Goal: Communication & Community: Answer question/provide support

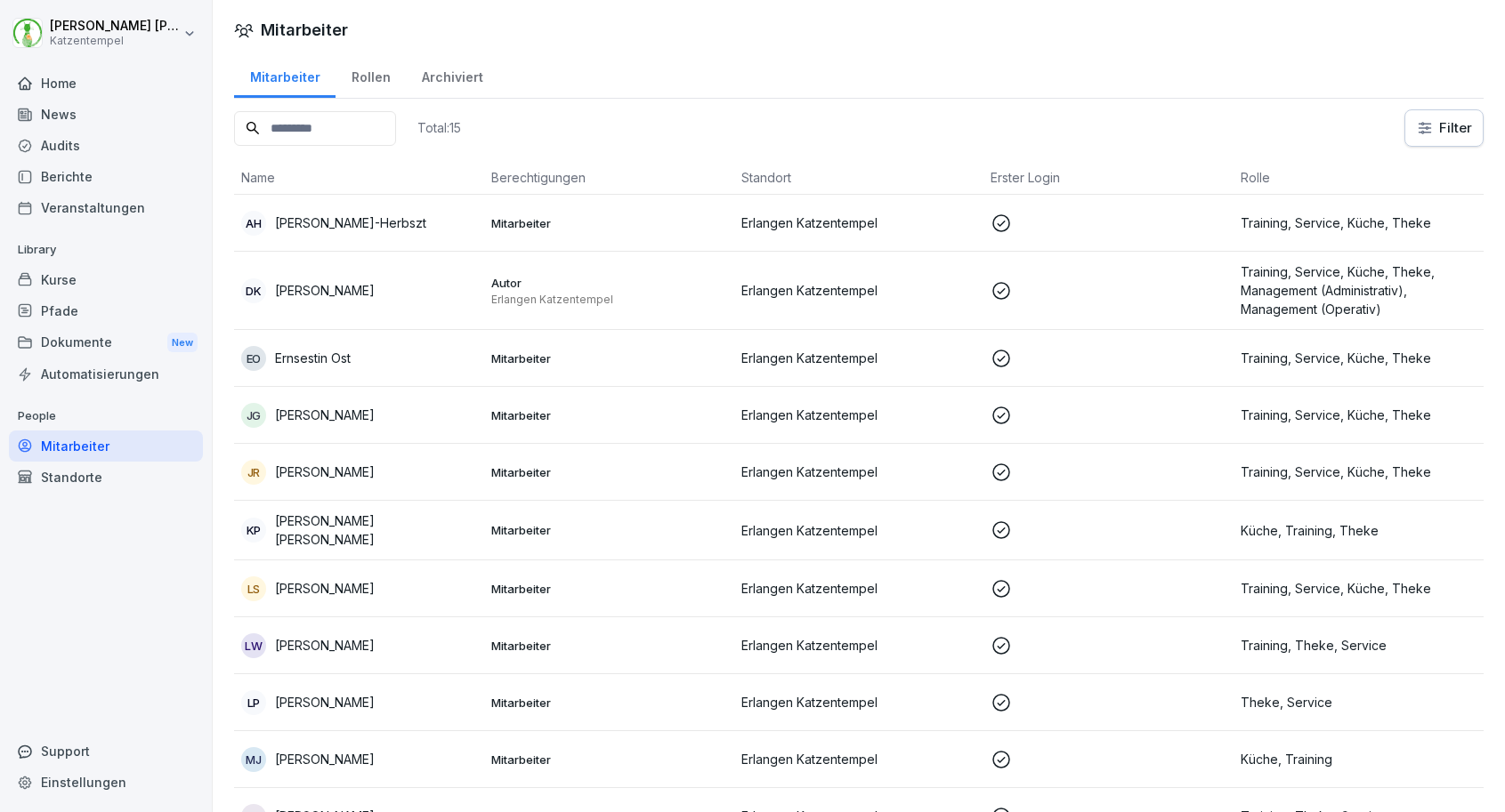
scroll to position [296, 0]
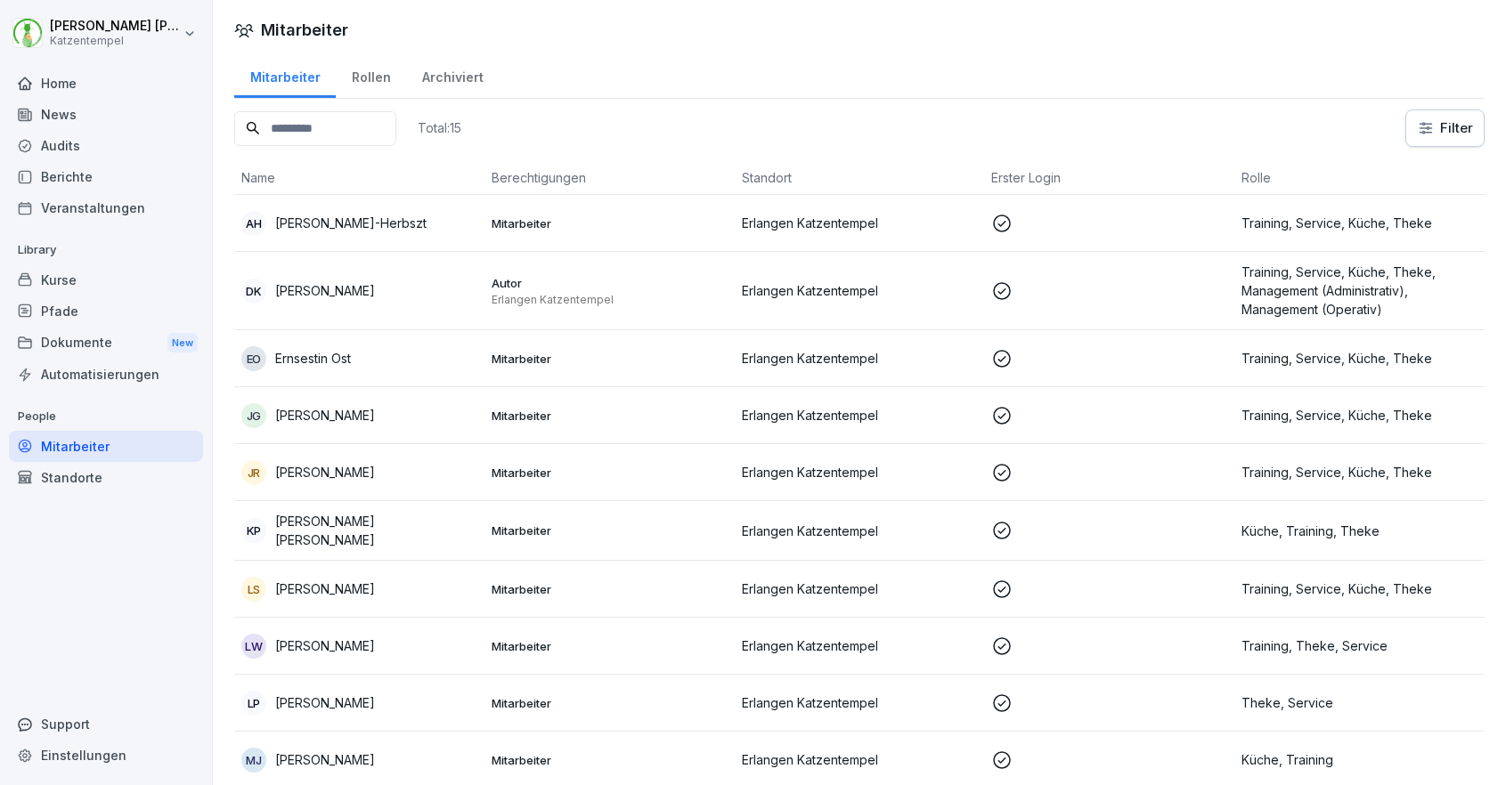
click at [872, 476] on p "Erlangen Katzentempel" at bounding box center [860, 472] width 236 height 19
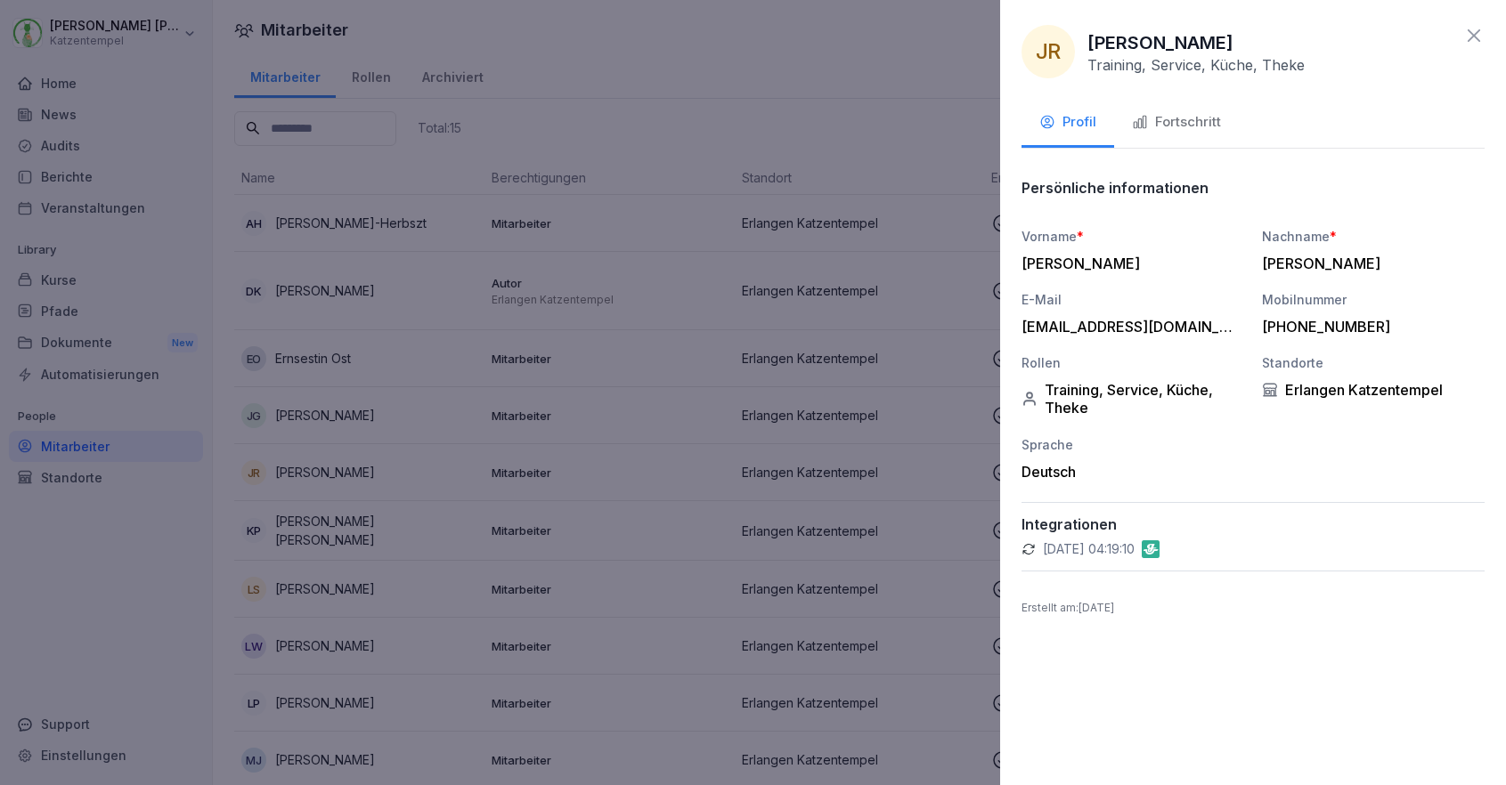
click at [1160, 127] on div "Fortschritt" at bounding box center [1176, 122] width 89 height 20
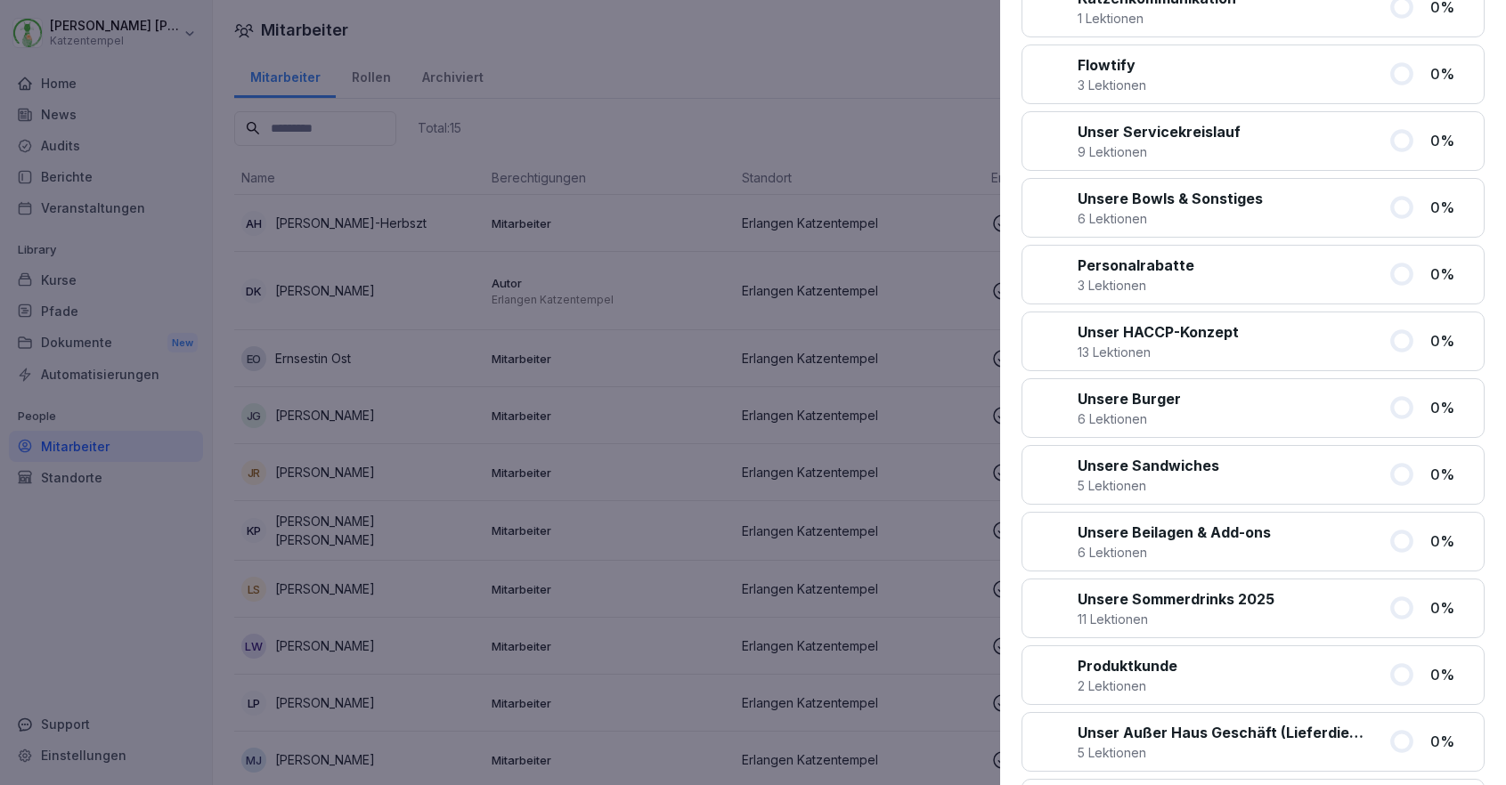
scroll to position [1419, 0]
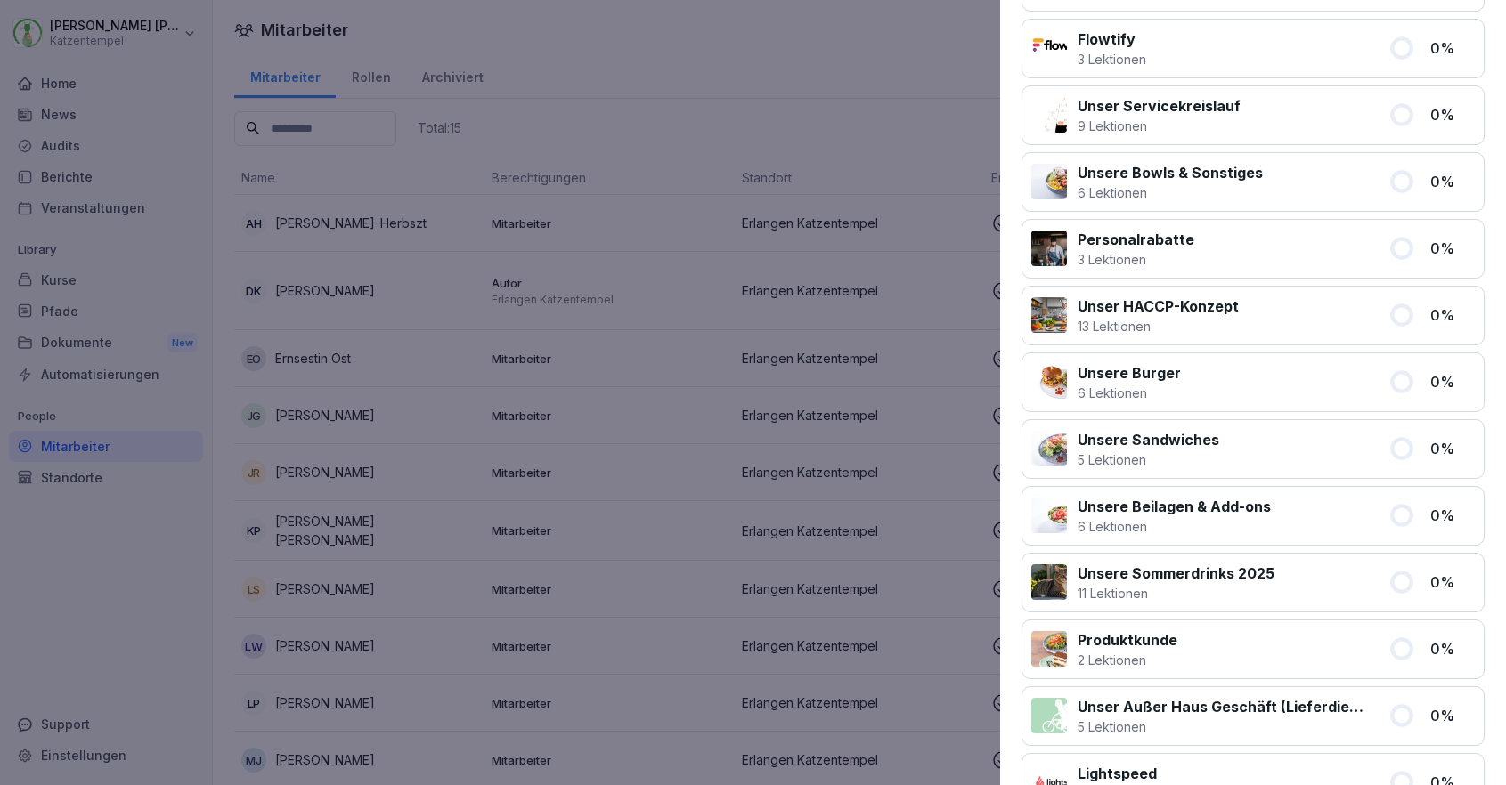
click at [1152, 311] on p "Unser HACCP-Konzept" at bounding box center [1158, 306] width 161 height 21
click at [1057, 316] on div at bounding box center [1049, 315] width 36 height 36
click at [1420, 310] on div "Unser HACCP-Konzept 13 Lektionen 0 %" at bounding box center [1252, 316] width 463 height 60
click at [1443, 310] on p "0 %" at bounding box center [1452, 315] width 45 height 21
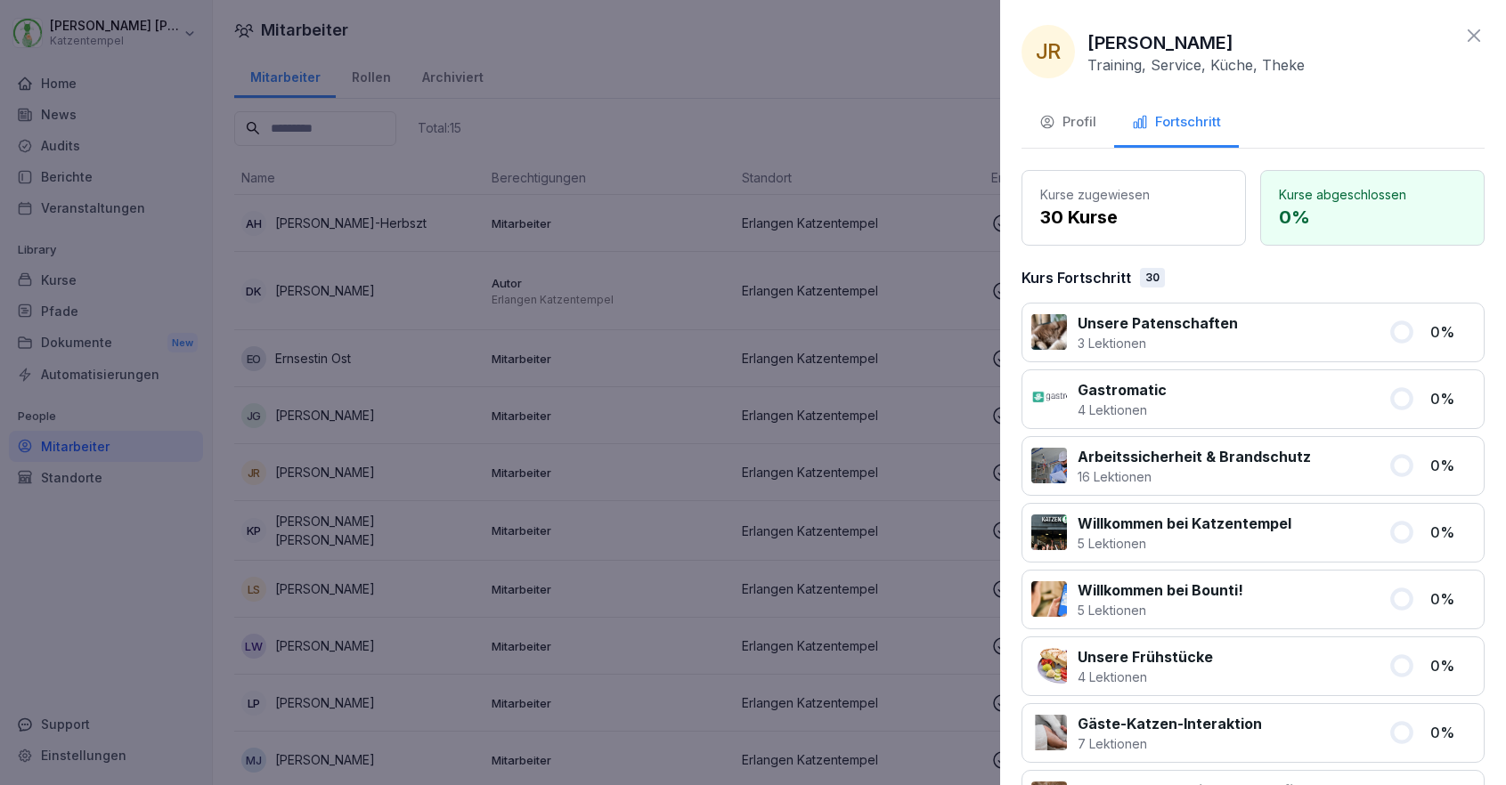
scroll to position [0, 0]
click at [196, 330] on div at bounding box center [753, 392] width 1506 height 785
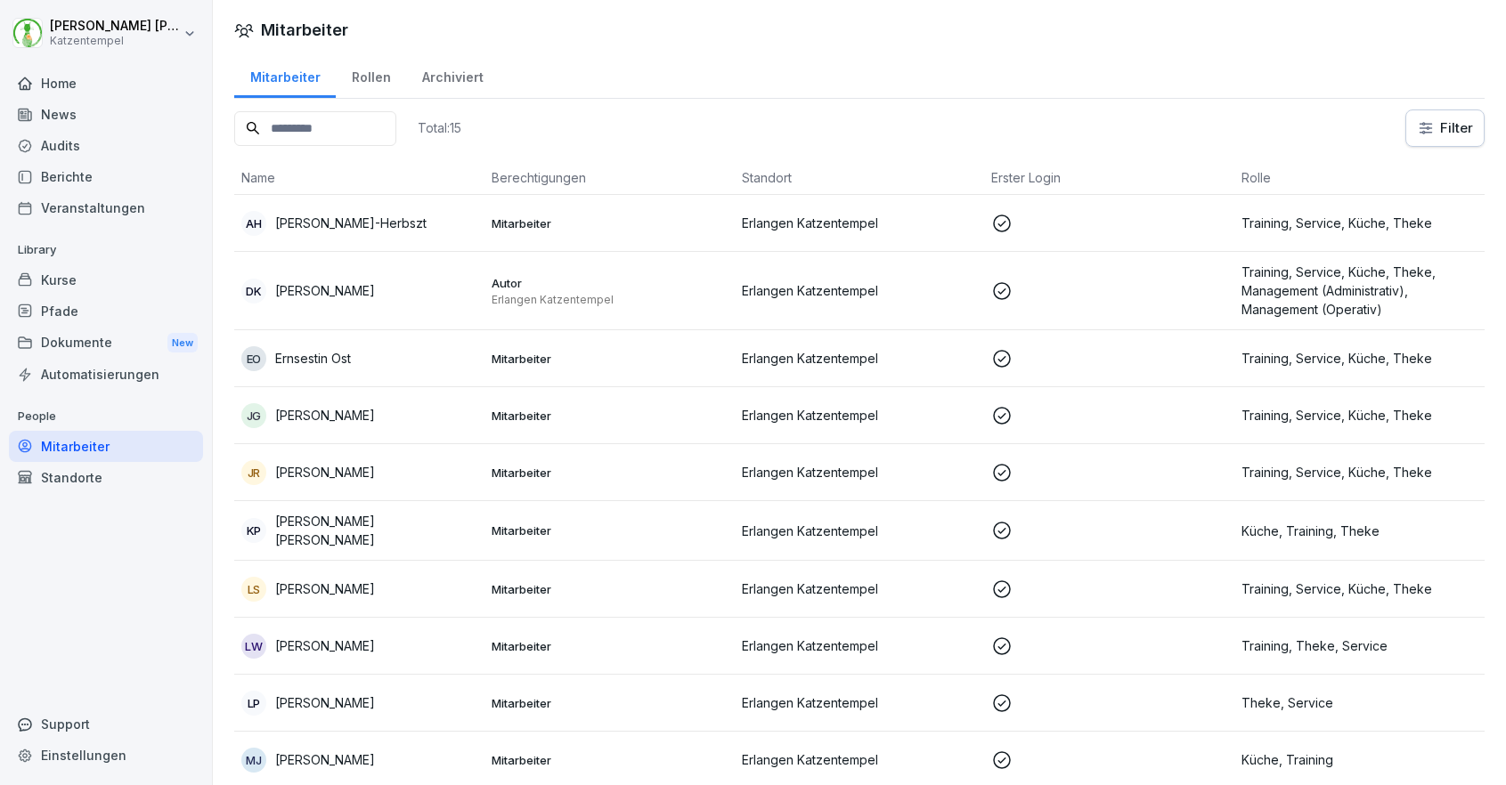
click at [80, 315] on div "Pfade" at bounding box center [106, 311] width 194 height 31
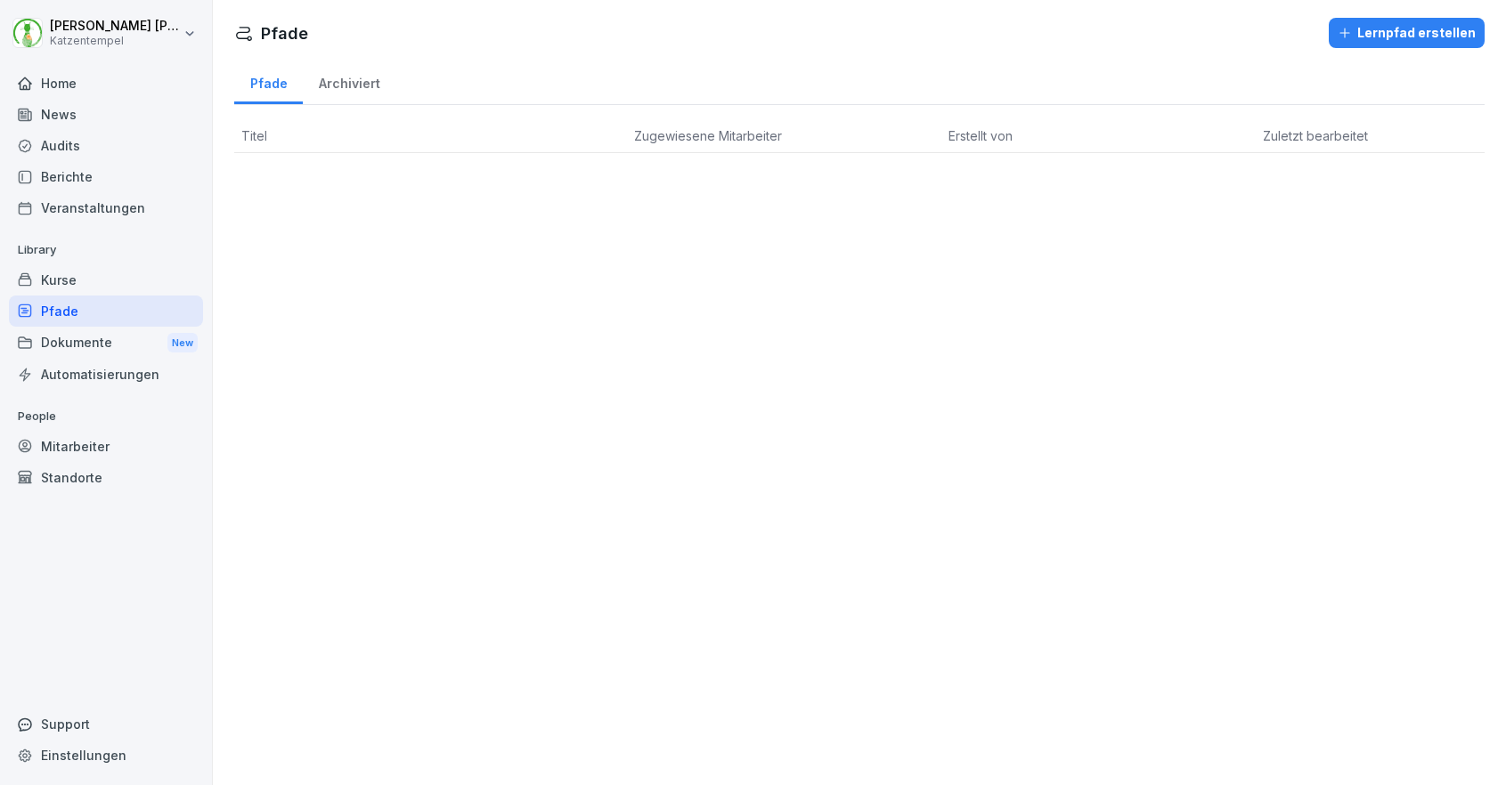
click at [421, 127] on th "Titel" at bounding box center [430, 136] width 393 height 34
click at [361, 85] on div "Archiviert" at bounding box center [349, 81] width 93 height 45
click at [119, 353] on div "Dokumente New" at bounding box center [106, 343] width 194 height 33
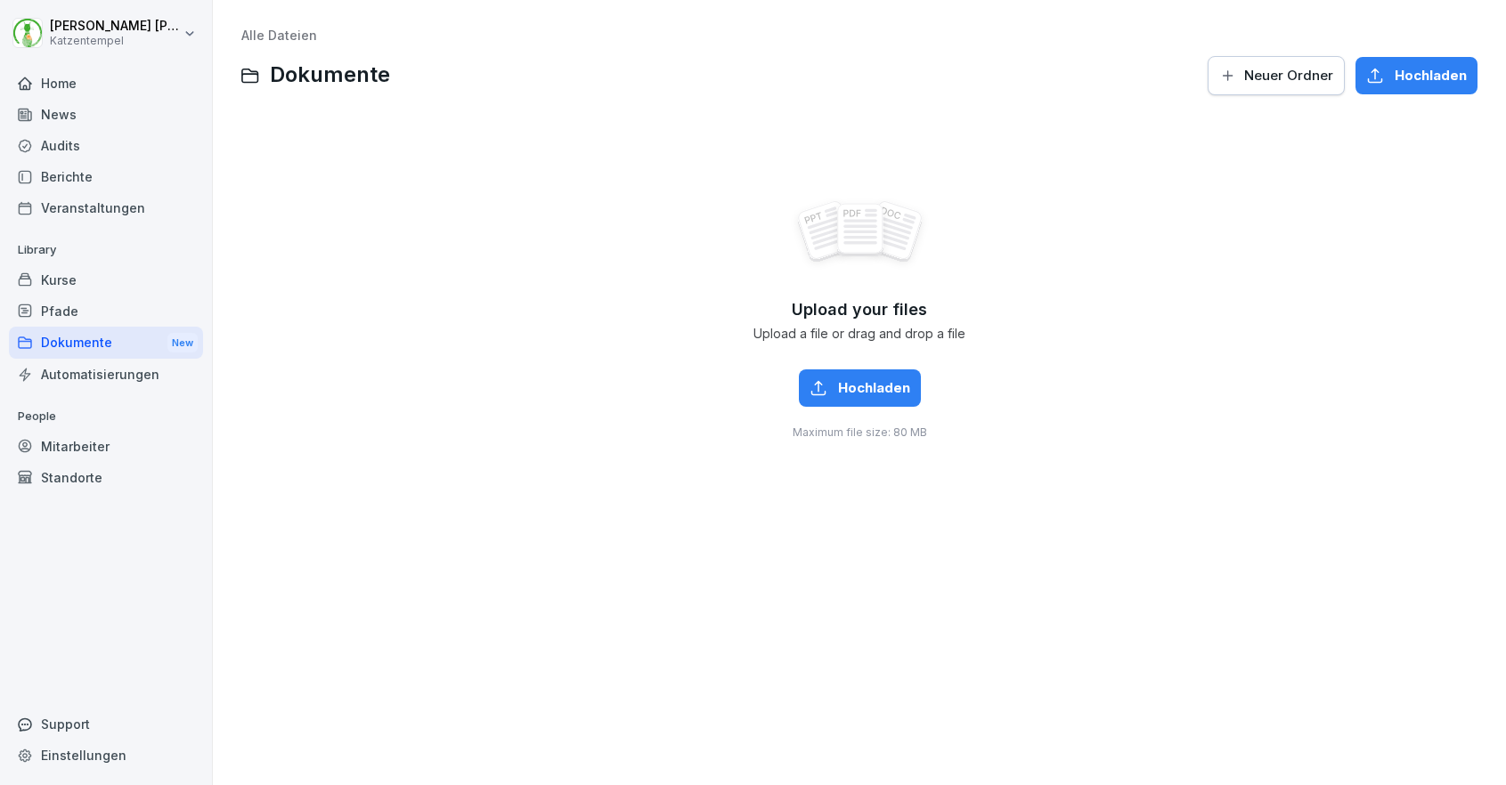
click at [118, 372] on div "Automatisierungen" at bounding box center [106, 374] width 194 height 31
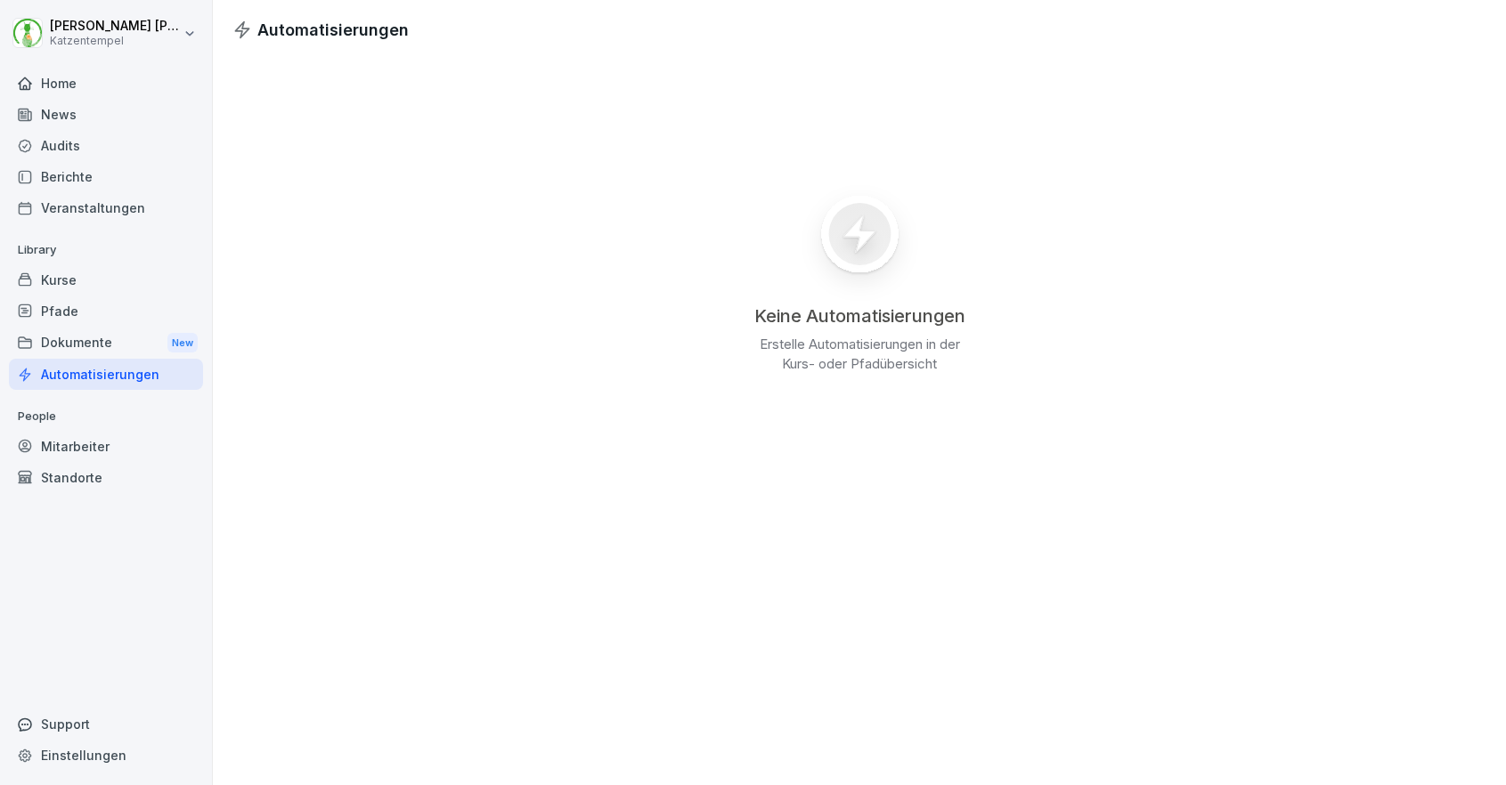
click at [89, 201] on div "Veranstaltungen" at bounding box center [106, 207] width 194 height 31
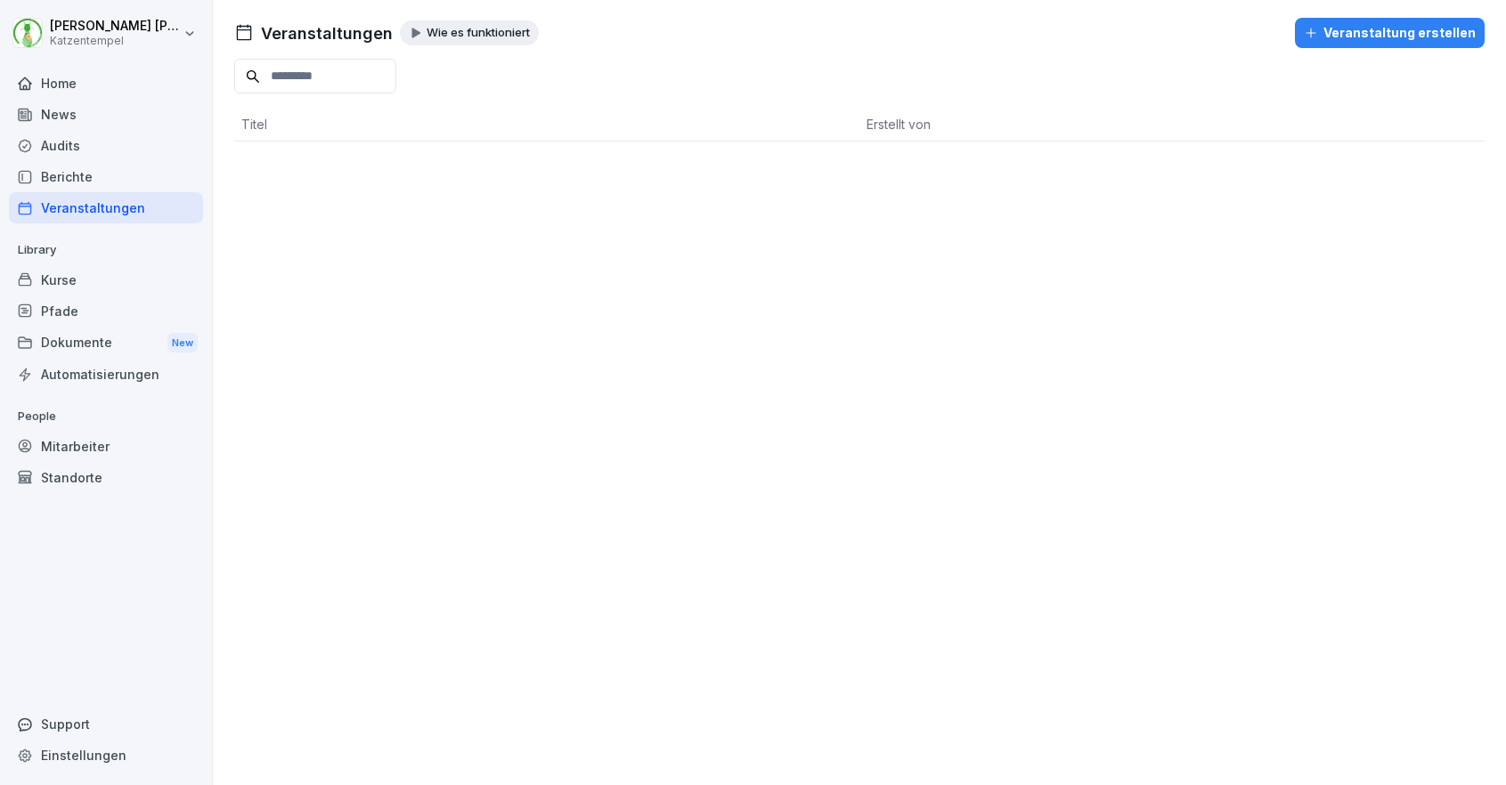
click at [89, 191] on div "Berichte" at bounding box center [106, 176] width 194 height 31
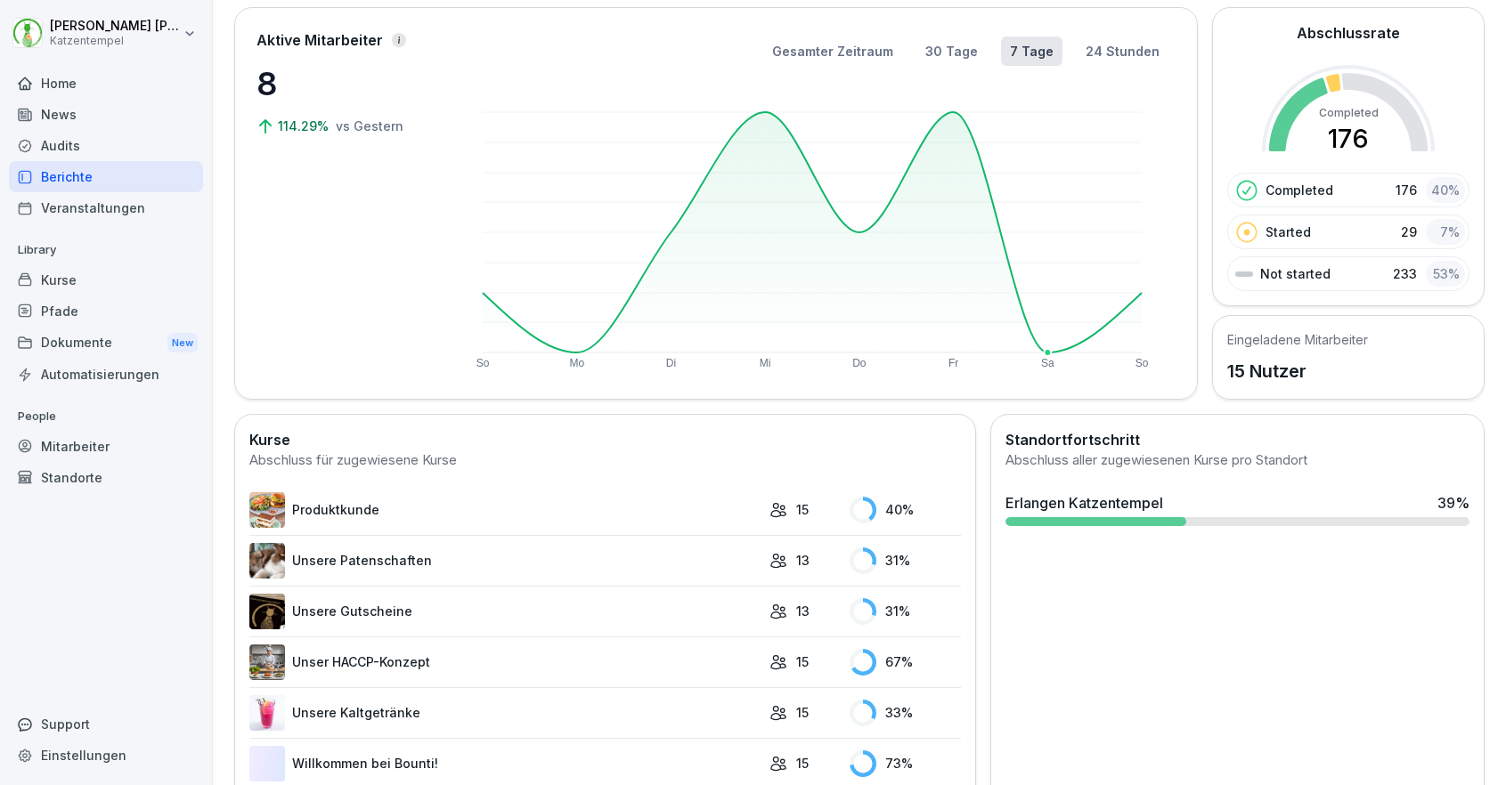
scroll to position [193, 0]
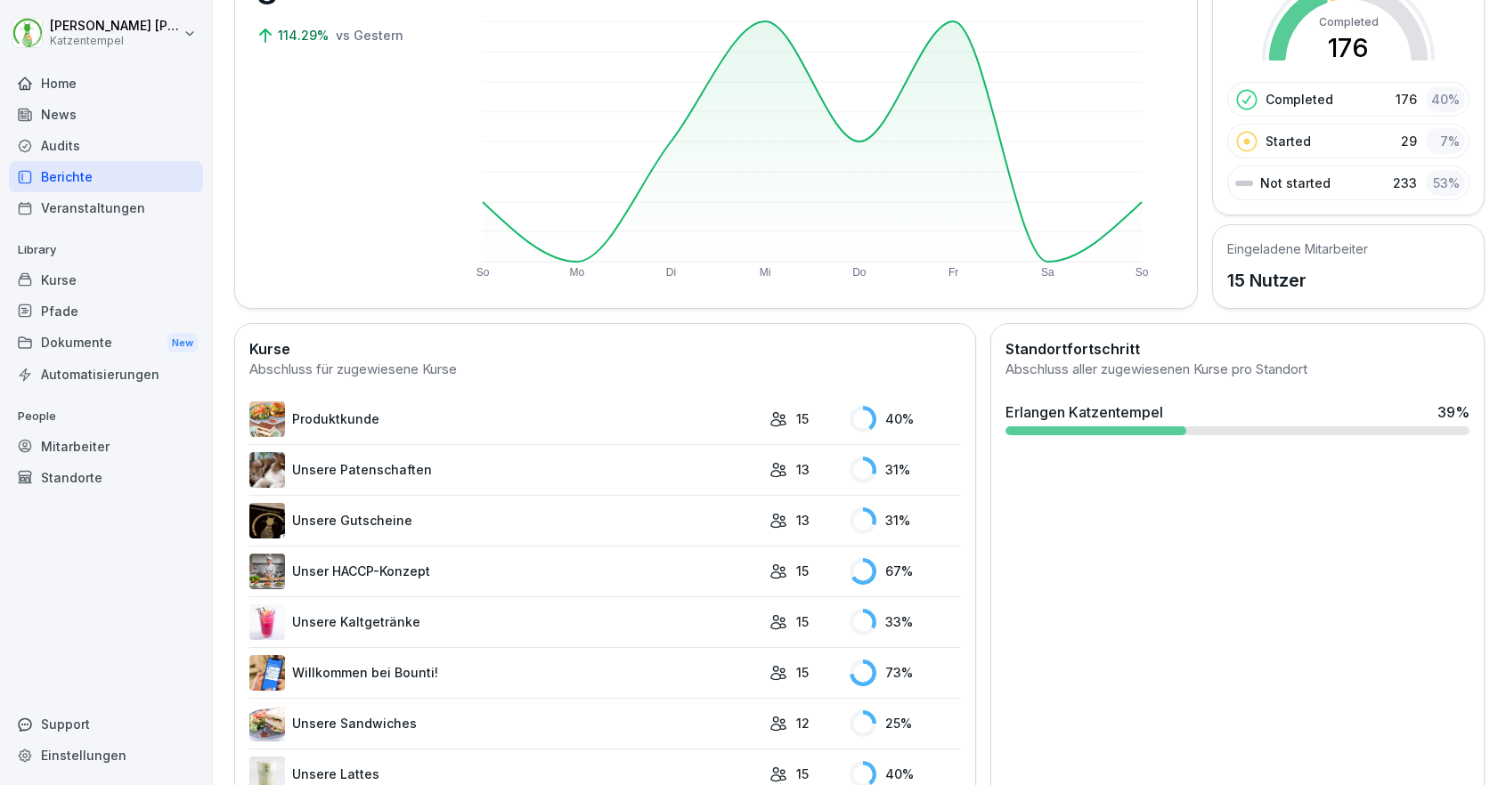
click at [1049, 427] on div at bounding box center [1095, 431] width 181 height 9
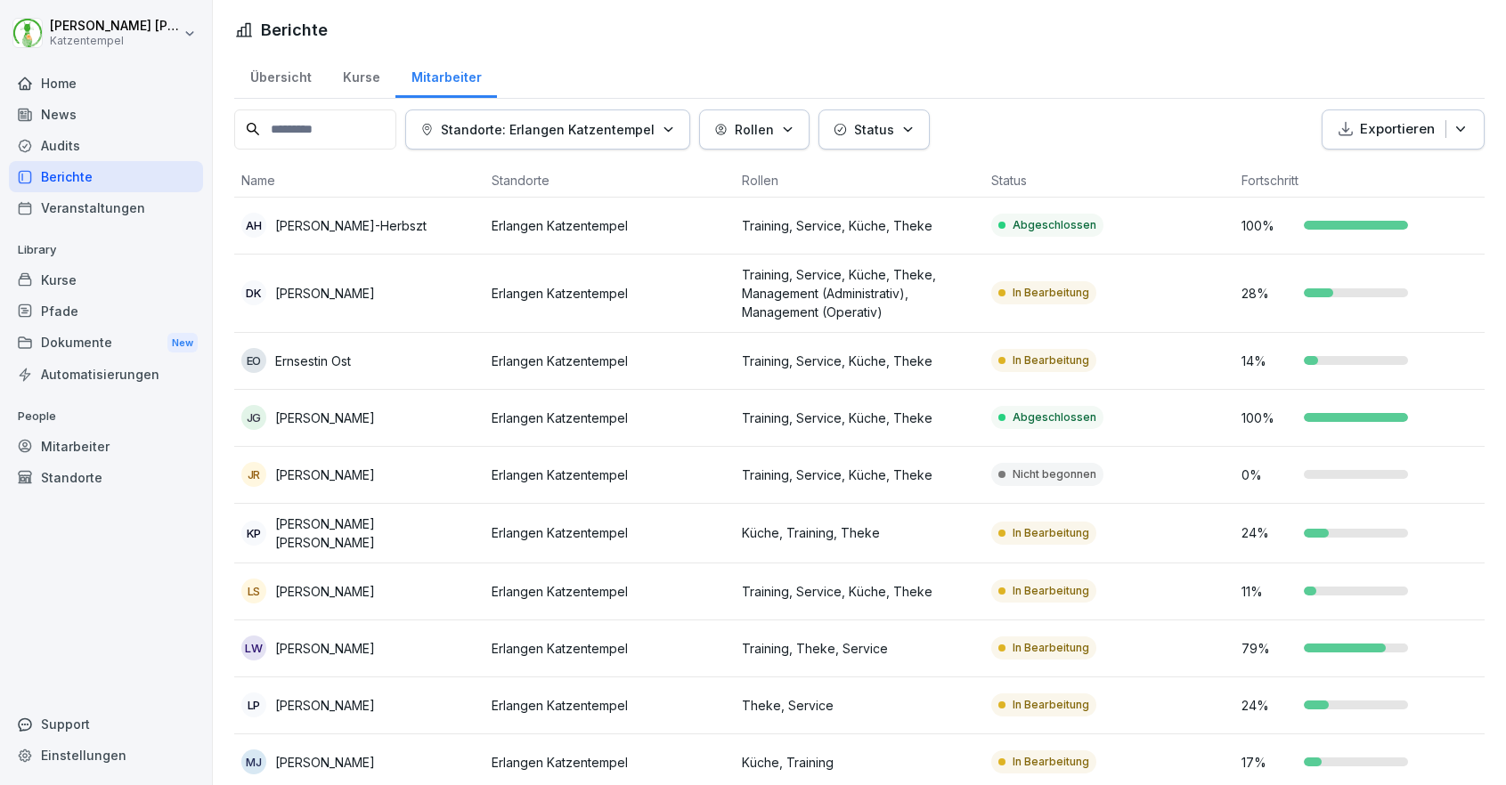
click at [358, 76] on div "Kurse" at bounding box center [361, 75] width 69 height 45
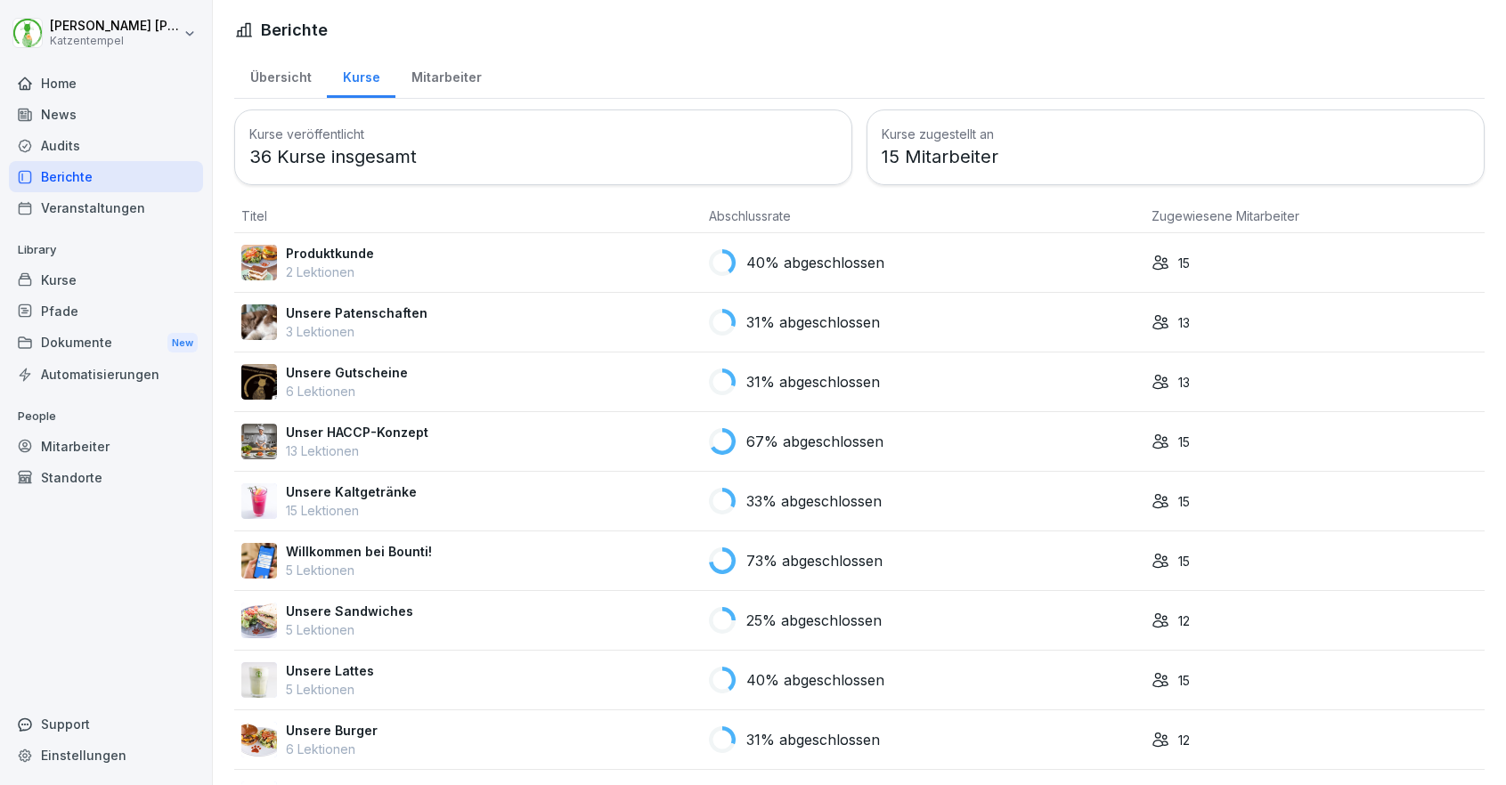
scroll to position [1, 0]
click at [845, 432] on p "67% abgeschlossen" at bounding box center [814, 440] width 137 height 21
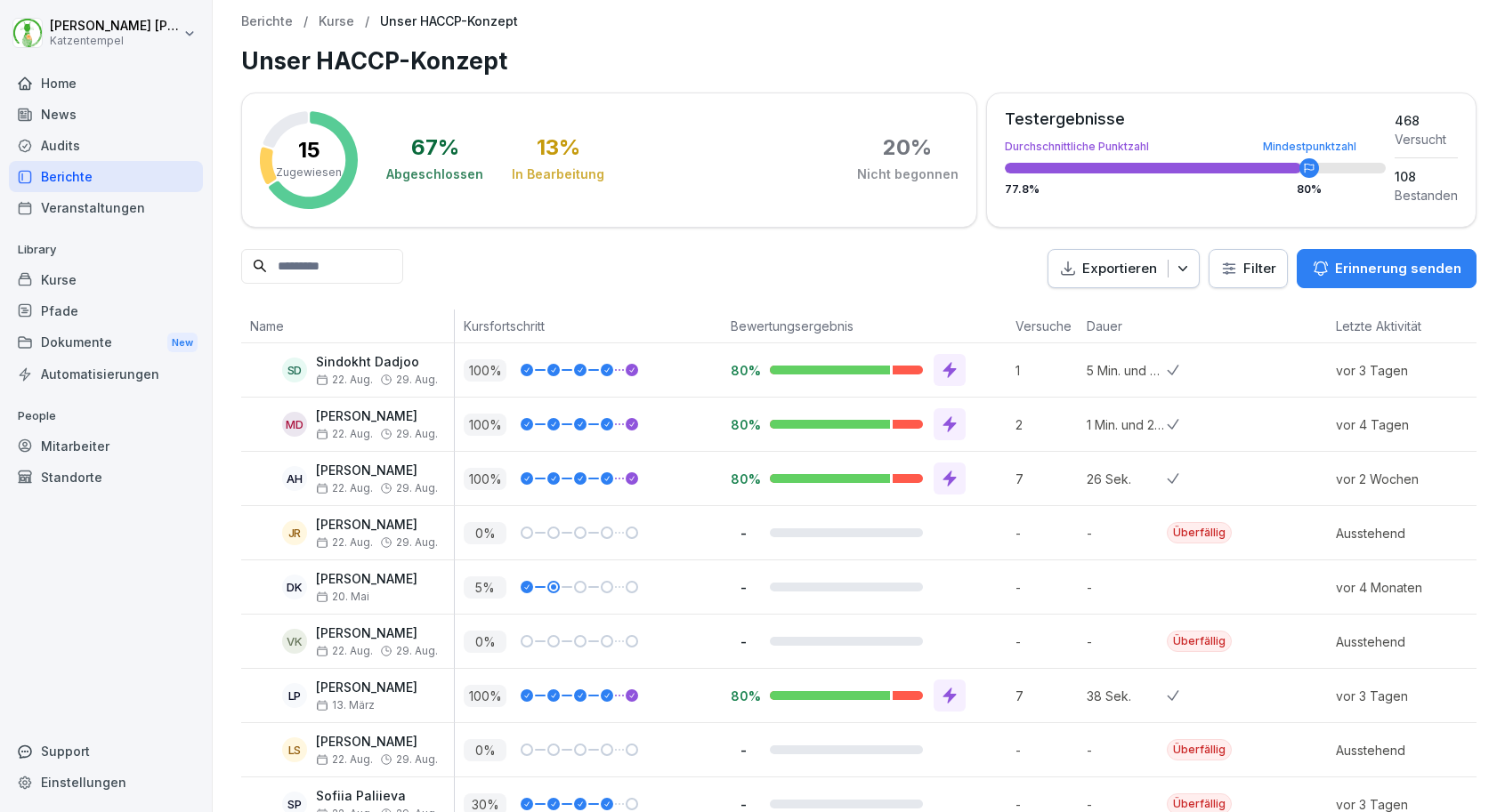
click at [1353, 264] on p "Erinnerung senden" at bounding box center [1398, 269] width 126 height 20
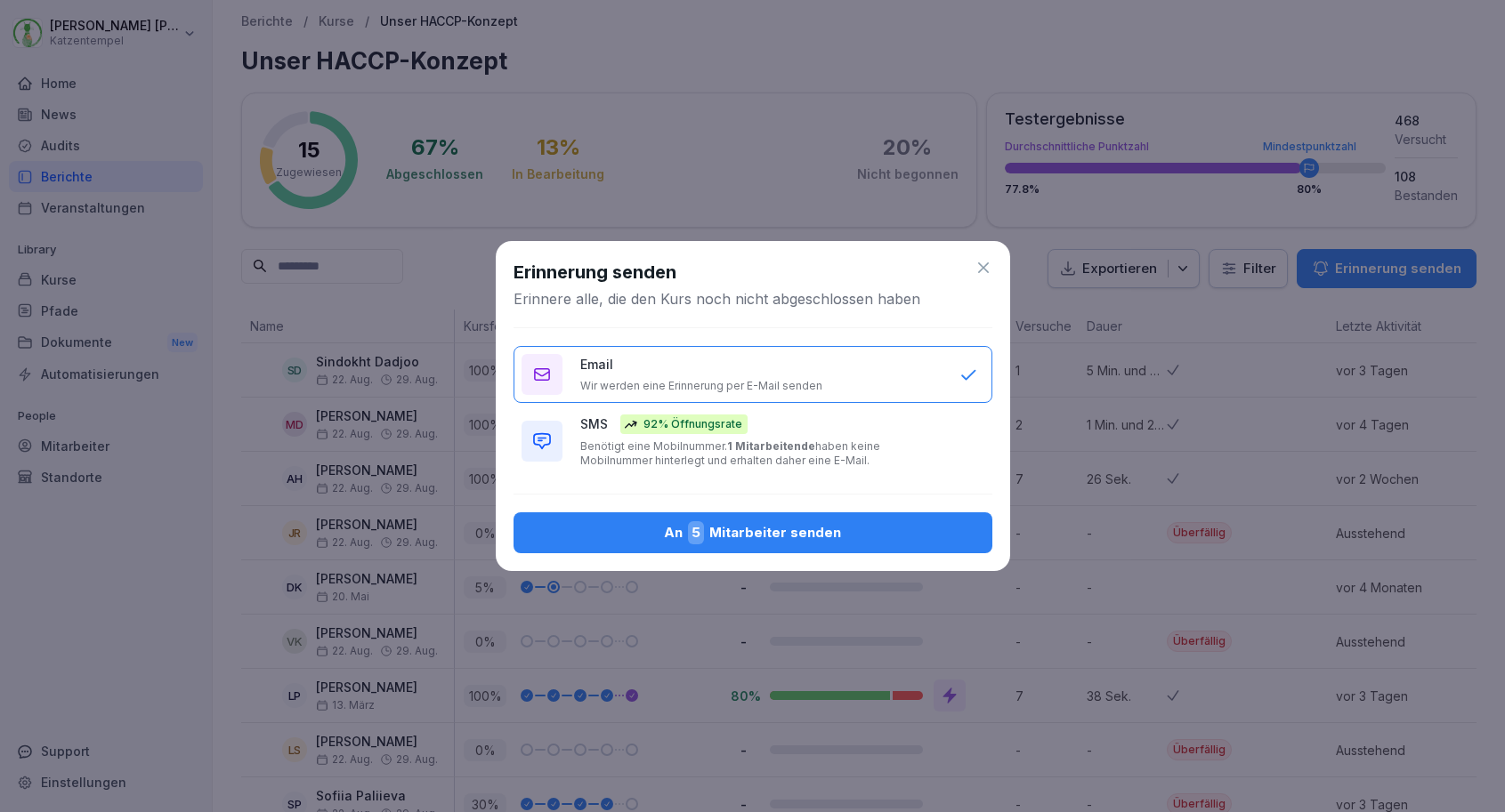
click at [899, 444] on p "Benötigt eine Mobilnummer. 1 Mitarbeitende haben keine Mobilnummer hinterlegt u…" at bounding box center [761, 453] width 362 height 28
click at [867, 528] on div "An 5 Mitarbeiter senden" at bounding box center [752, 532] width 451 height 23
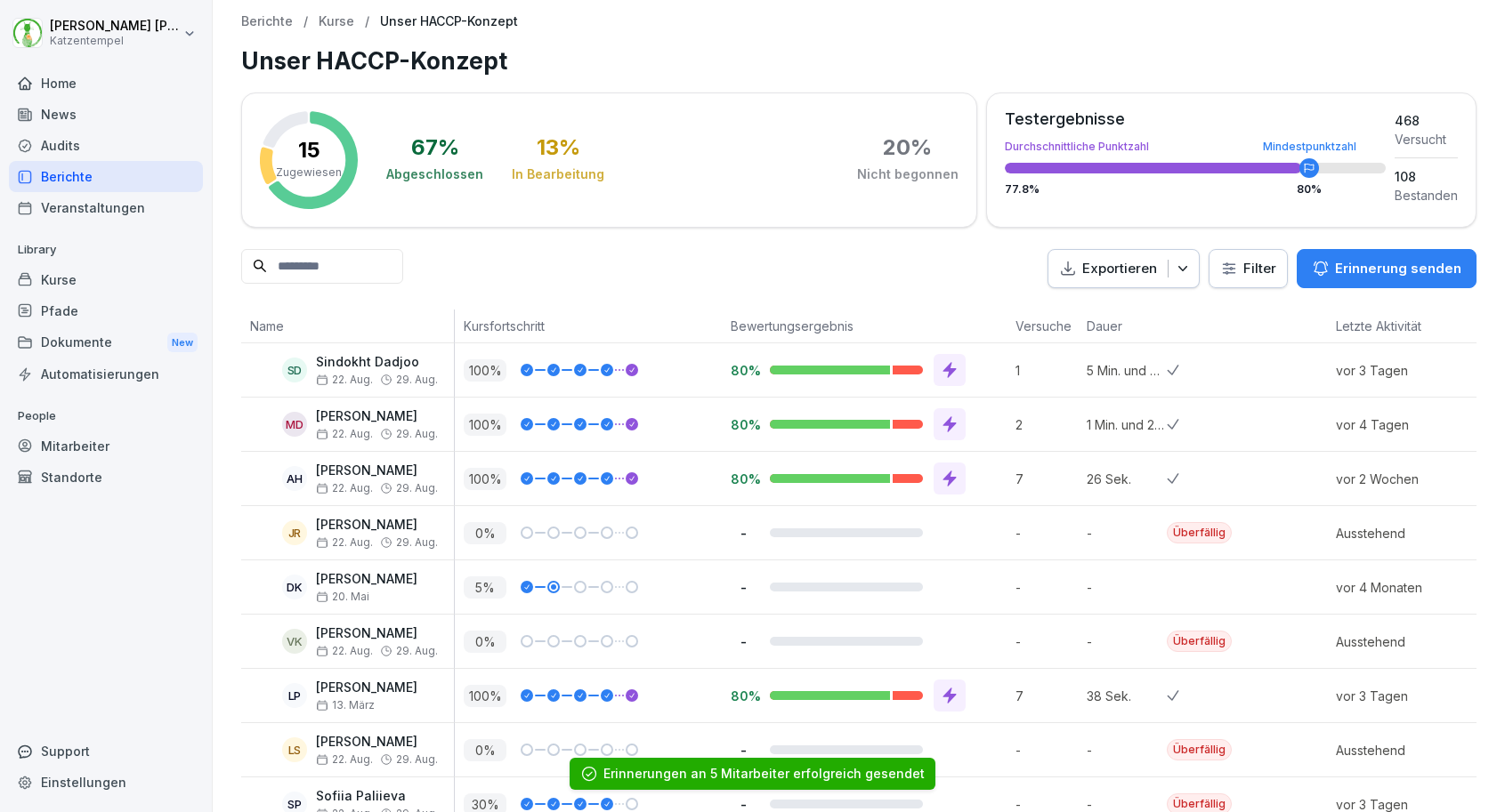
click at [1370, 266] on p "Erinnerung senden" at bounding box center [1398, 269] width 126 height 20
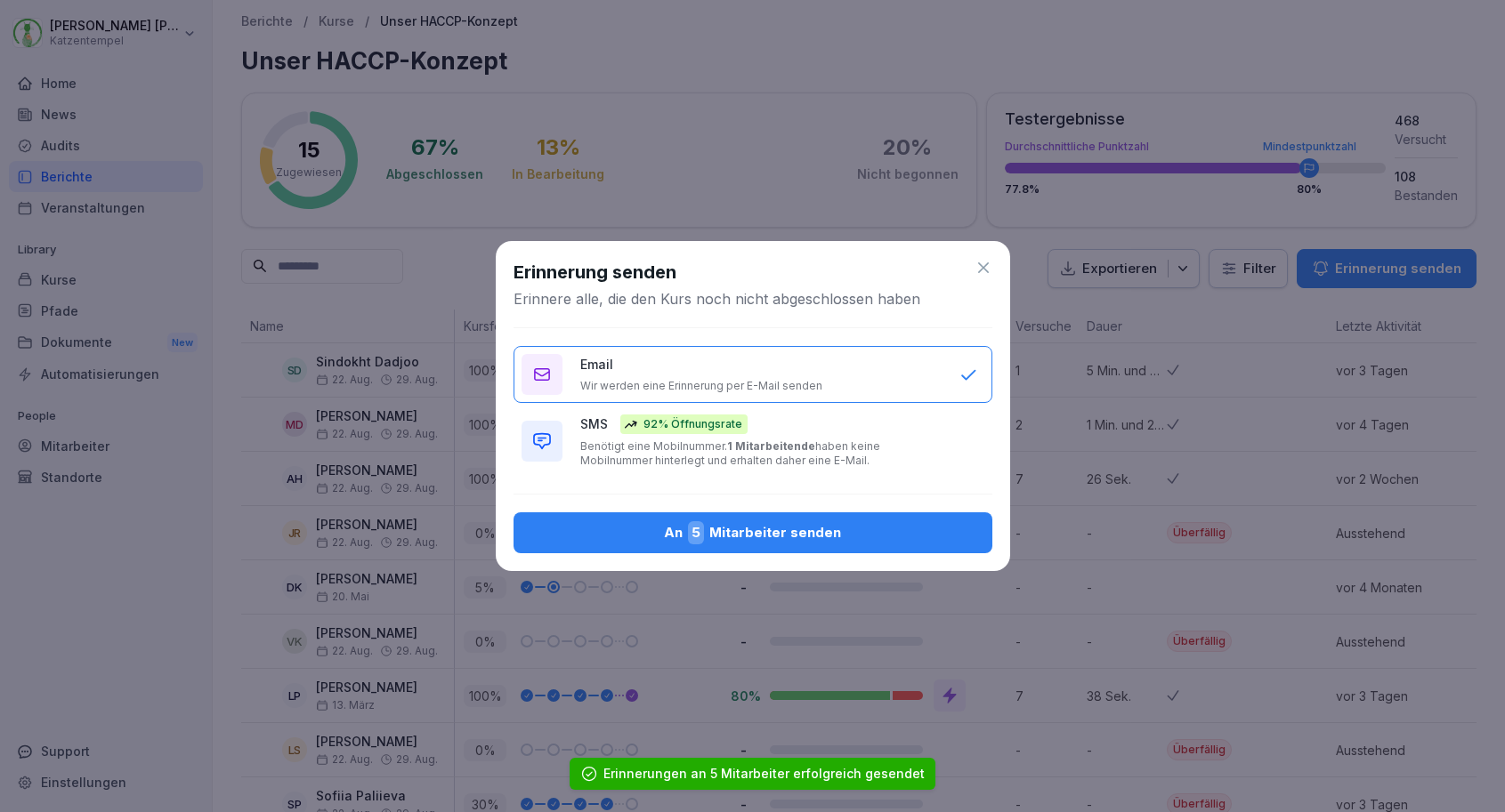
click at [875, 525] on div "An 5 Mitarbeiter senden" at bounding box center [752, 532] width 451 height 23
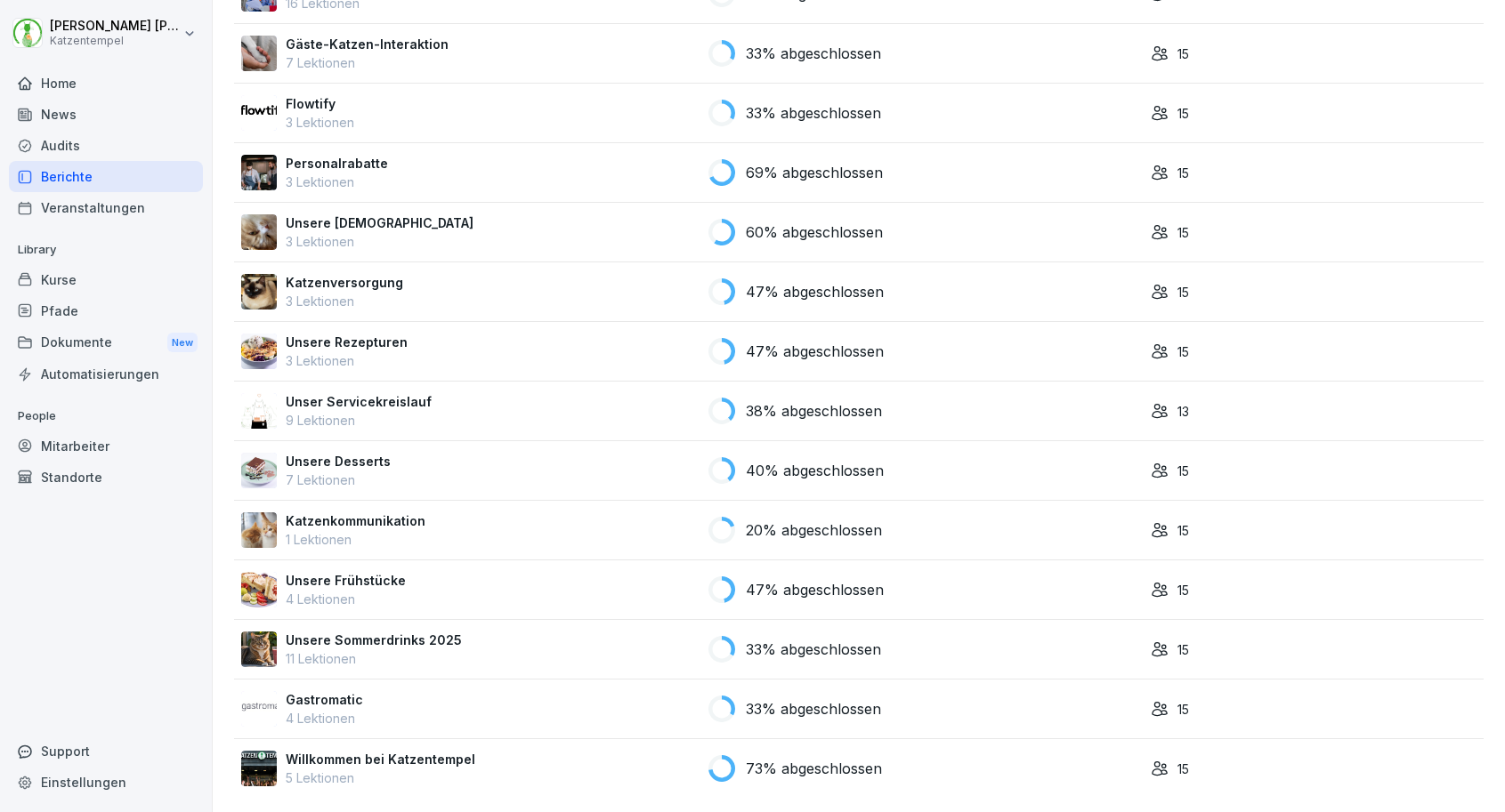
scroll to position [1341, 0]
click at [1093, 757] on div "73% abgeschlossen" at bounding box center [922, 768] width 428 height 27
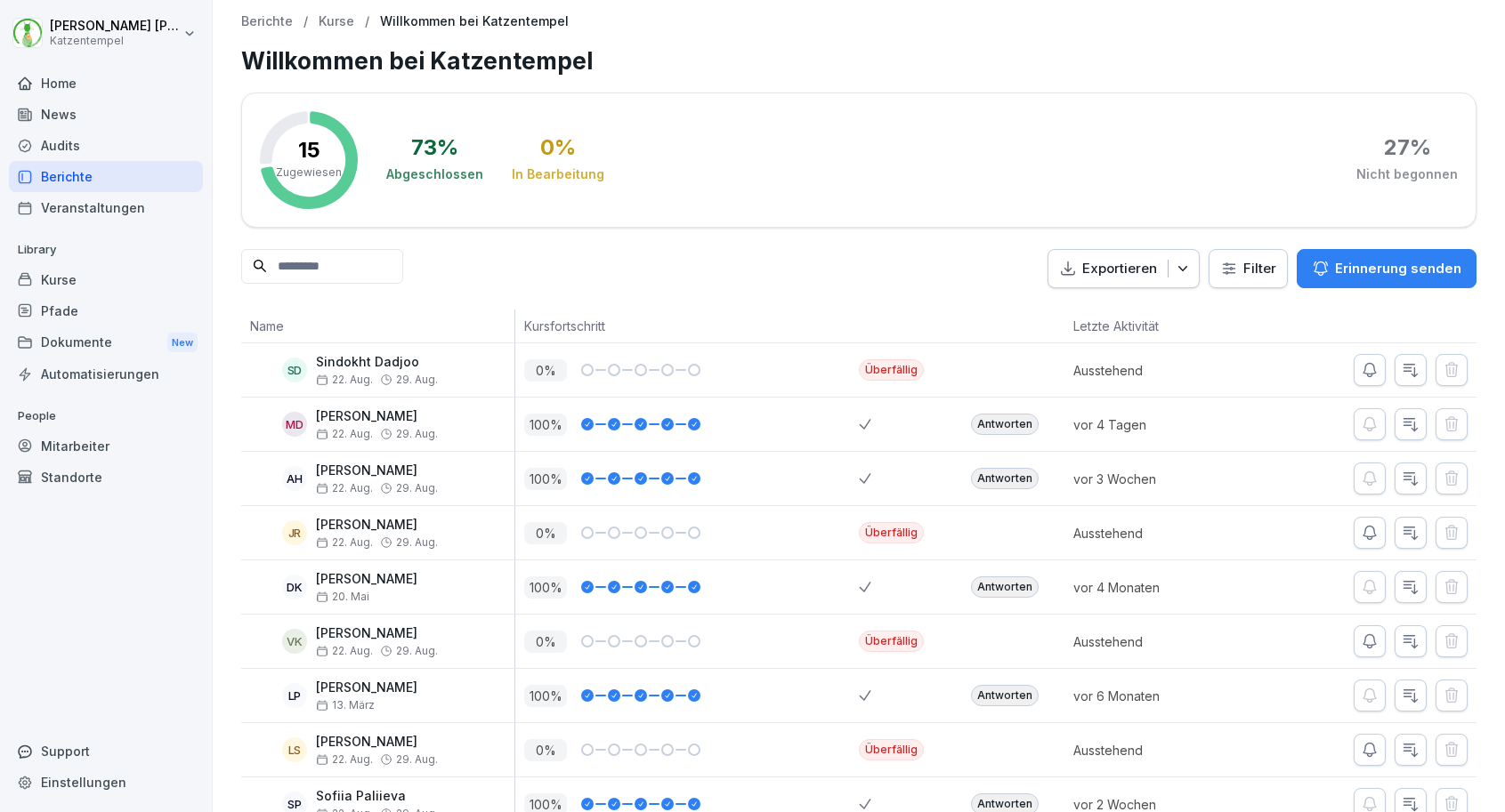
click at [1391, 281] on button "Erinnerung senden" at bounding box center [1386, 268] width 180 height 39
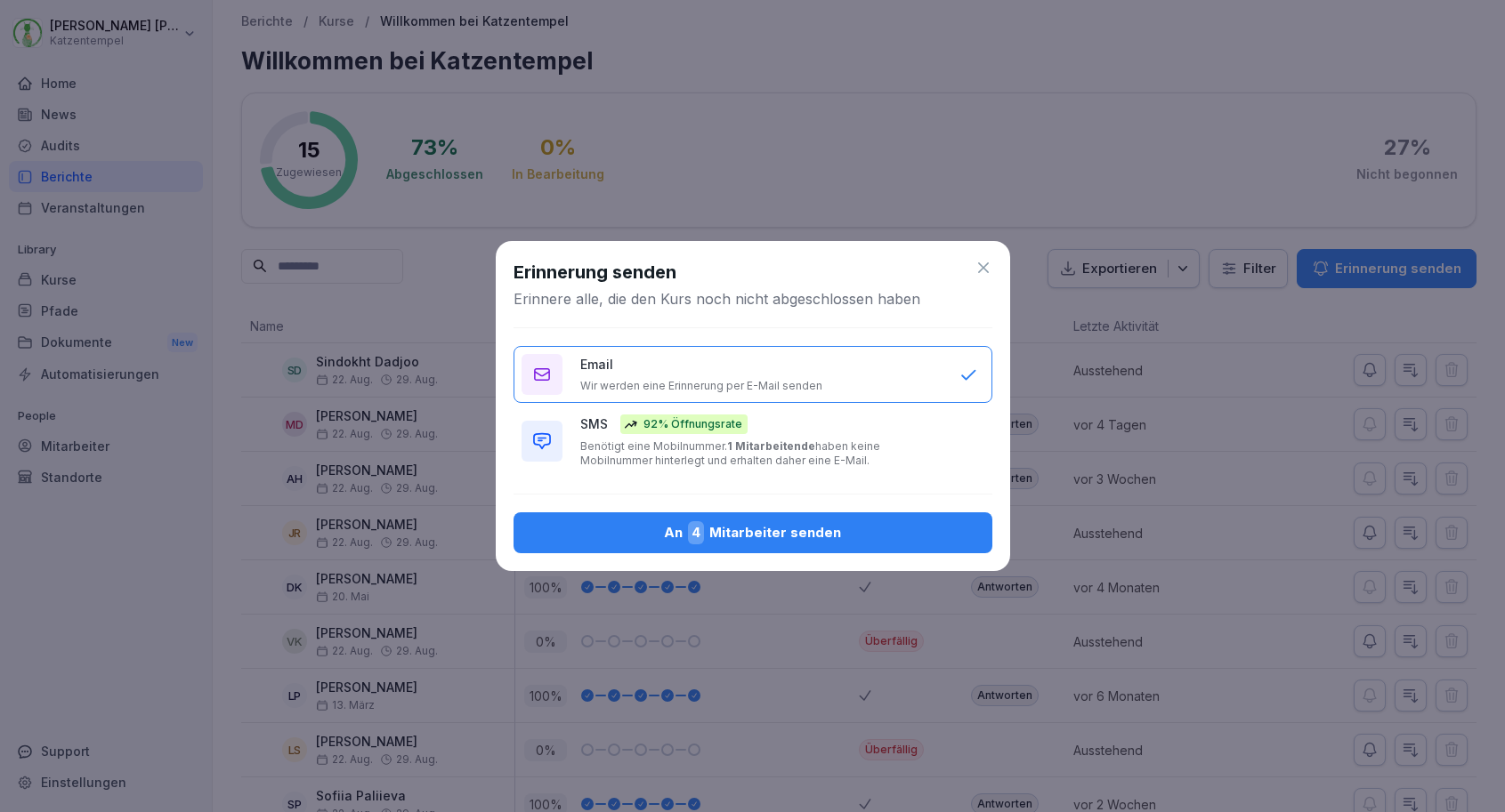
click at [893, 442] on p "Benötigt eine Mobilnummer. 1 Mitarbeitende haben keine Mobilnummer hinterlegt u…" at bounding box center [761, 453] width 362 height 28
click at [879, 519] on button "An 4 Mitarbeiter senden" at bounding box center [752, 532] width 479 height 41
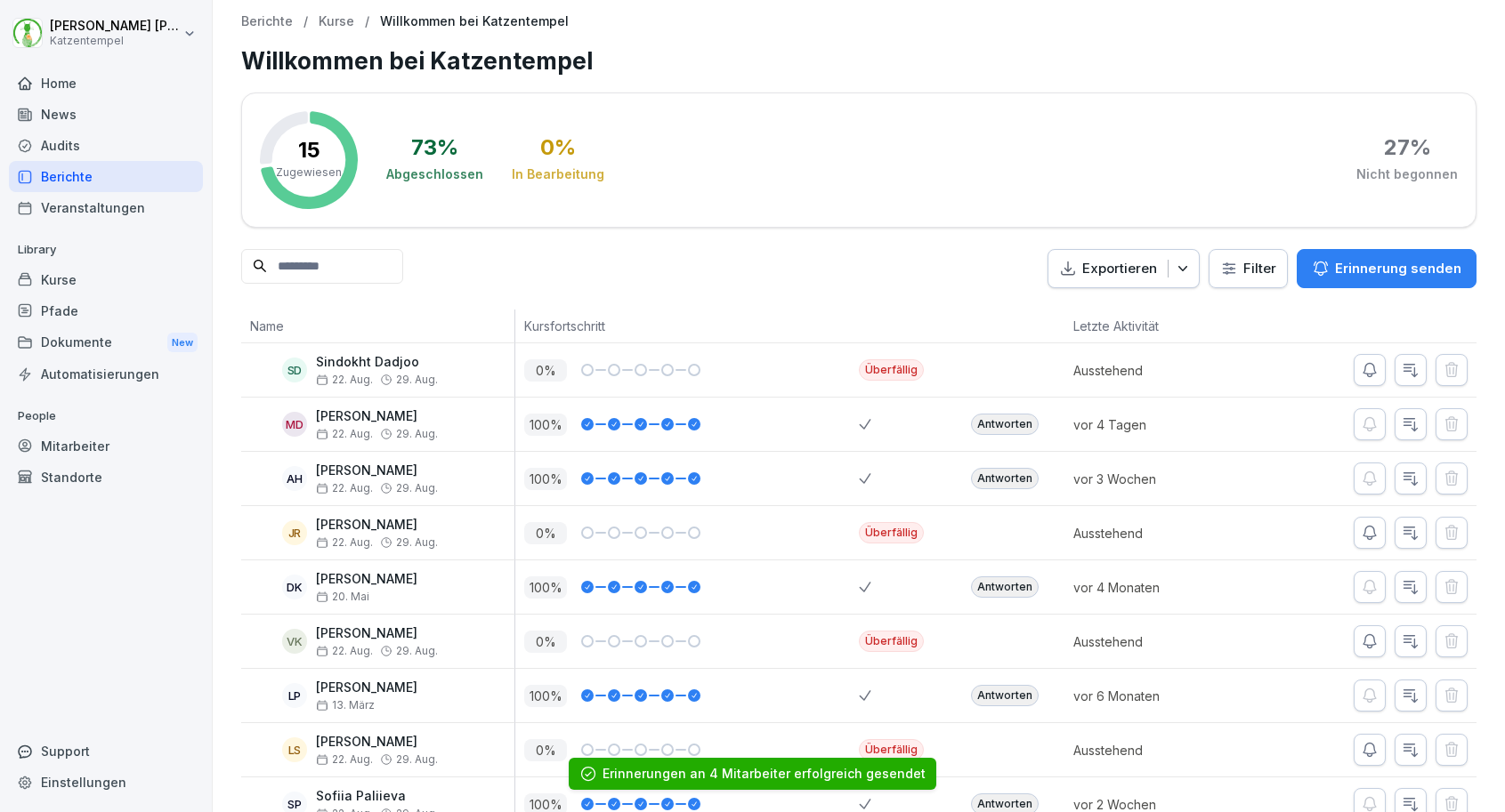
click at [1366, 266] on p "Erinnerung senden" at bounding box center [1398, 269] width 126 height 20
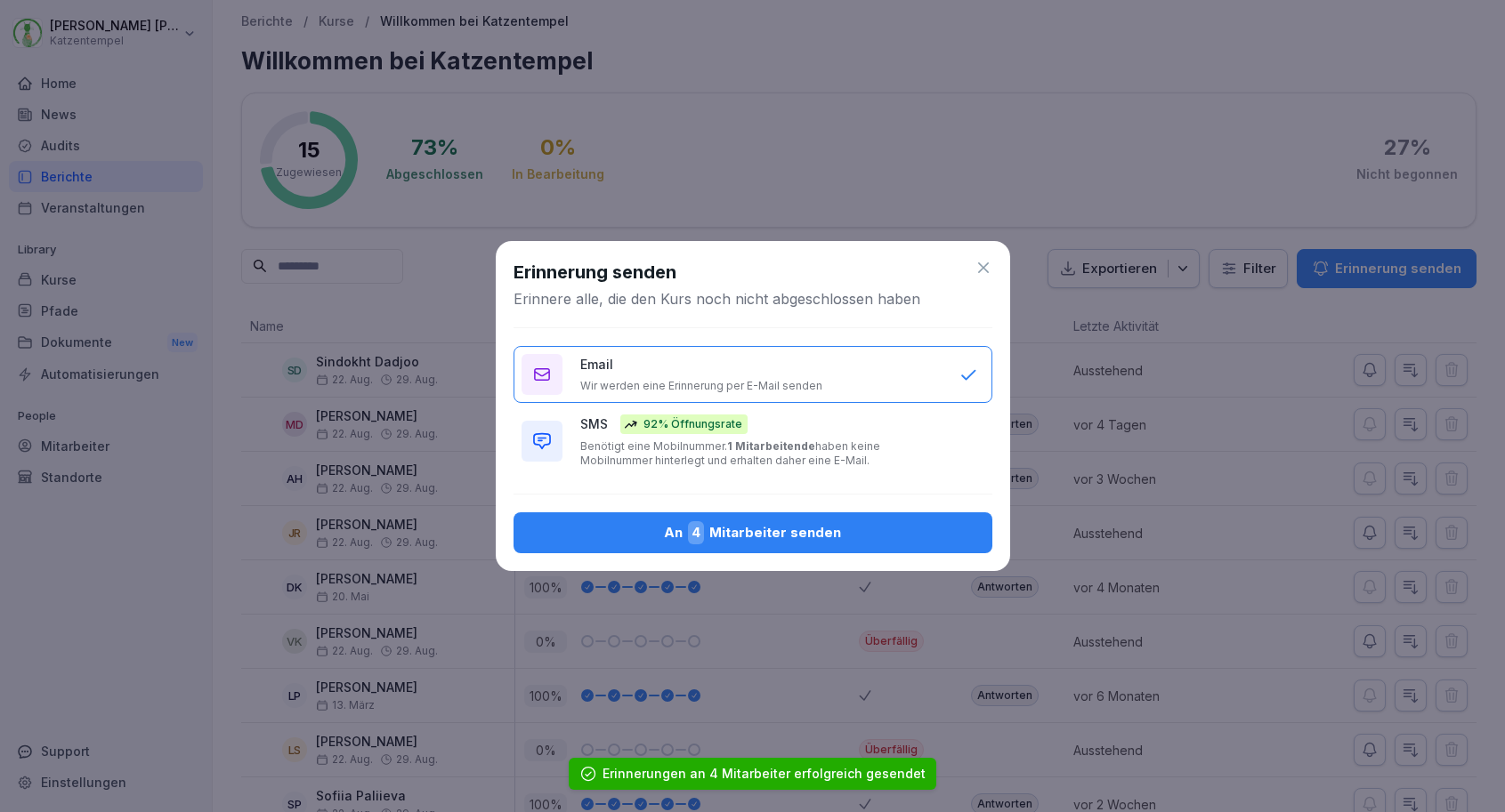
click at [853, 548] on button "An 4 Mitarbeiter senden" at bounding box center [752, 532] width 479 height 41
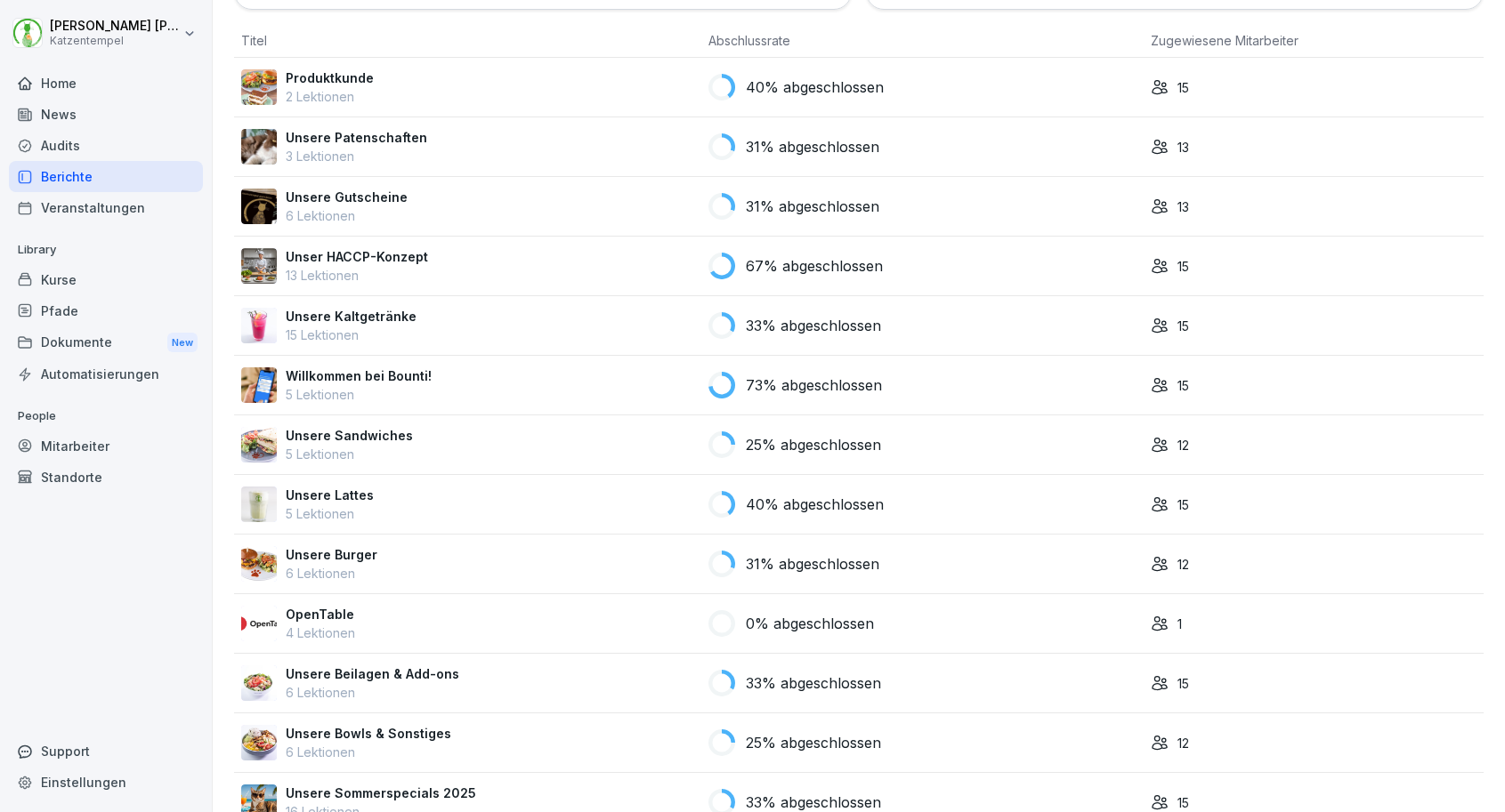
scroll to position [305, 0]
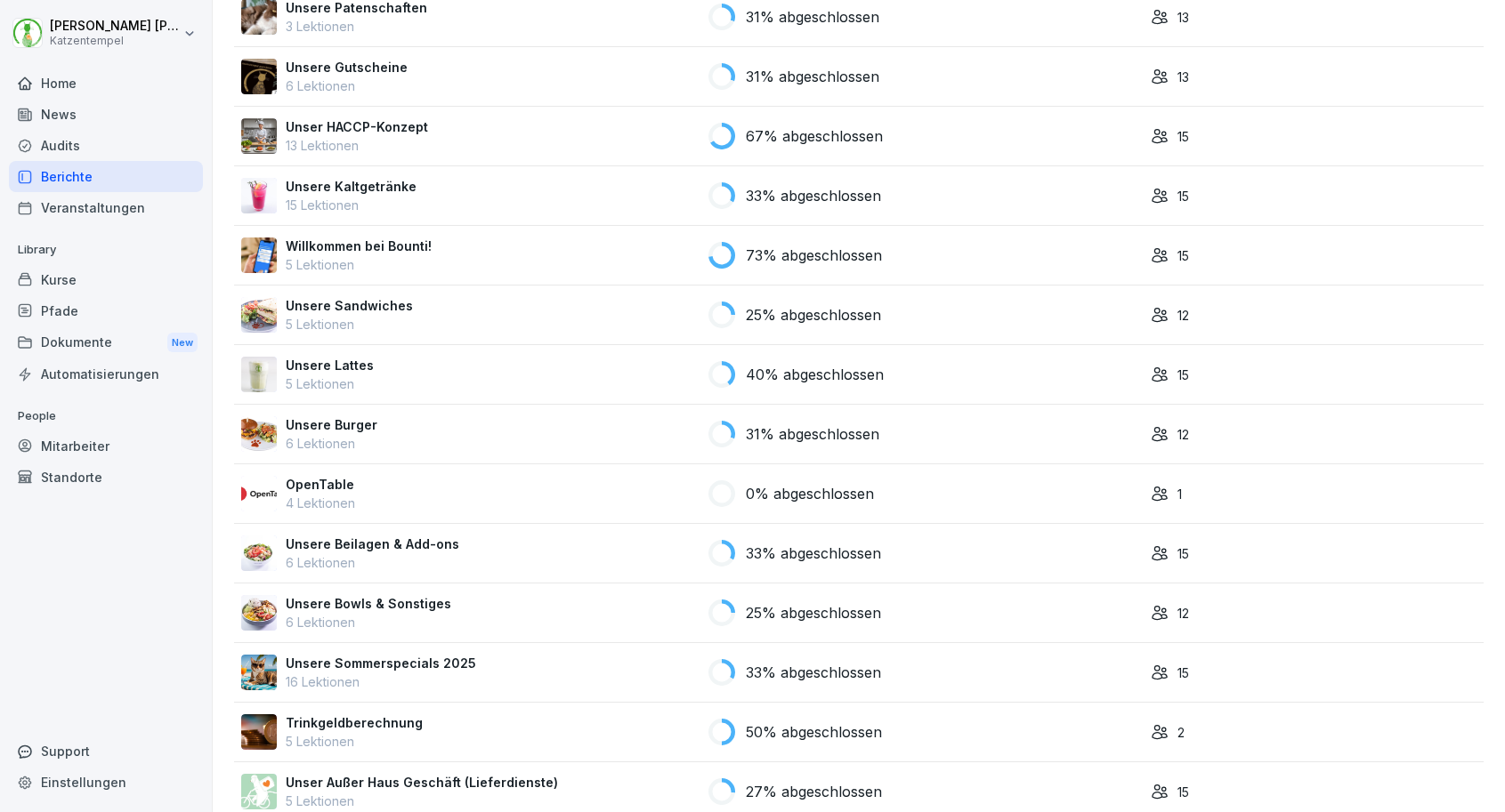
click at [881, 435] on div "31% abgeschlossen" at bounding box center [922, 433] width 428 height 27
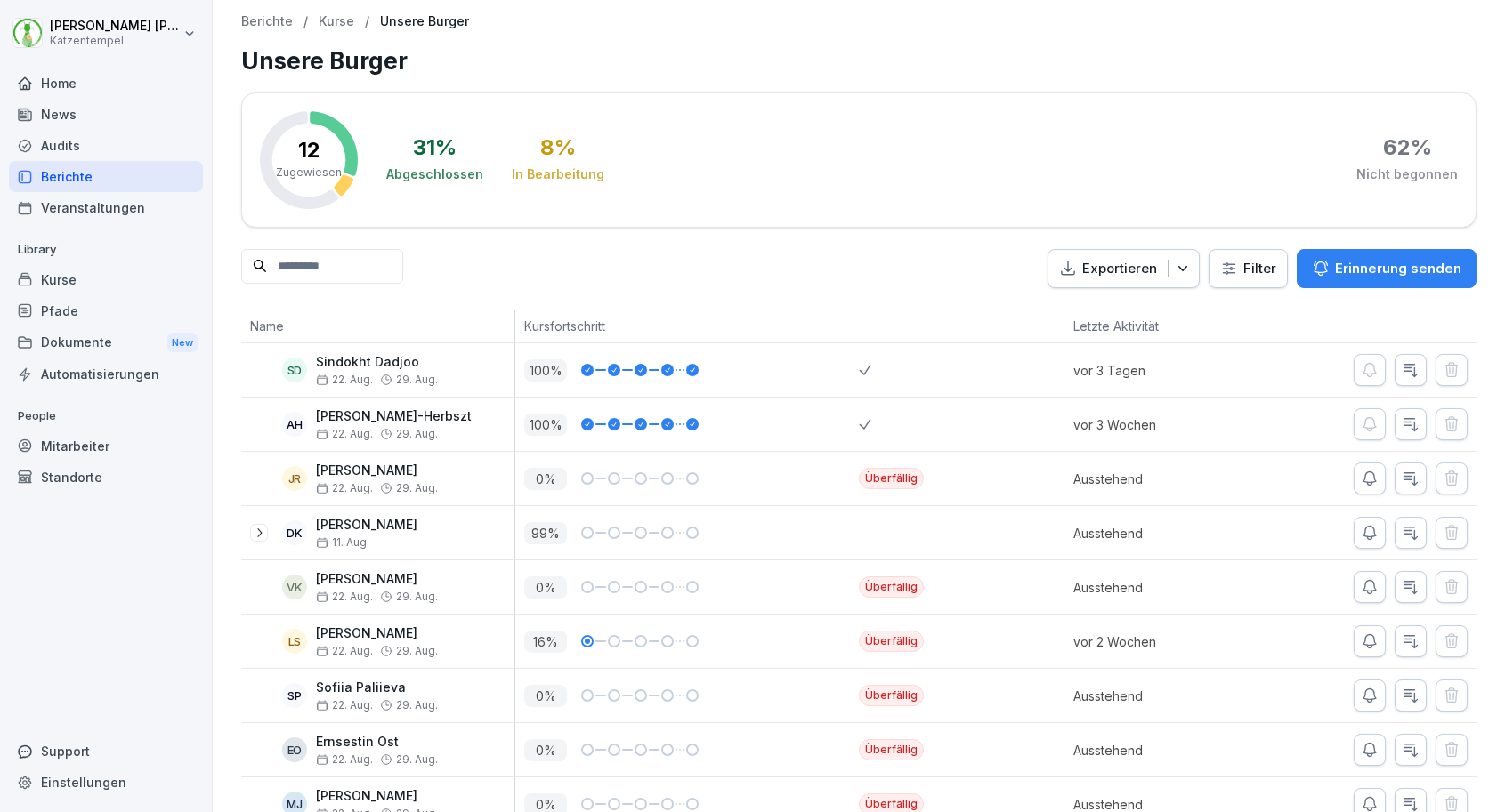
click at [1329, 260] on icon "button" at bounding box center [1321, 269] width 18 height 18
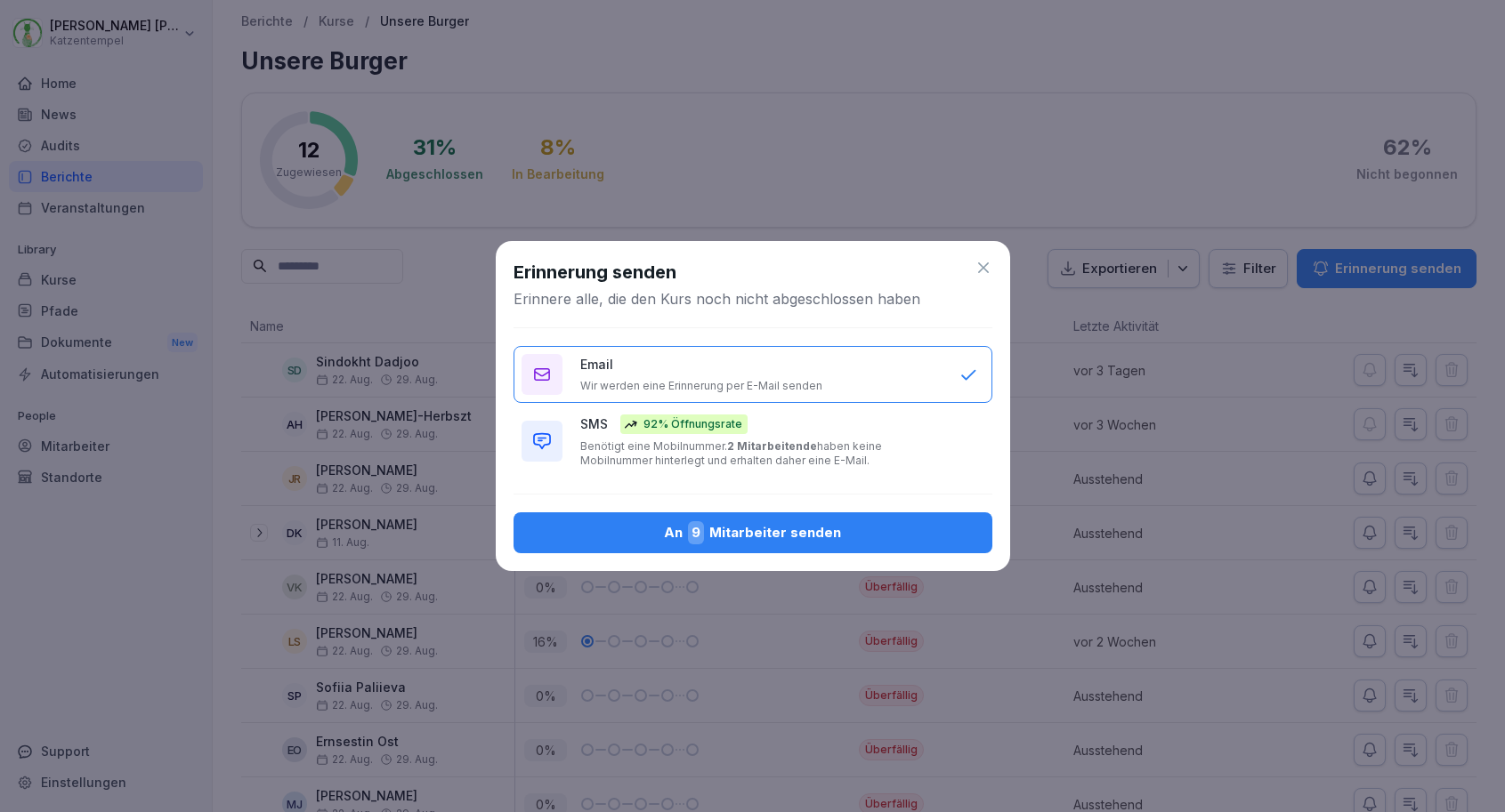
click at [865, 446] on p "Benötigt eine Mobilnummer. 2 Mitarbeitende haben keine Mobilnummer hinterlegt u…" at bounding box center [761, 453] width 362 height 28
click at [875, 527] on div "An 9 Mitarbeiter senden" at bounding box center [752, 532] width 451 height 23
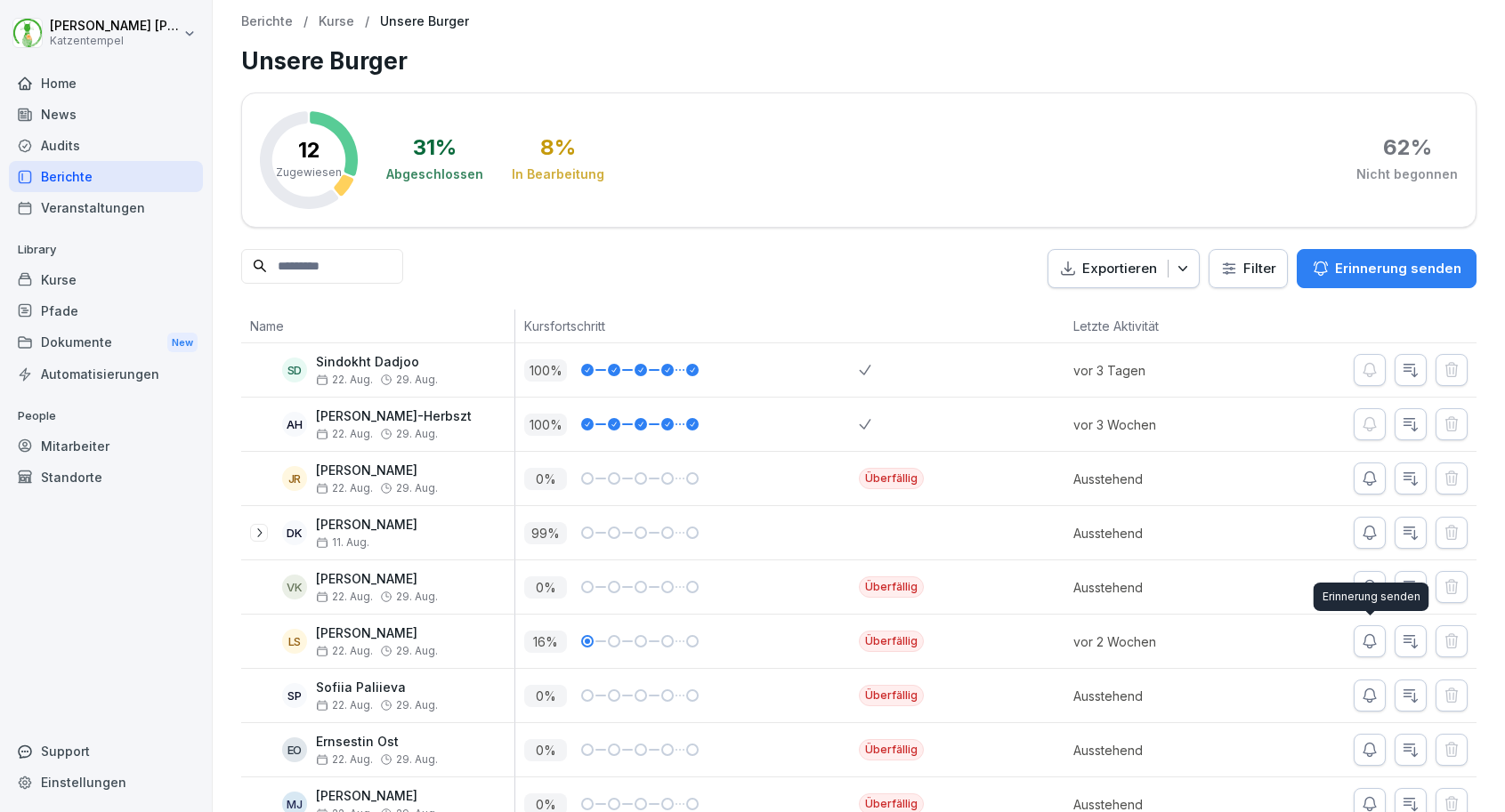
click at [1372, 637] on icon "button" at bounding box center [1370, 641] width 18 height 18
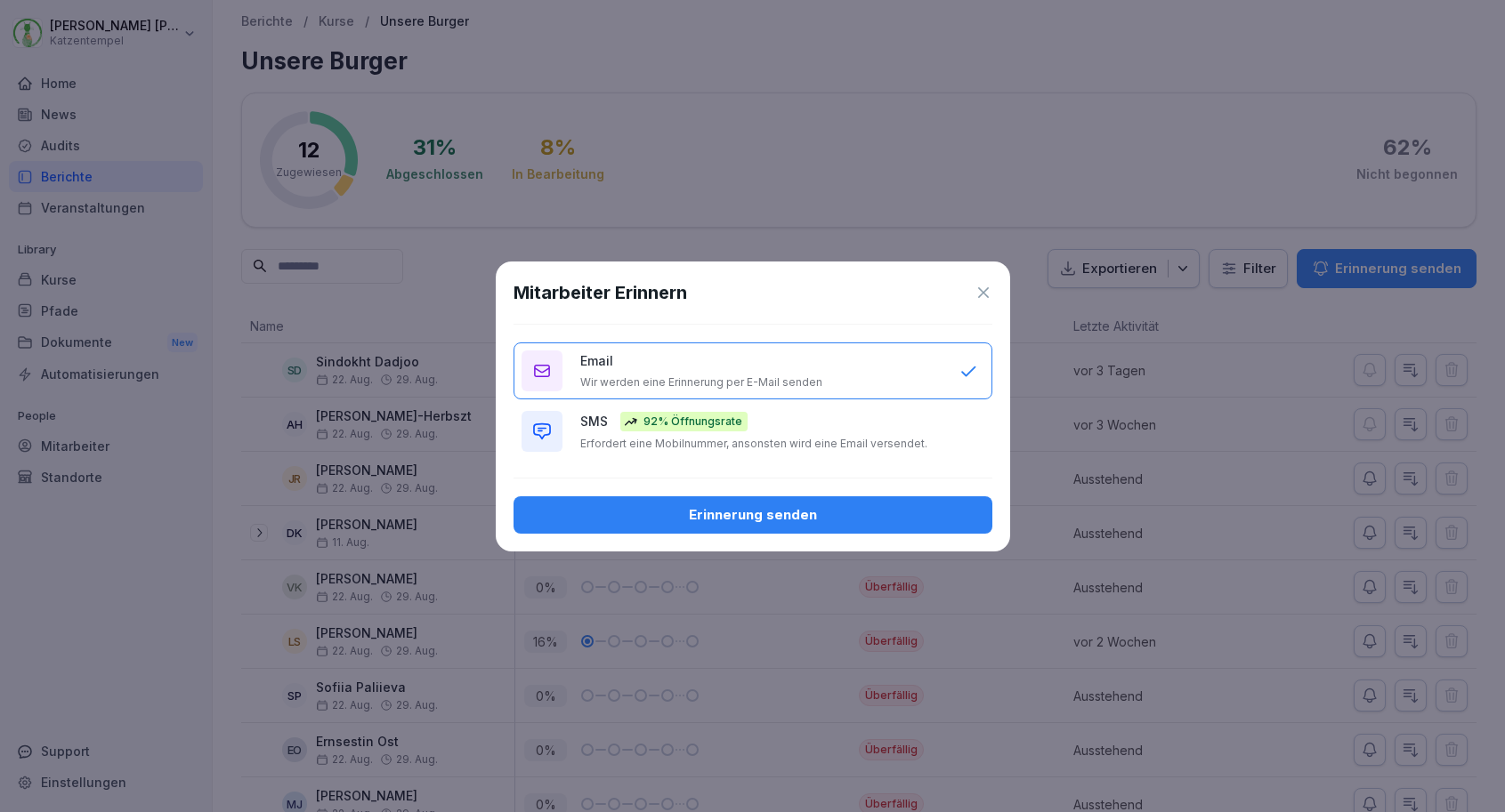
click at [890, 449] on p "Erfordert eine Mobilnummer, ansonsten wird eine Email versendet." at bounding box center [753, 443] width 347 height 14
click at [897, 521] on div "Erinnerung senden" at bounding box center [752, 515] width 451 height 20
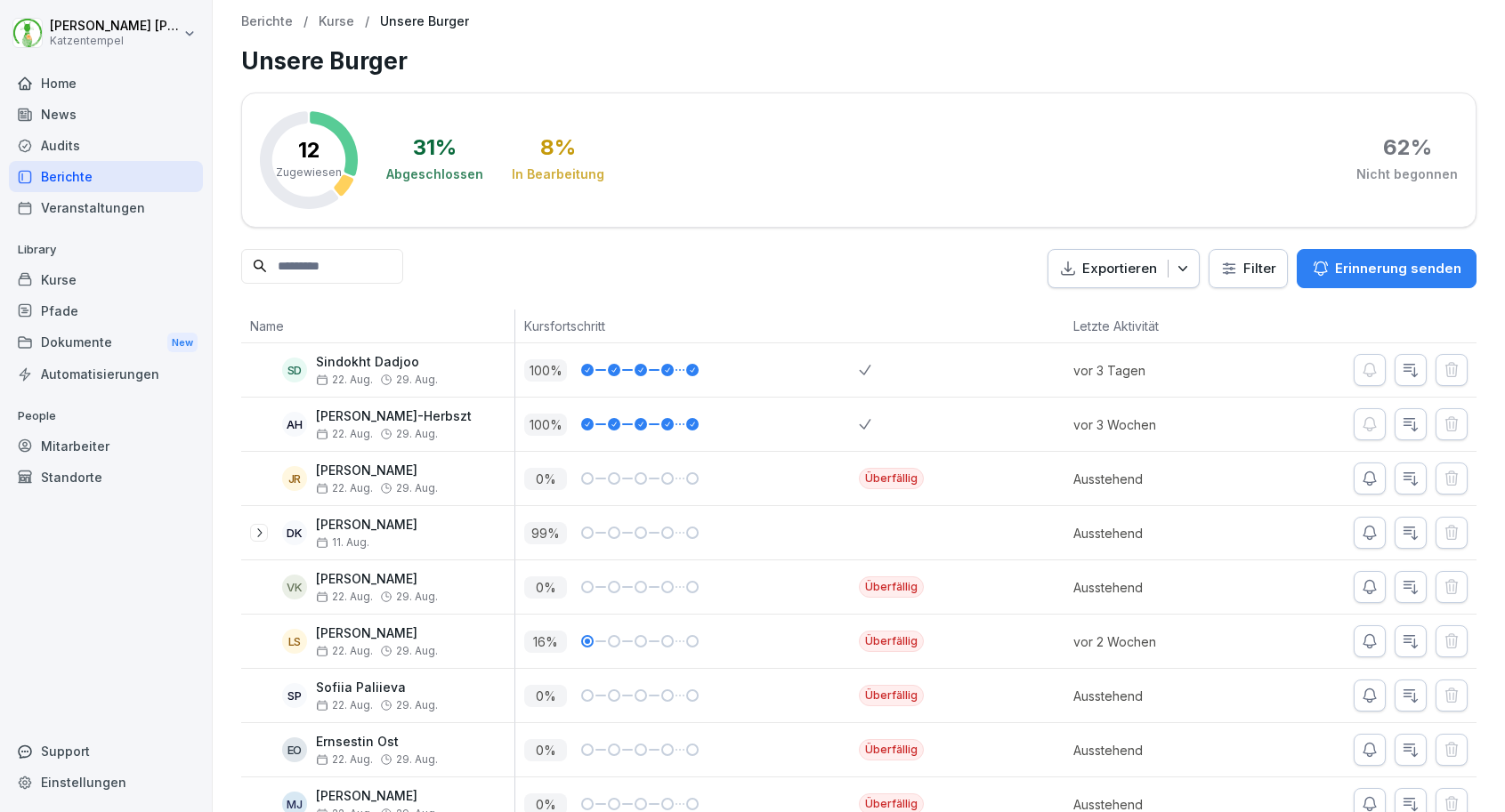
click at [1374, 637] on icon "button" at bounding box center [1369, 641] width 12 height 13
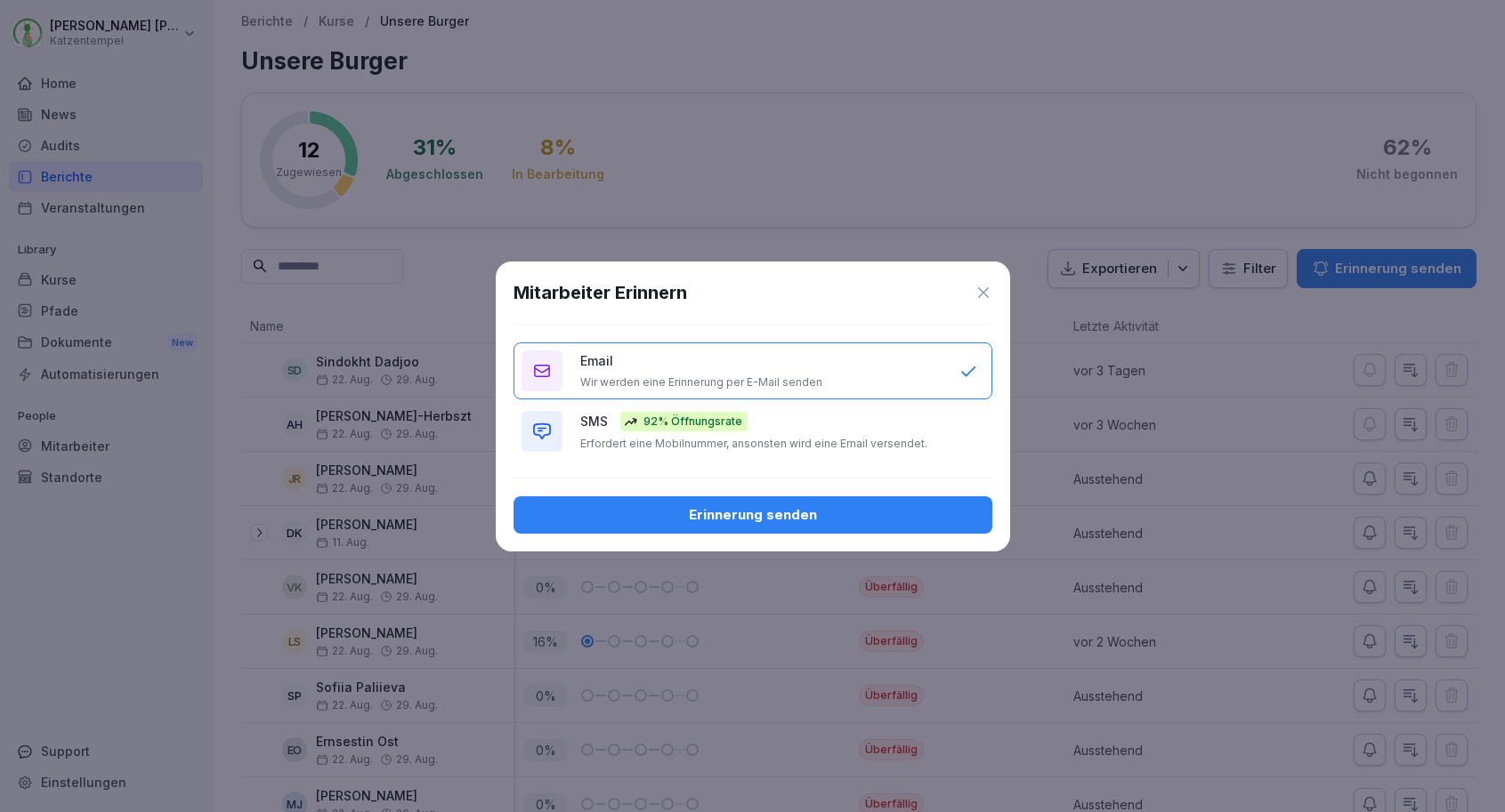
click at [944, 425] on button "SMS 92% Öffnungsrate Erfordert eine Mobilnummer, ansonsten wird eine Email vers…" at bounding box center [752, 430] width 479 height 57
click at [904, 520] on div "Erinnerung senden" at bounding box center [752, 515] width 451 height 20
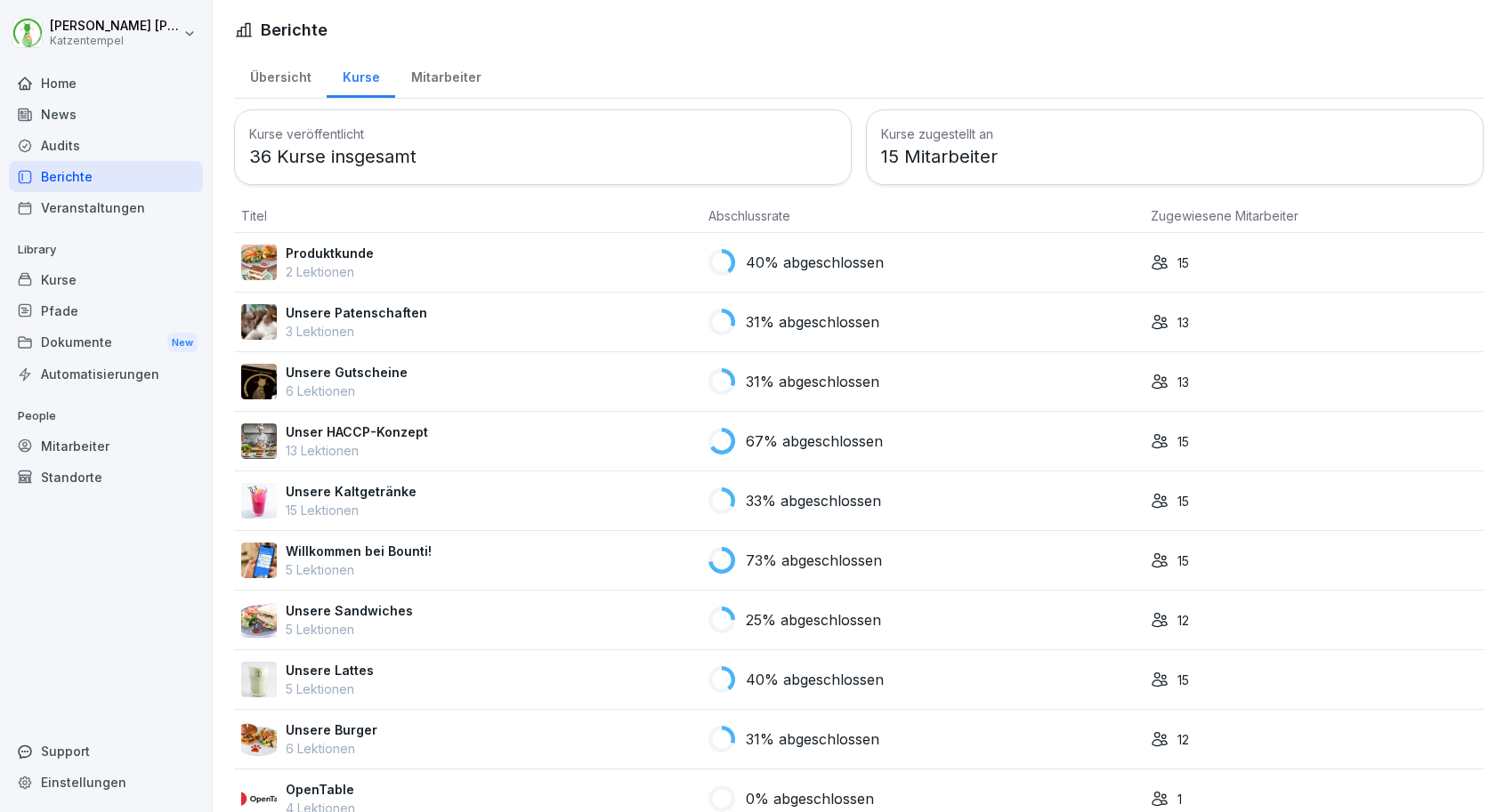
click at [495, 443] on div "Unser HACCP-Konzept 13 Lektionen" at bounding box center [467, 440] width 453 height 37
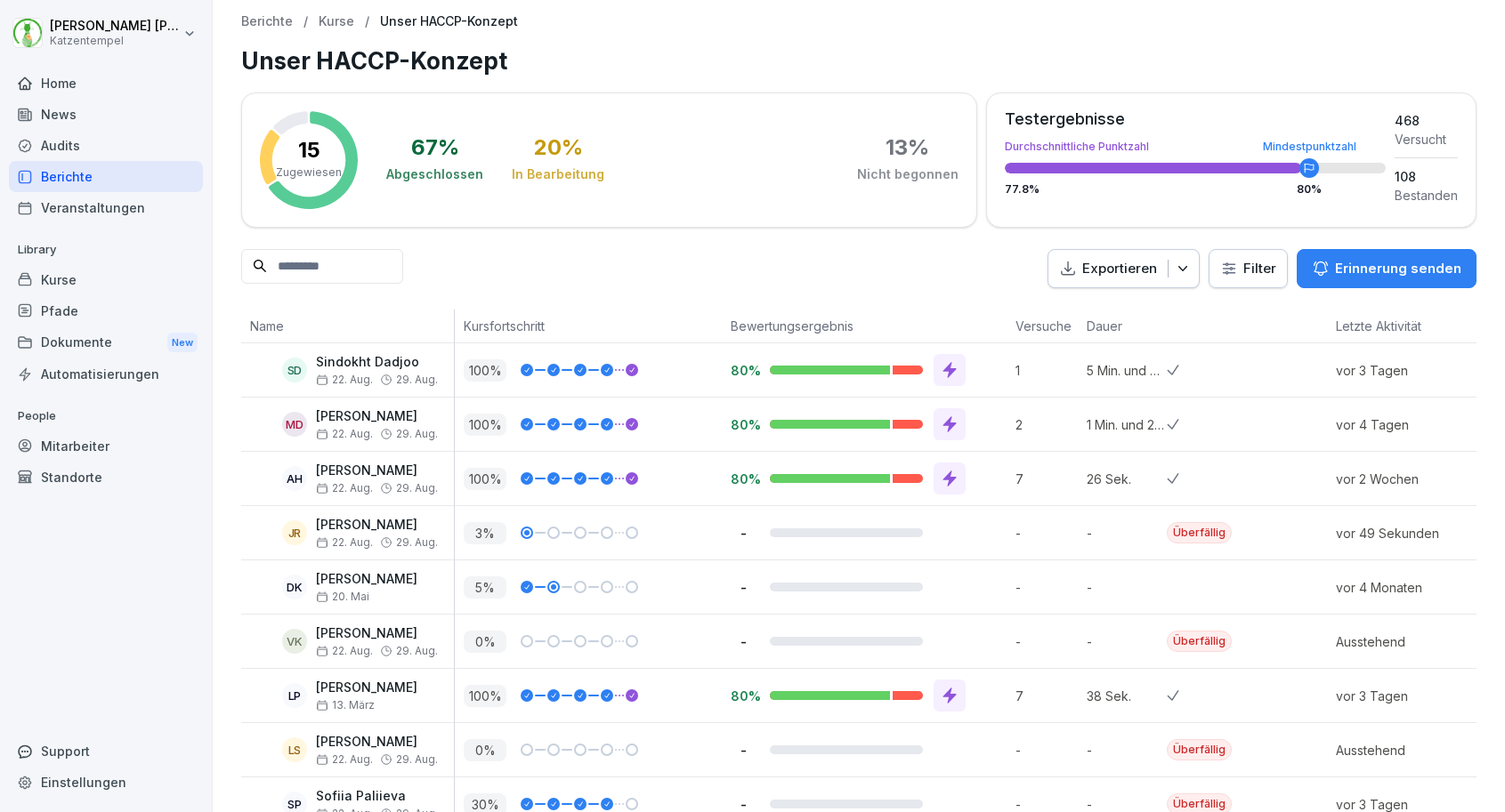
click at [1321, 528] on div at bounding box center [1287, 532] width 80 height 53
click at [1119, 536] on p "-" at bounding box center [1126, 533] width 80 height 19
click at [1088, 534] on p "-" at bounding box center [1126, 533] width 80 height 19
click at [393, 536] on icon at bounding box center [386, 542] width 12 height 12
click at [370, 526] on p "[PERSON_NAME]" at bounding box center [377, 524] width 122 height 15
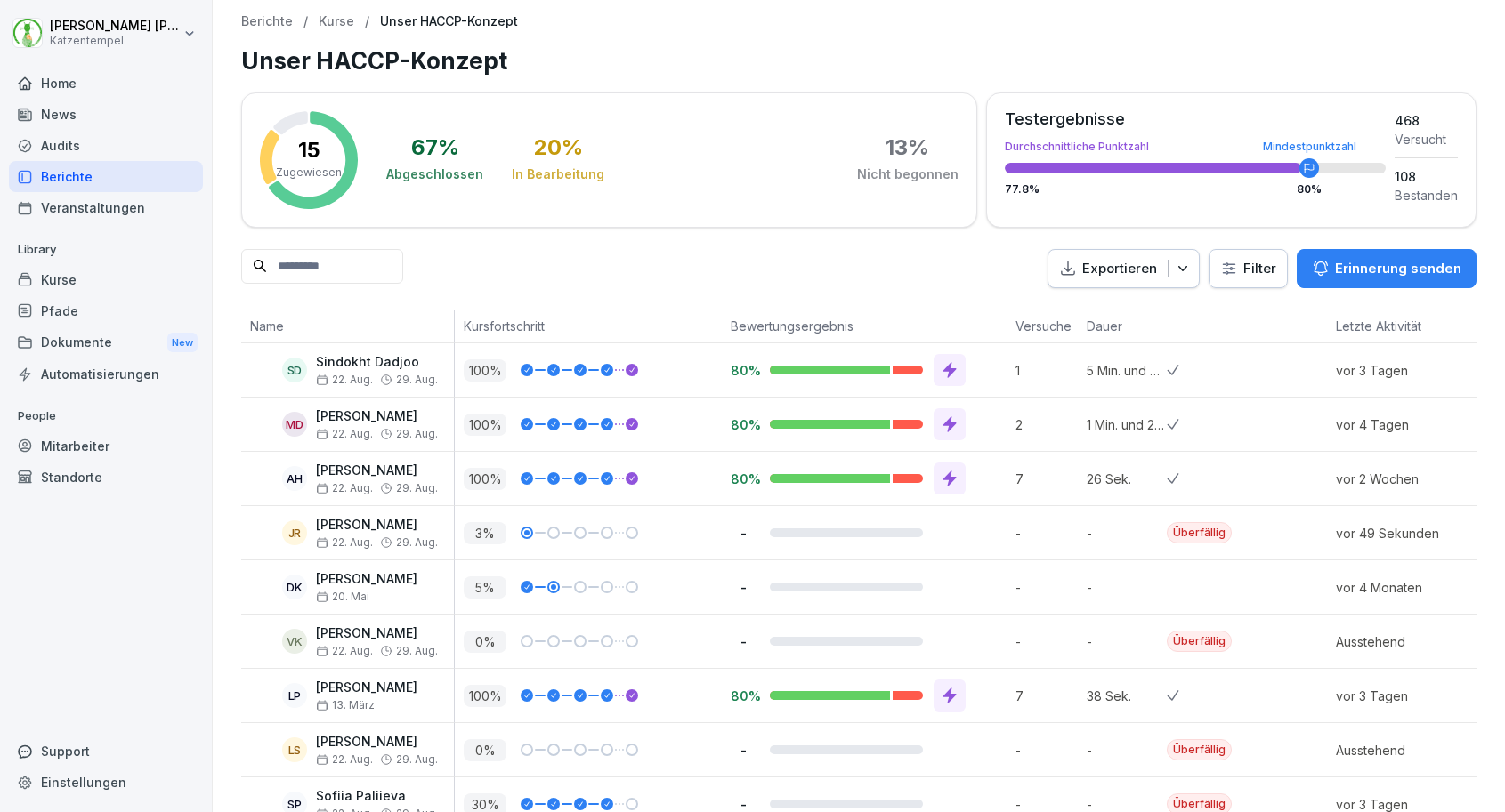
click at [430, 533] on div "Justin Rivera 22. Aug. 29. Aug." at bounding box center [377, 532] width 122 height 31
click at [484, 535] on p "3 %" at bounding box center [485, 533] width 43 height 22
click at [537, 491] on div "100 %" at bounding box center [588, 477] width 267 height 53
click at [558, 479] on div at bounding box center [554, 478] width 12 height 12
click at [1355, 259] on p "Erinnerung senden" at bounding box center [1398, 269] width 126 height 20
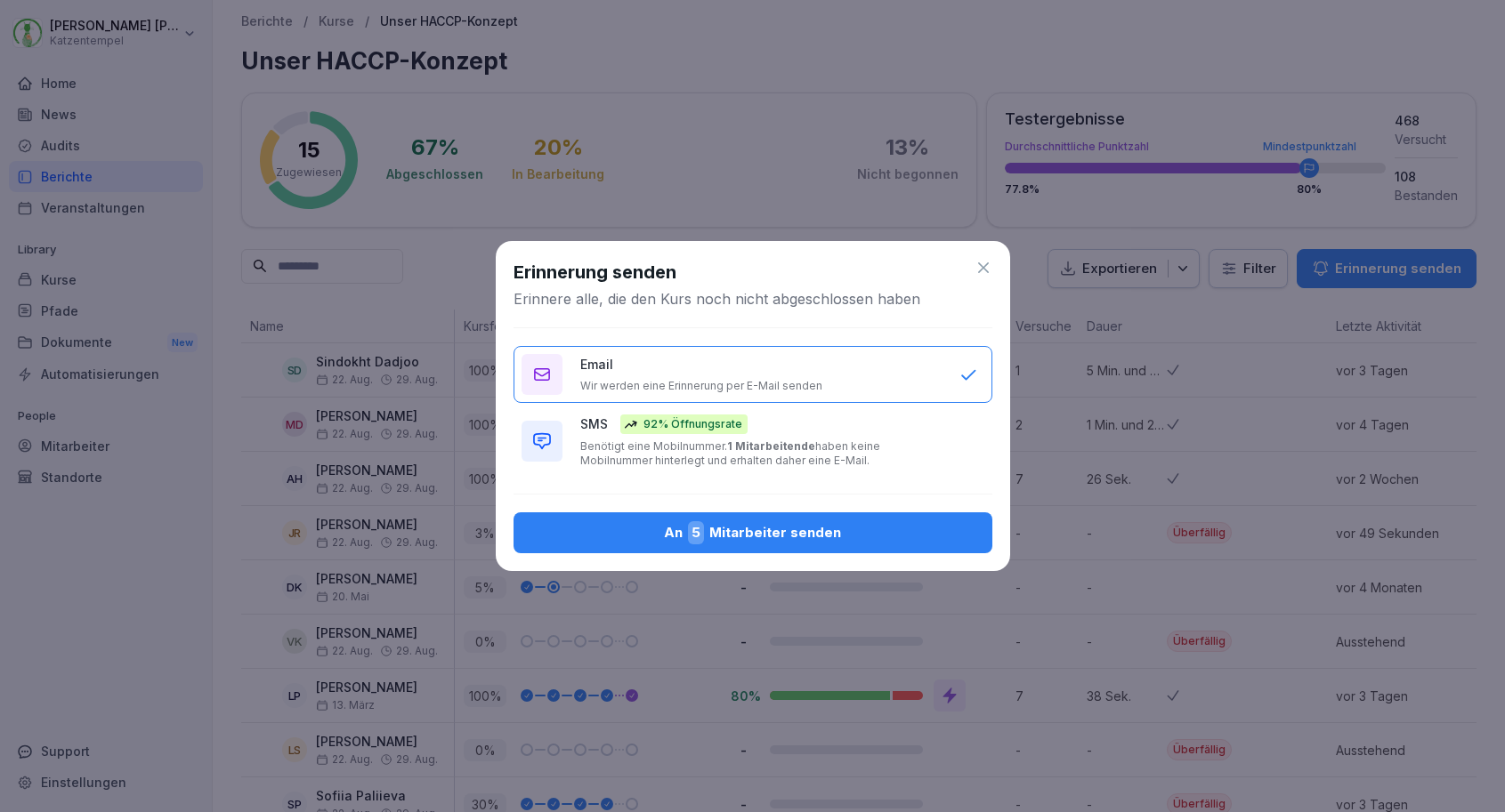
click at [982, 279] on div "Erinnerung senden Erinnere alle, die den Kurs noch nicht abgeschlossen haben" at bounding box center [752, 284] width 479 height 50
click at [985, 274] on icon at bounding box center [983, 268] width 18 height 18
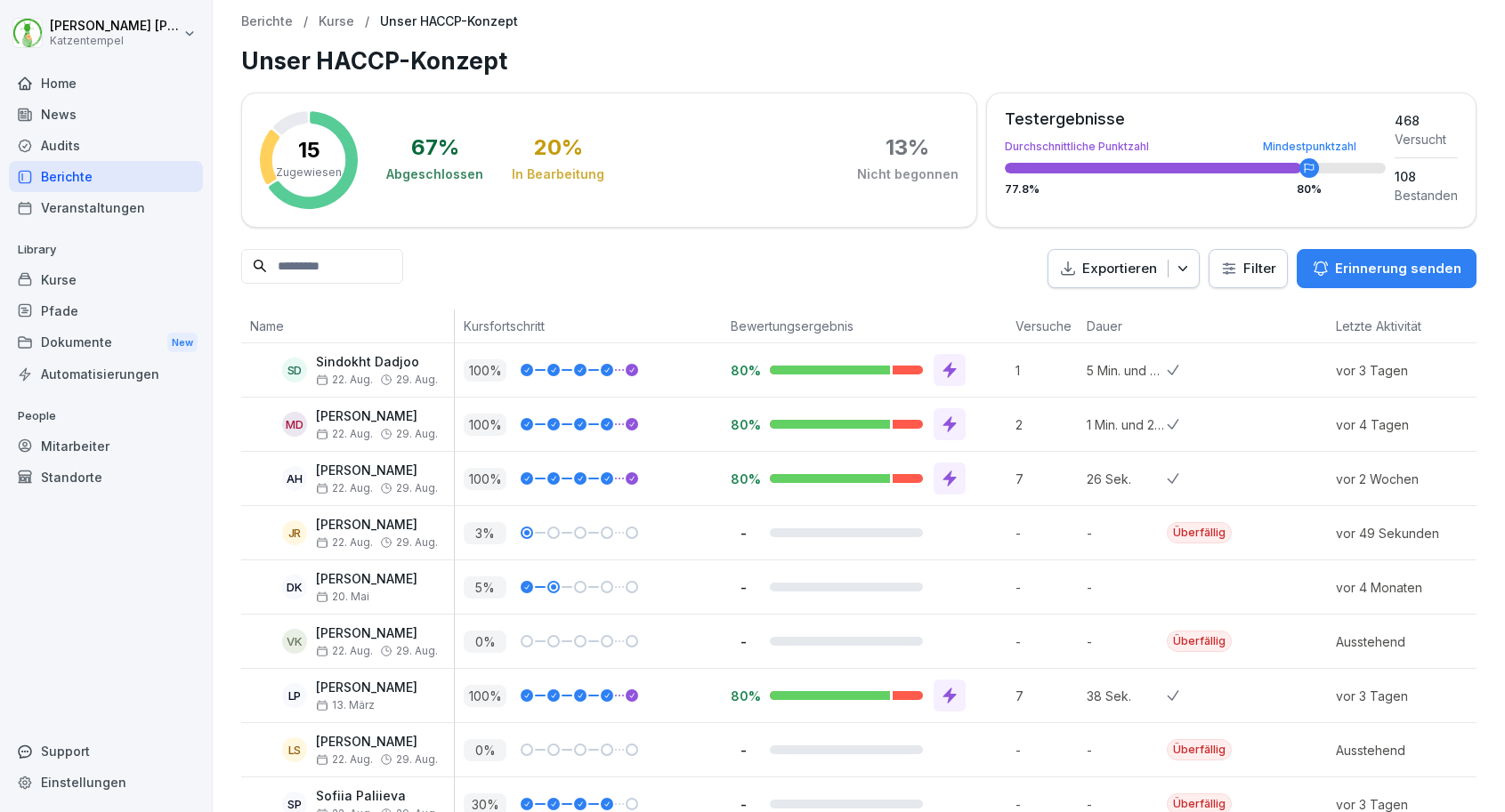
click at [1119, 474] on p "26 Sek." at bounding box center [1126, 478] width 80 height 19
click at [532, 532] on div at bounding box center [527, 532] width 12 height 12
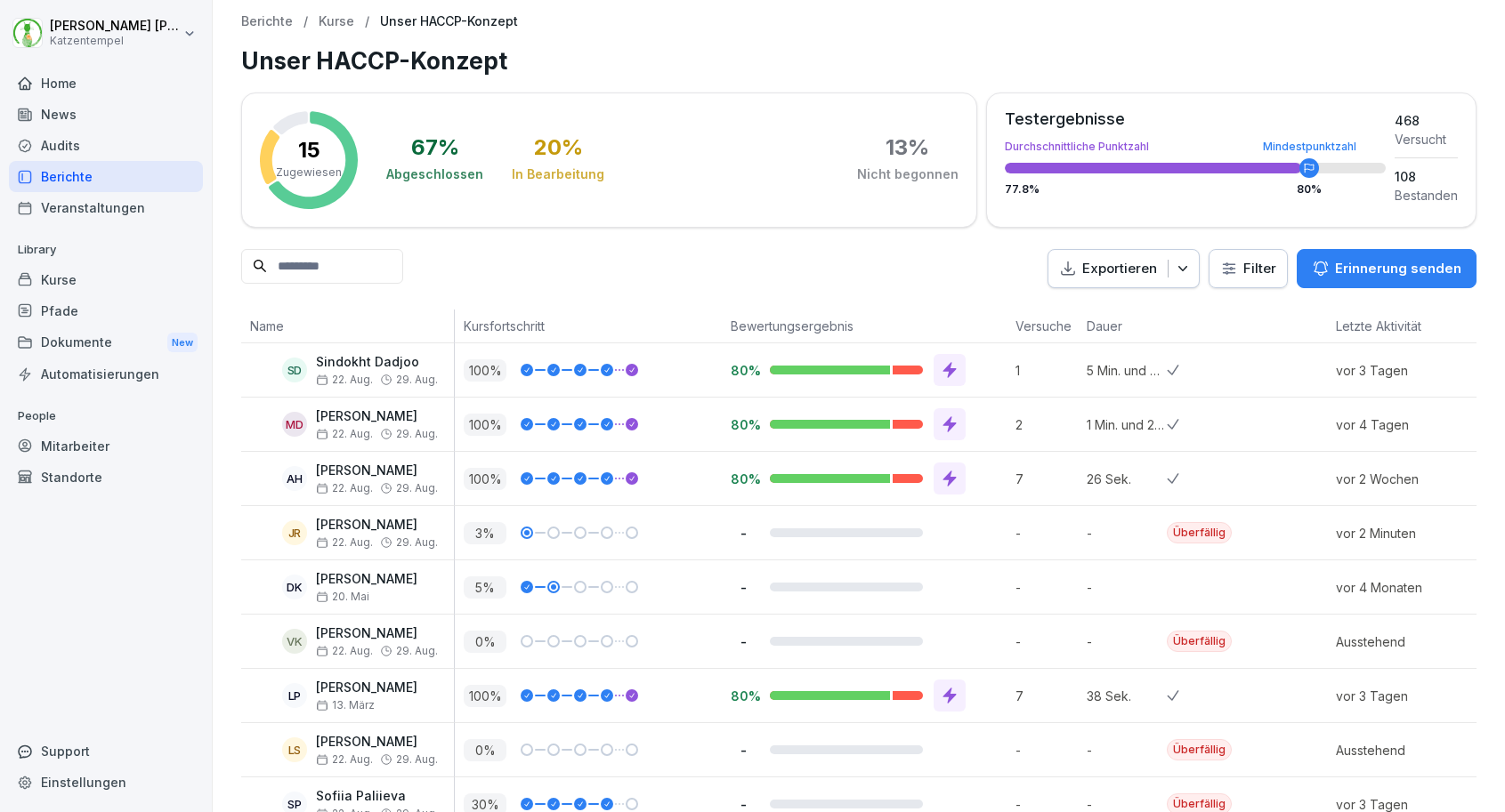
click at [71, 82] on div "Home" at bounding box center [106, 83] width 194 height 31
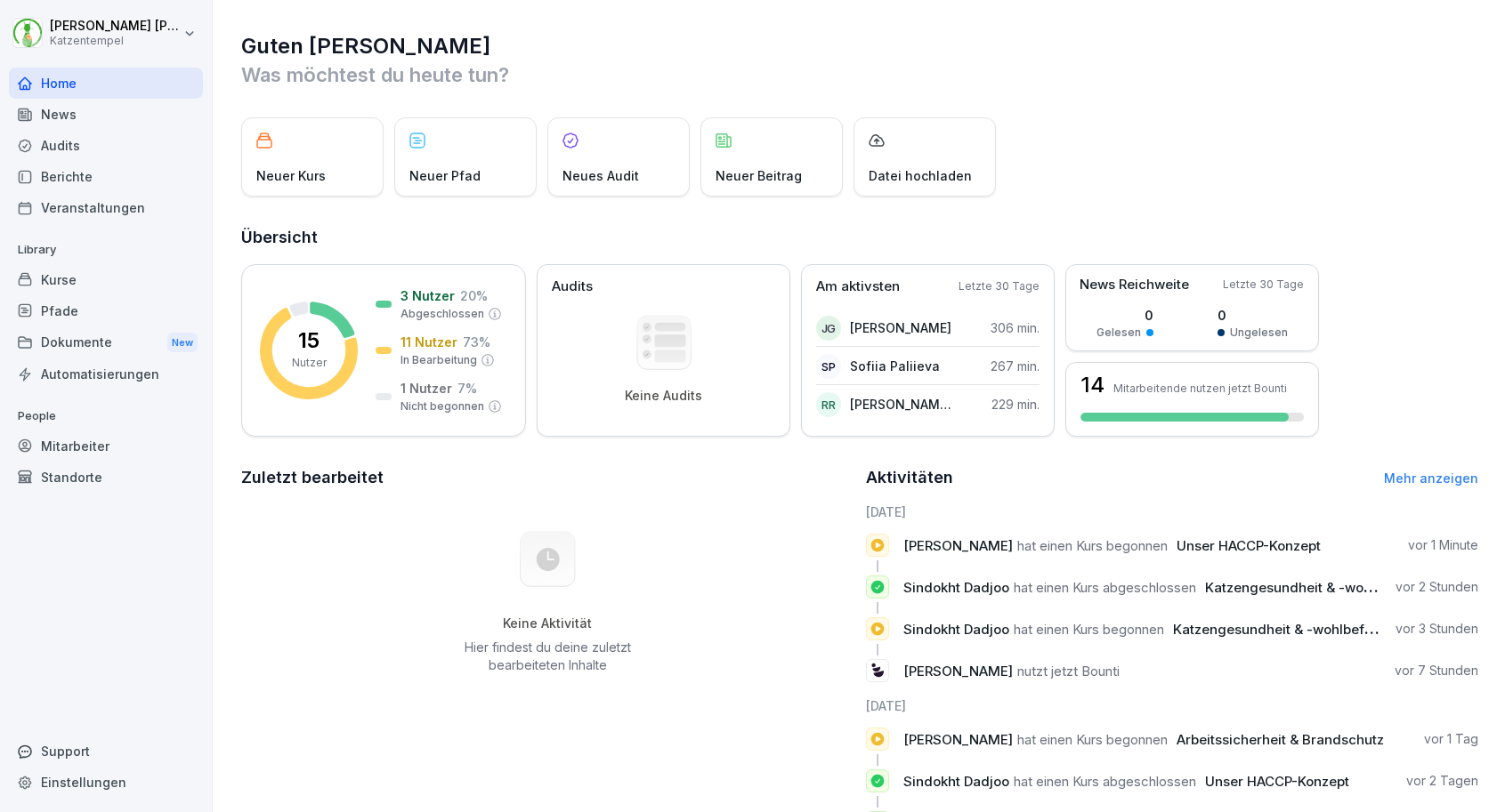
click at [675, 465] on h2 "Zuletzt bearbeitet" at bounding box center [547, 477] width 613 height 25
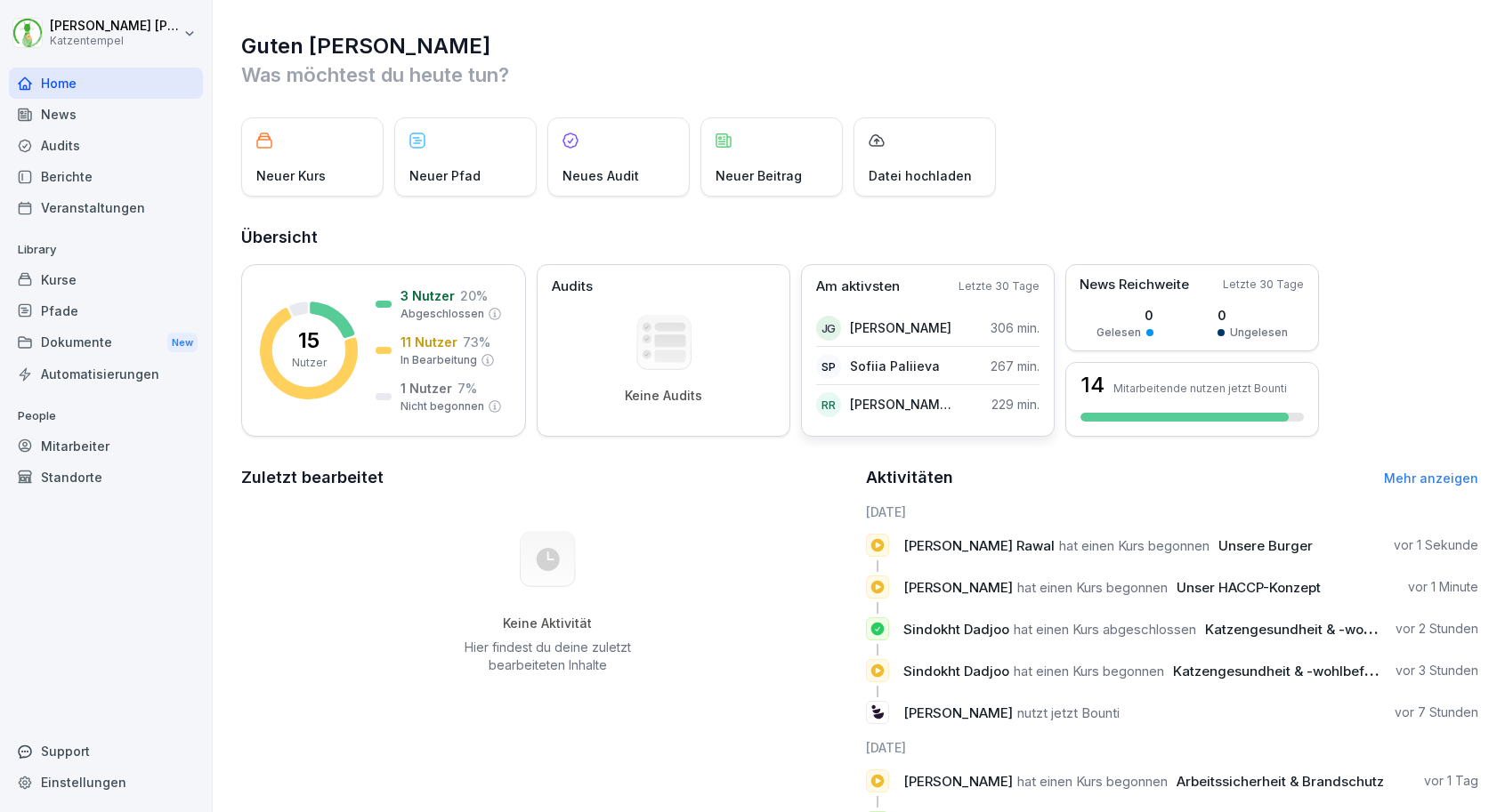
click at [943, 397] on p "[PERSON_NAME] [PERSON_NAME]" at bounding box center [900, 404] width 102 height 19
click at [922, 404] on p "[PERSON_NAME] [PERSON_NAME]" at bounding box center [900, 404] width 102 height 19
click at [1006, 406] on p "229 min." at bounding box center [1015, 404] width 48 height 19
click at [999, 546] on span "[PERSON_NAME] [PERSON_NAME]" at bounding box center [978, 545] width 151 height 17
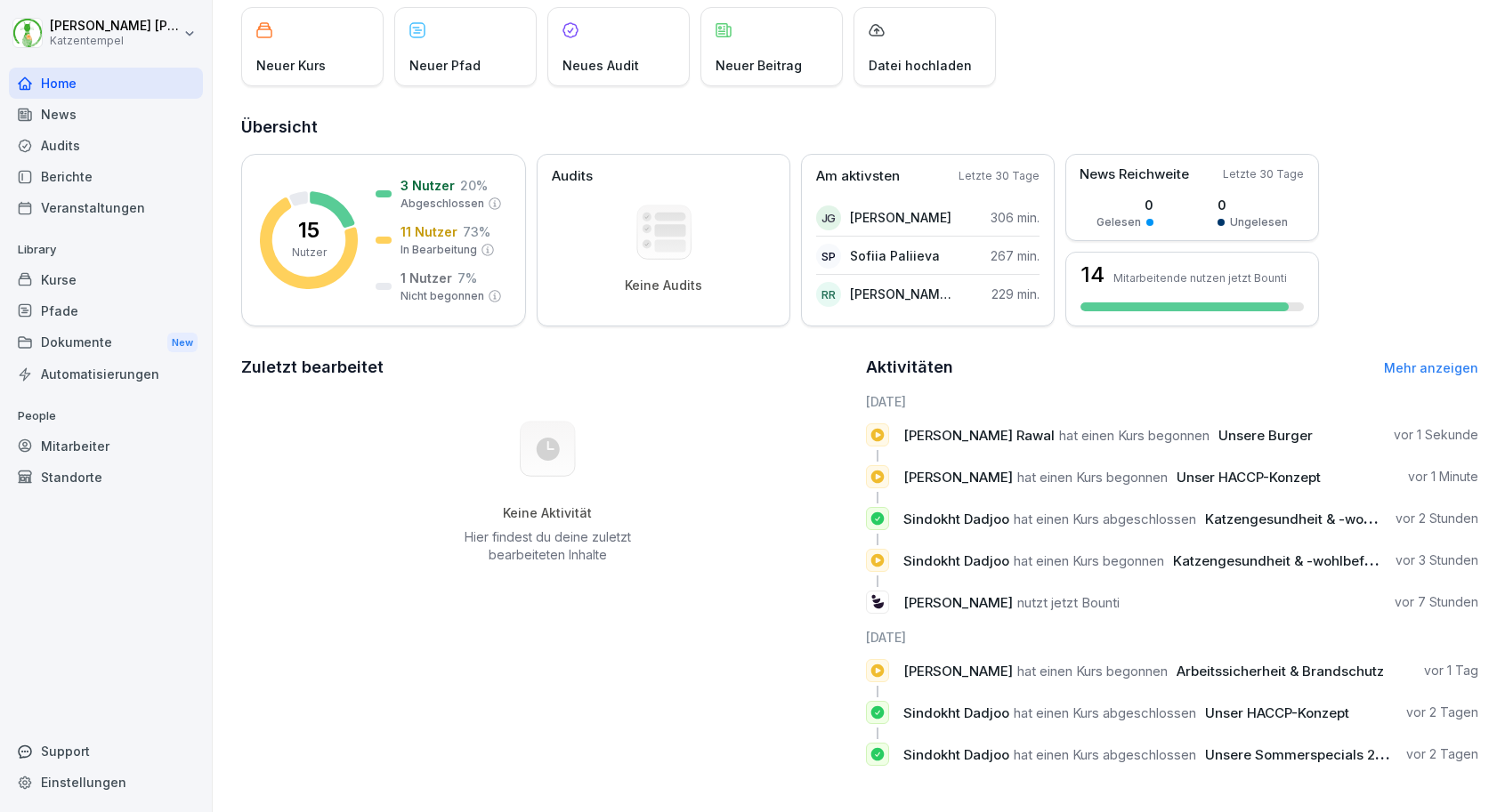
scroll to position [110, 0]
click at [1402, 364] on link "Mehr anzeigen" at bounding box center [1431, 368] width 94 height 15
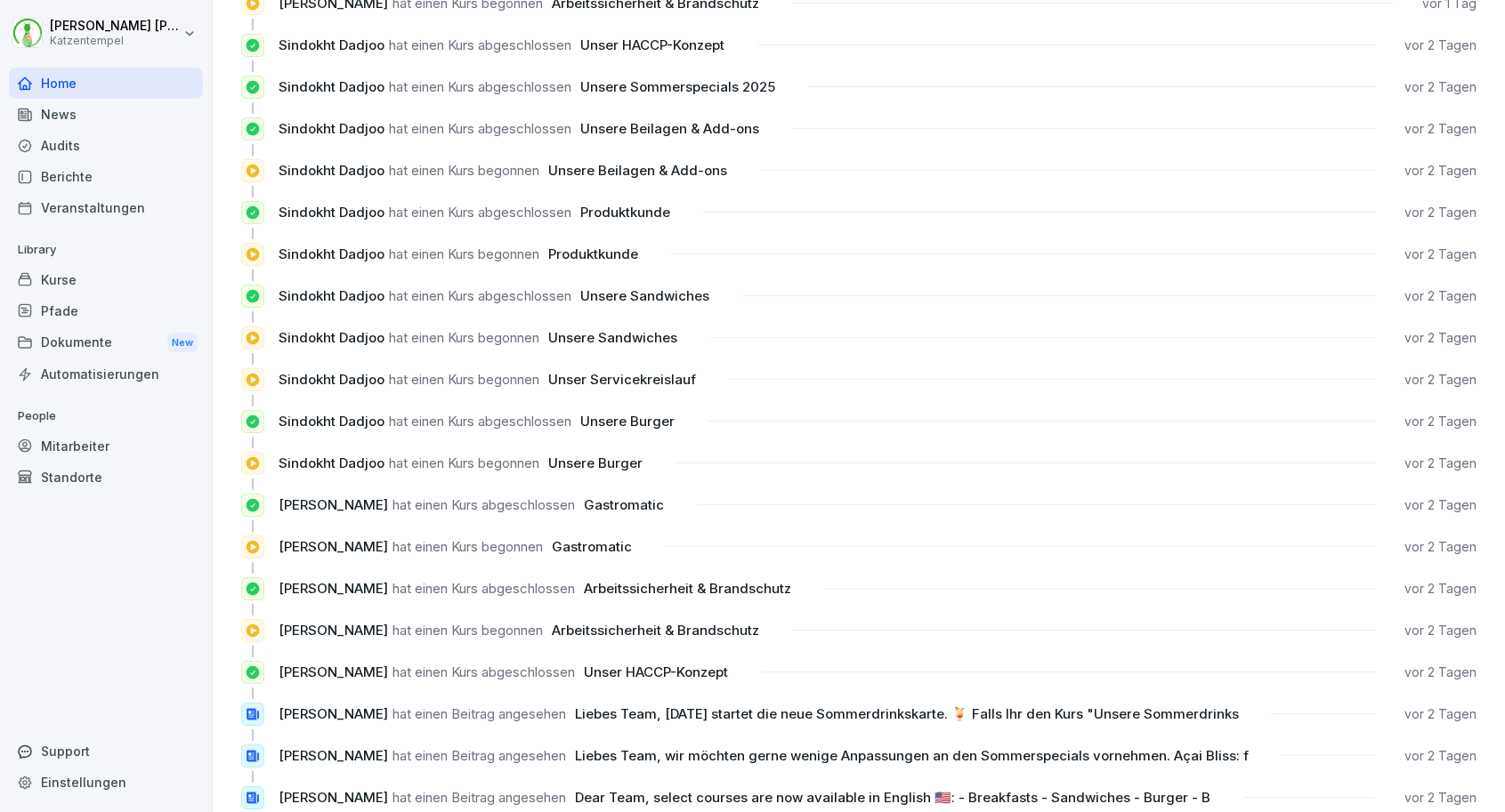
scroll to position [512, 0]
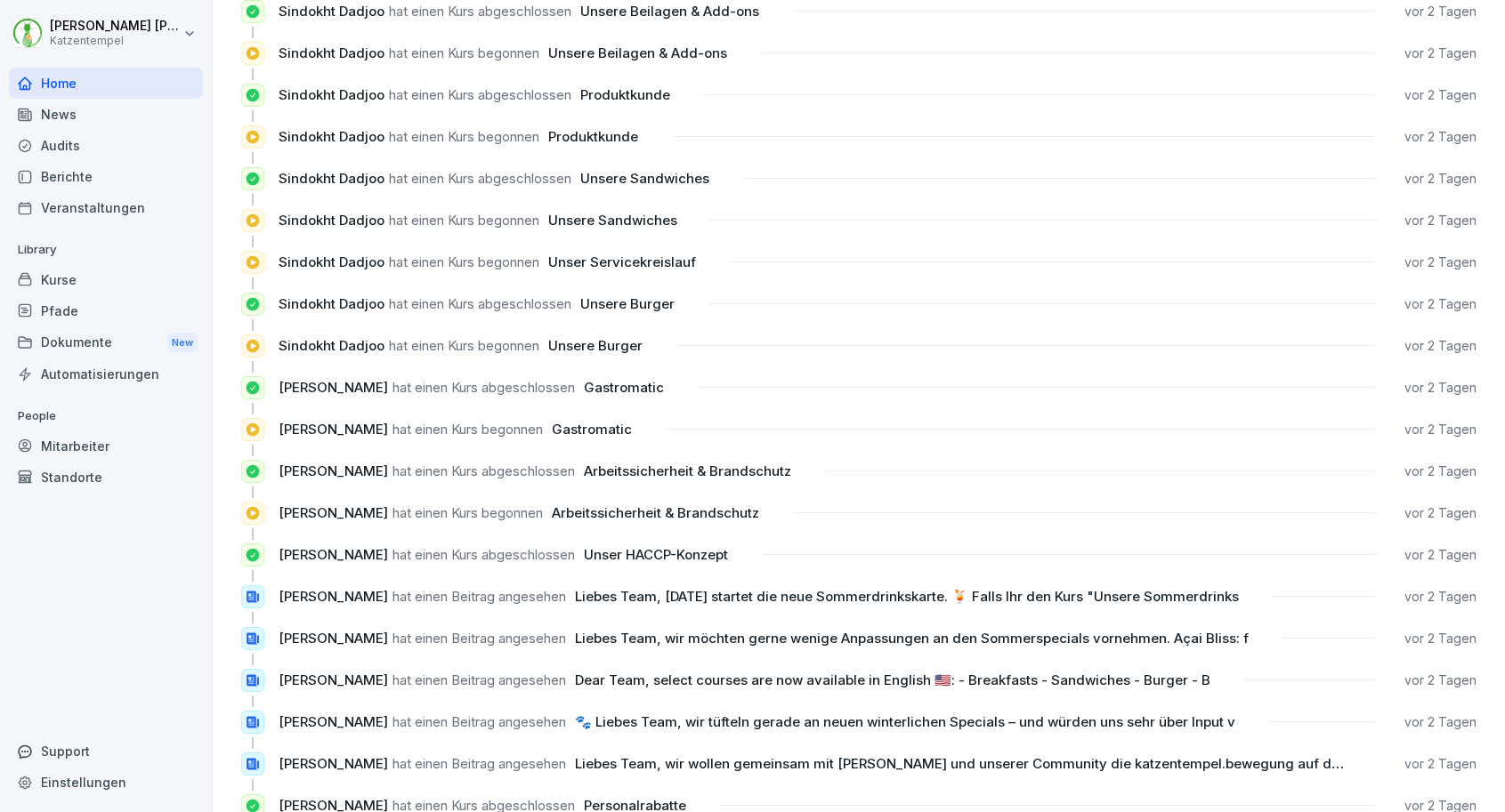
click at [128, 291] on div "Kurse" at bounding box center [106, 279] width 194 height 31
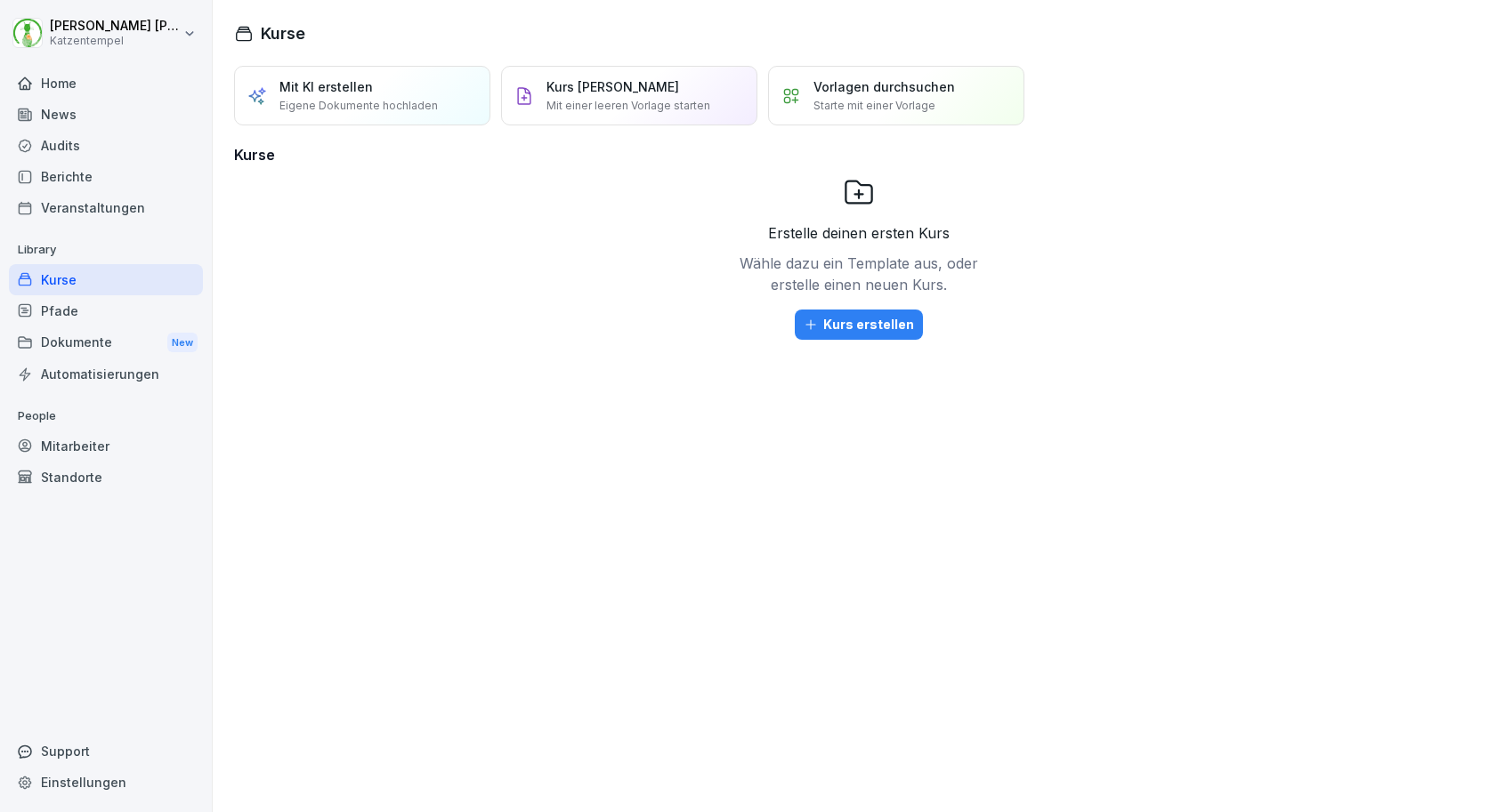
click at [111, 365] on div "Automatisierungen" at bounding box center [106, 374] width 194 height 31
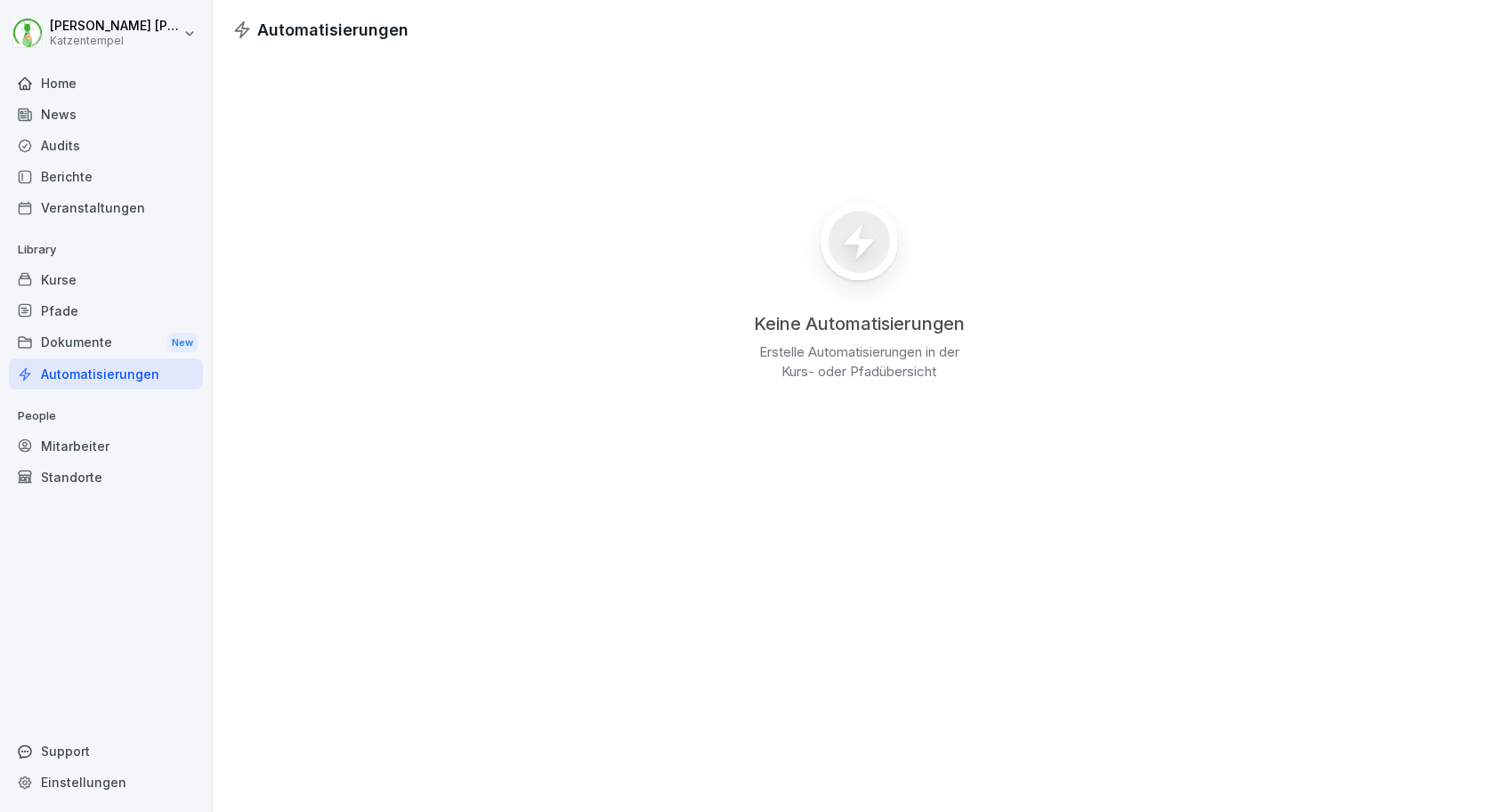
click at [109, 438] on div "Mitarbeiter" at bounding box center [106, 445] width 194 height 31
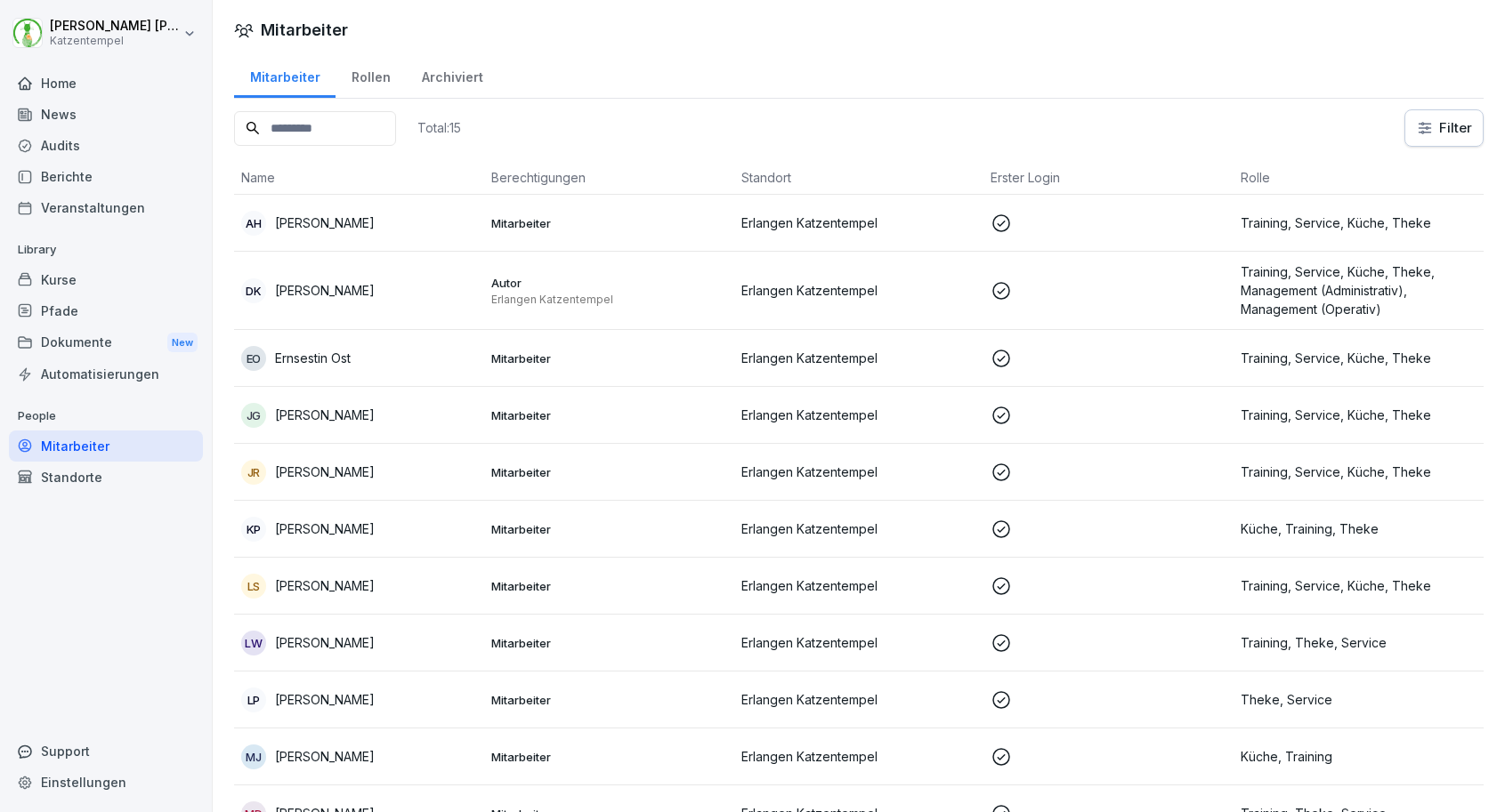
click at [94, 286] on div "Kurse" at bounding box center [106, 279] width 194 height 31
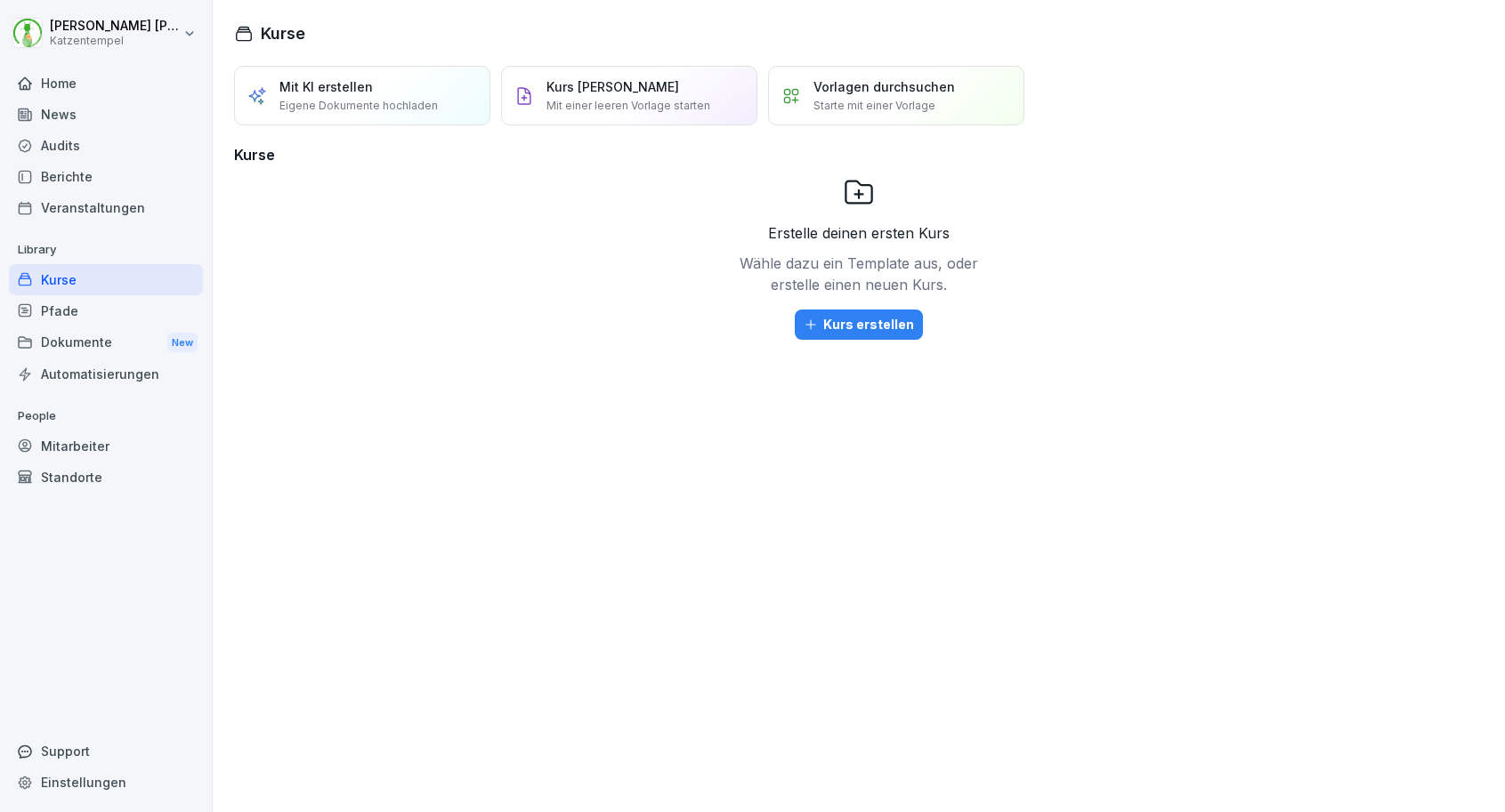
click at [88, 161] on div "Berichte" at bounding box center [106, 176] width 194 height 31
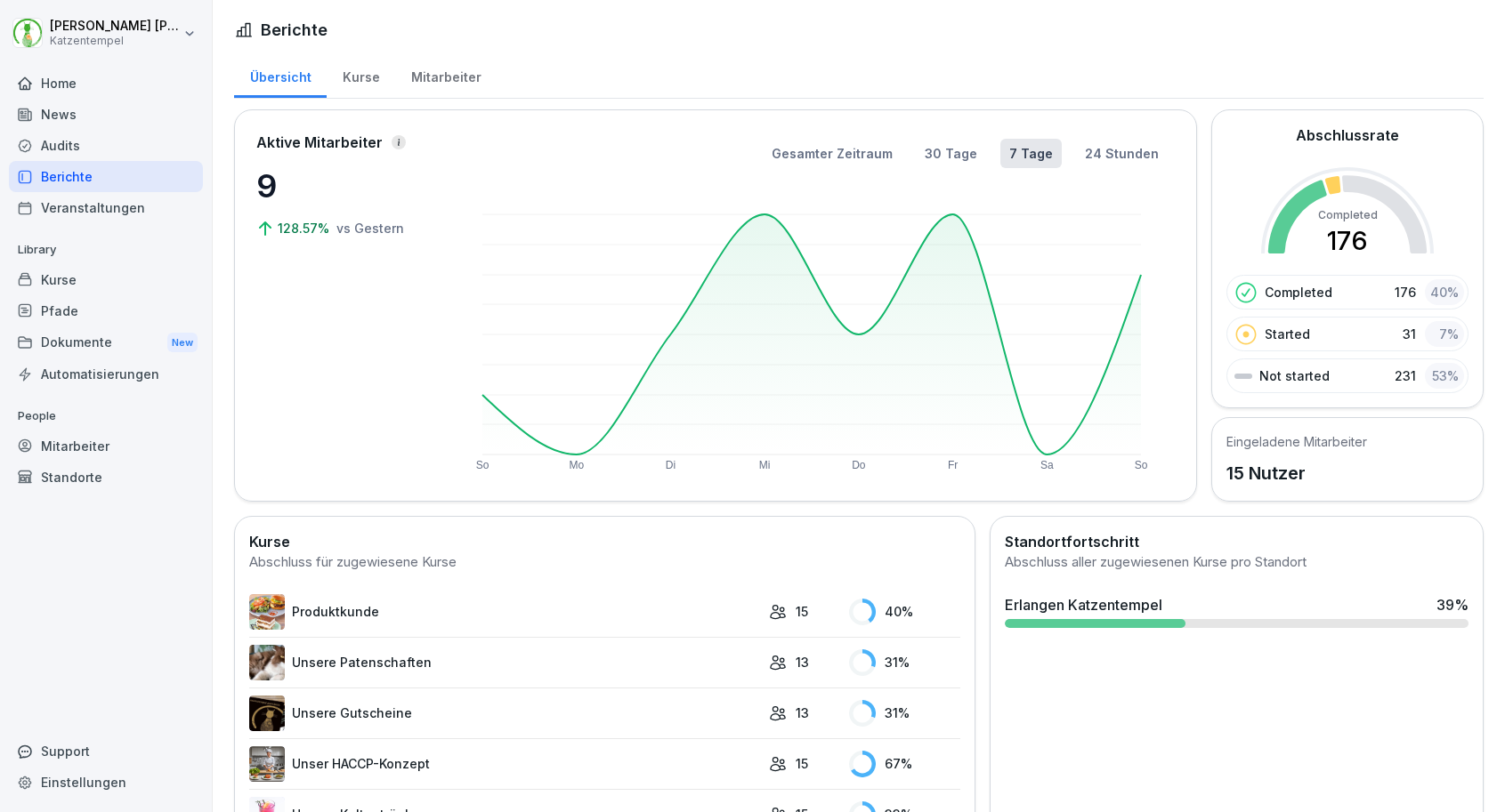
click at [393, 612] on link "Produktkunde" at bounding box center [504, 612] width 511 height 36
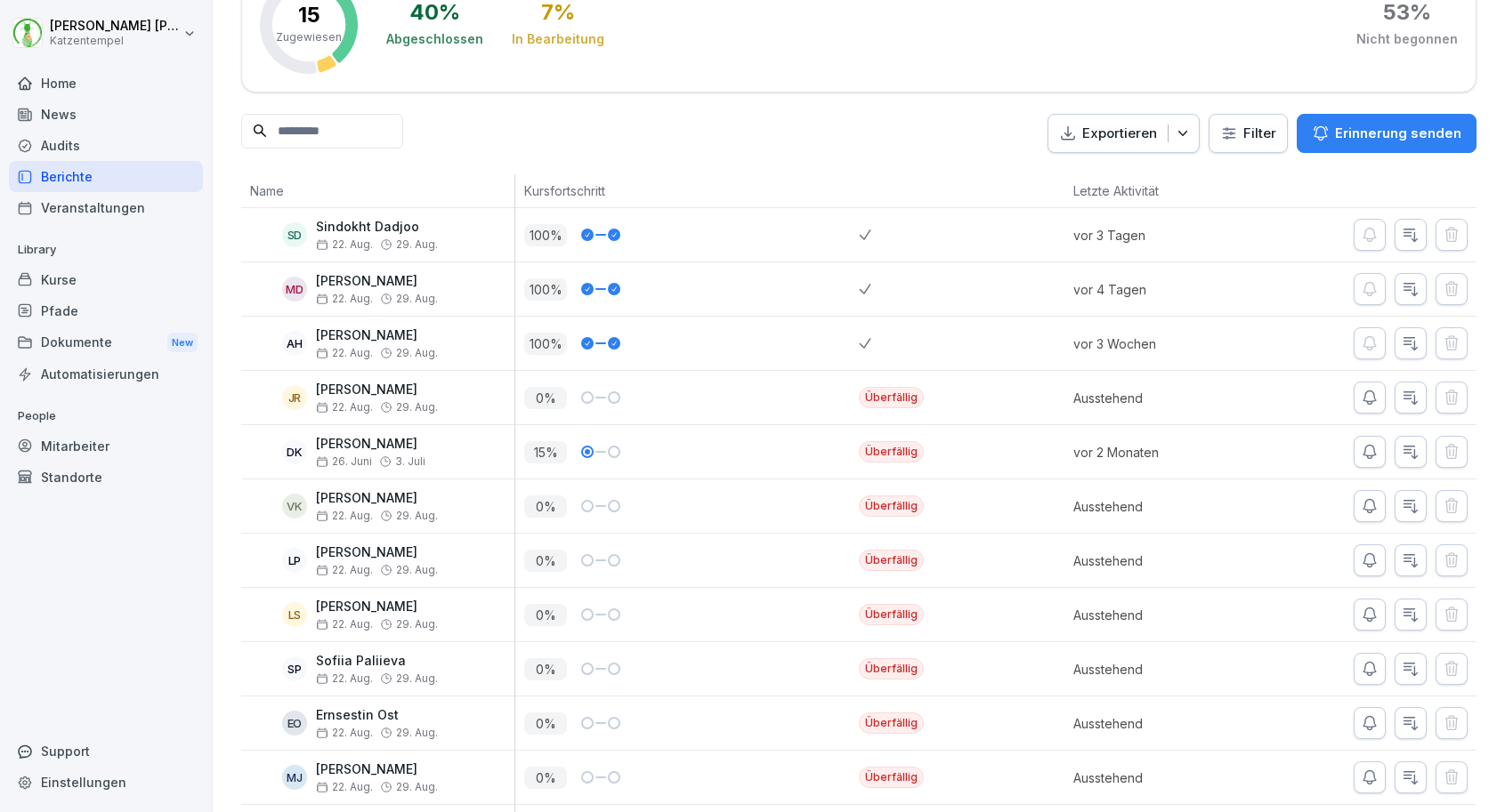
scroll to position [216, 0]
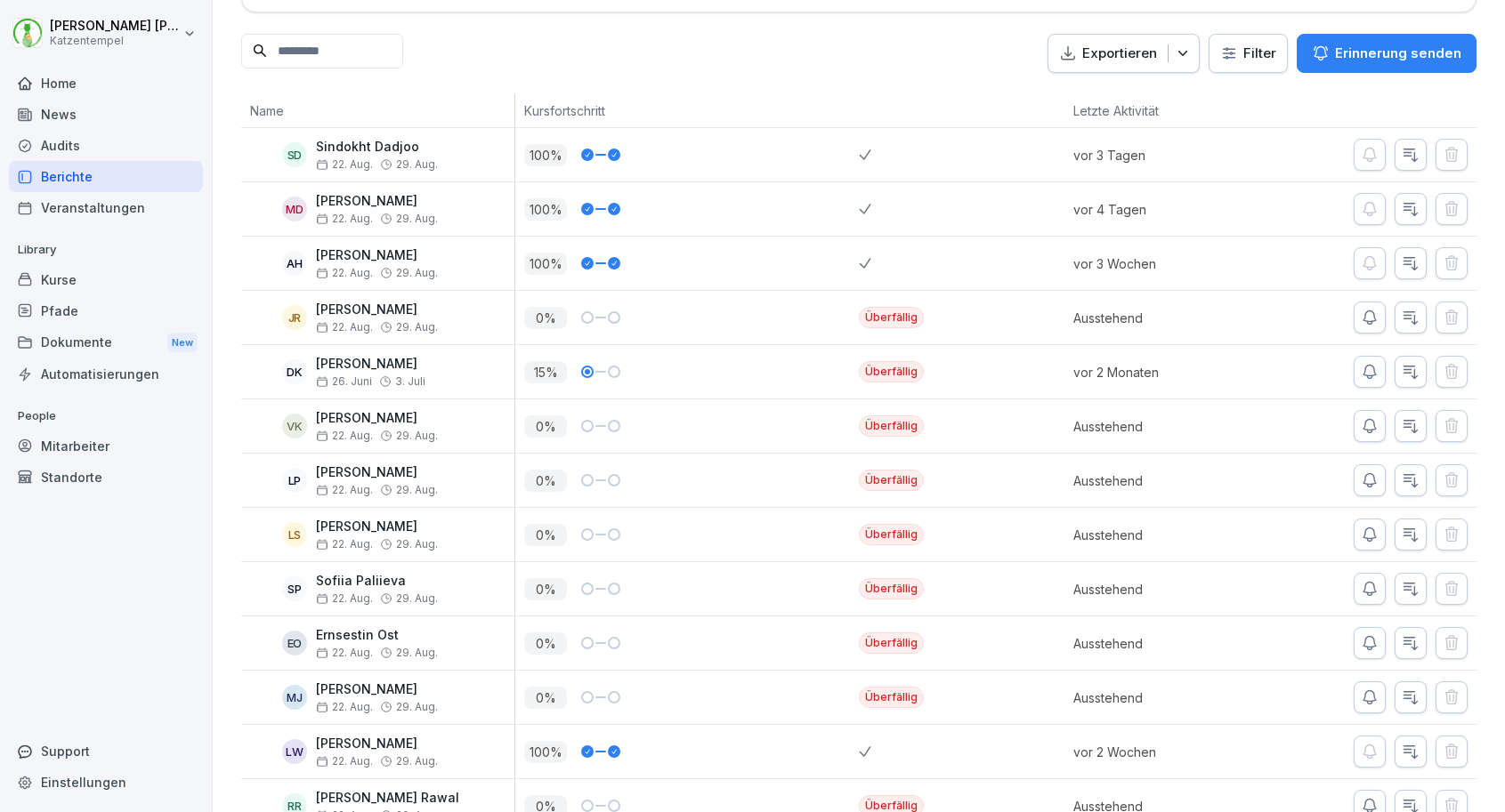
click at [1378, 534] on icon "button" at bounding box center [1370, 534] width 18 height 18
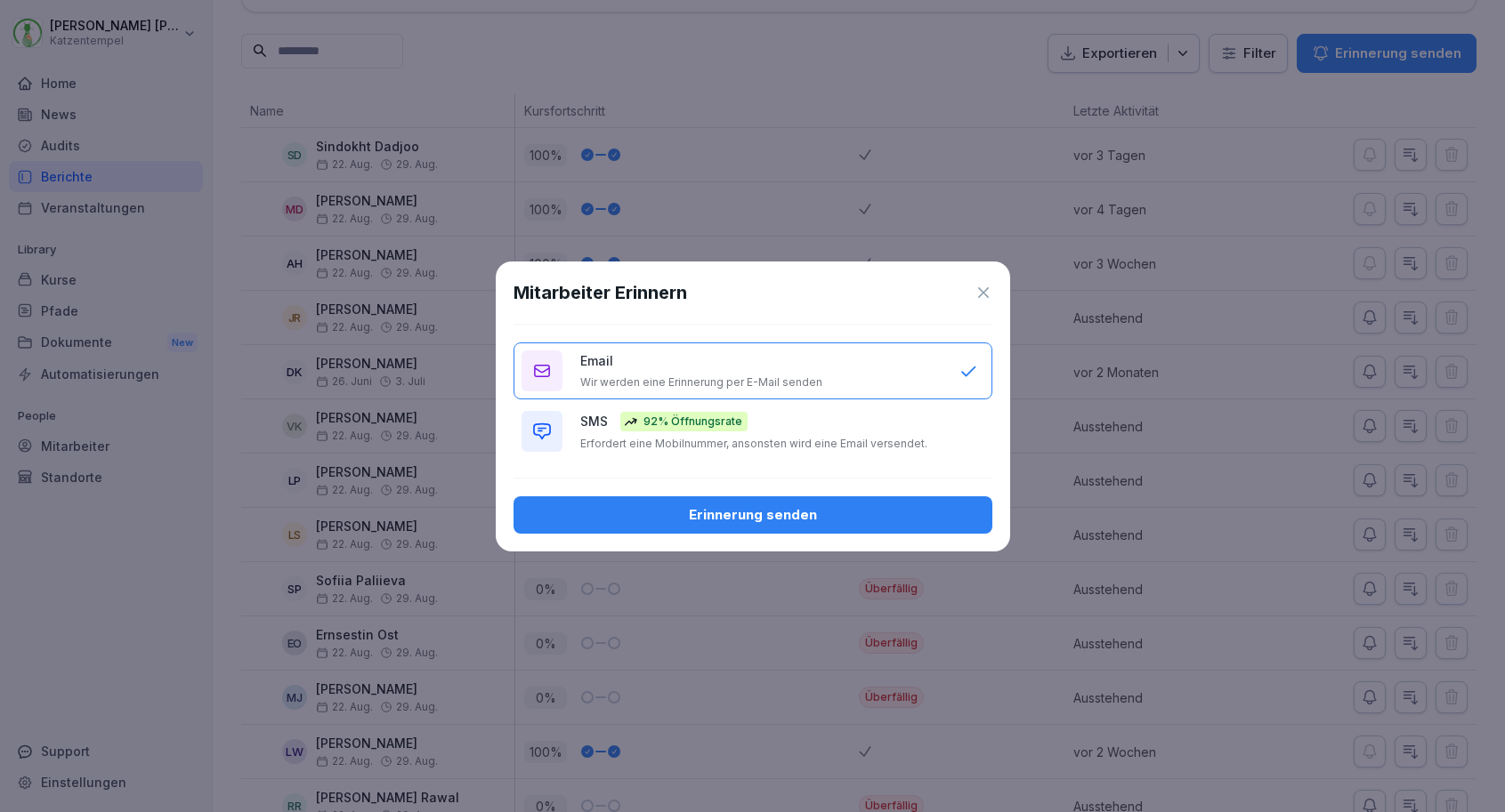
click at [872, 429] on div "SMS 92% Öffnungsrate Erfordert eine Mobilnummer, ansonsten wird eine Email vers…" at bounding box center [761, 430] width 362 height 39
click at [868, 510] on div "Erinnerung senden" at bounding box center [752, 515] width 451 height 20
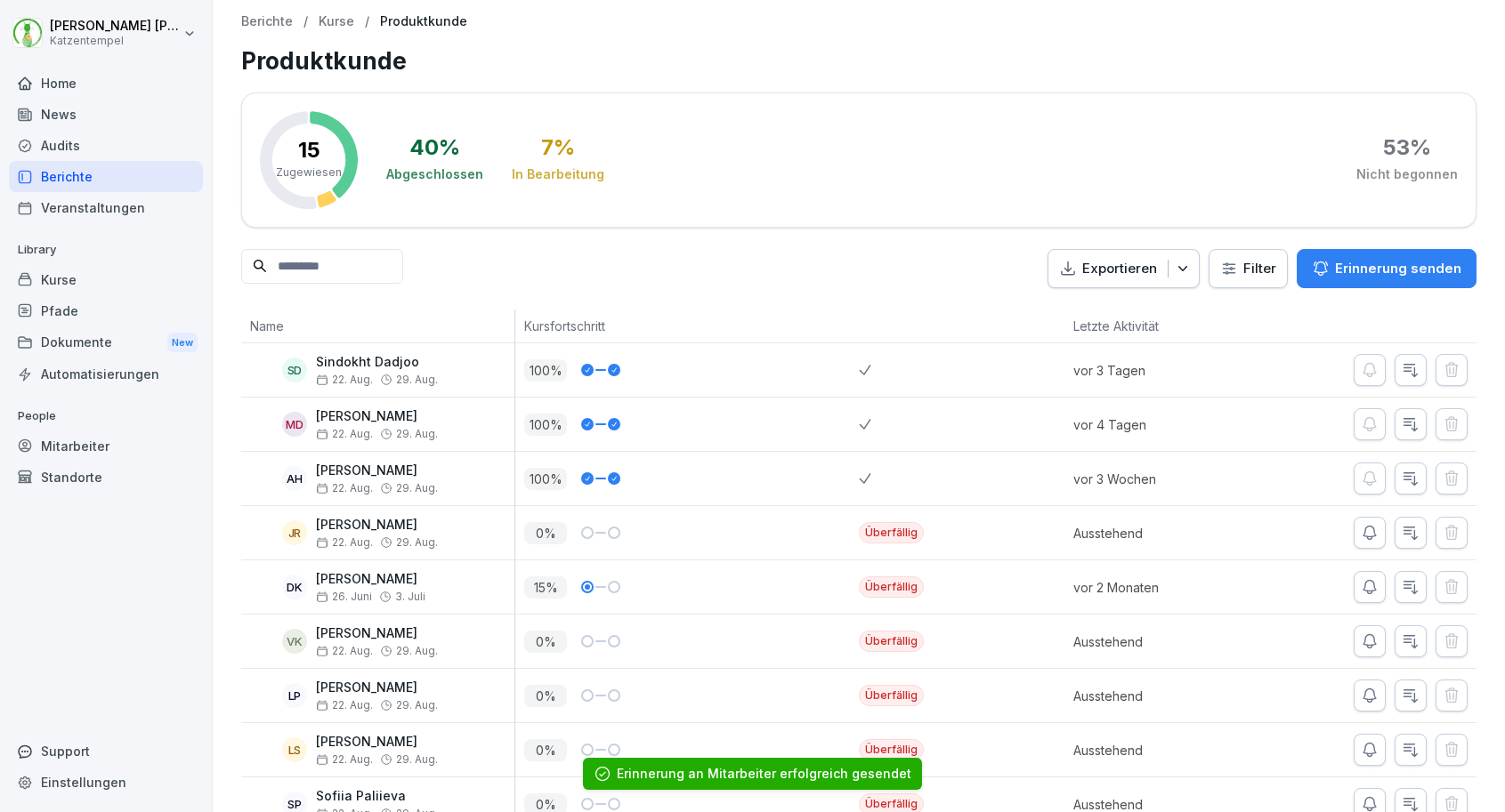
scroll to position [0, 0]
click at [346, 13] on div "Berichte / Kurse / Produktkunde Produktkunde 15 Zugewiesen 40 % Abgeschlossen 7…" at bounding box center [858, 585] width 1292 height 1172
click at [345, 20] on p "Kurse" at bounding box center [337, 21] width 36 height 15
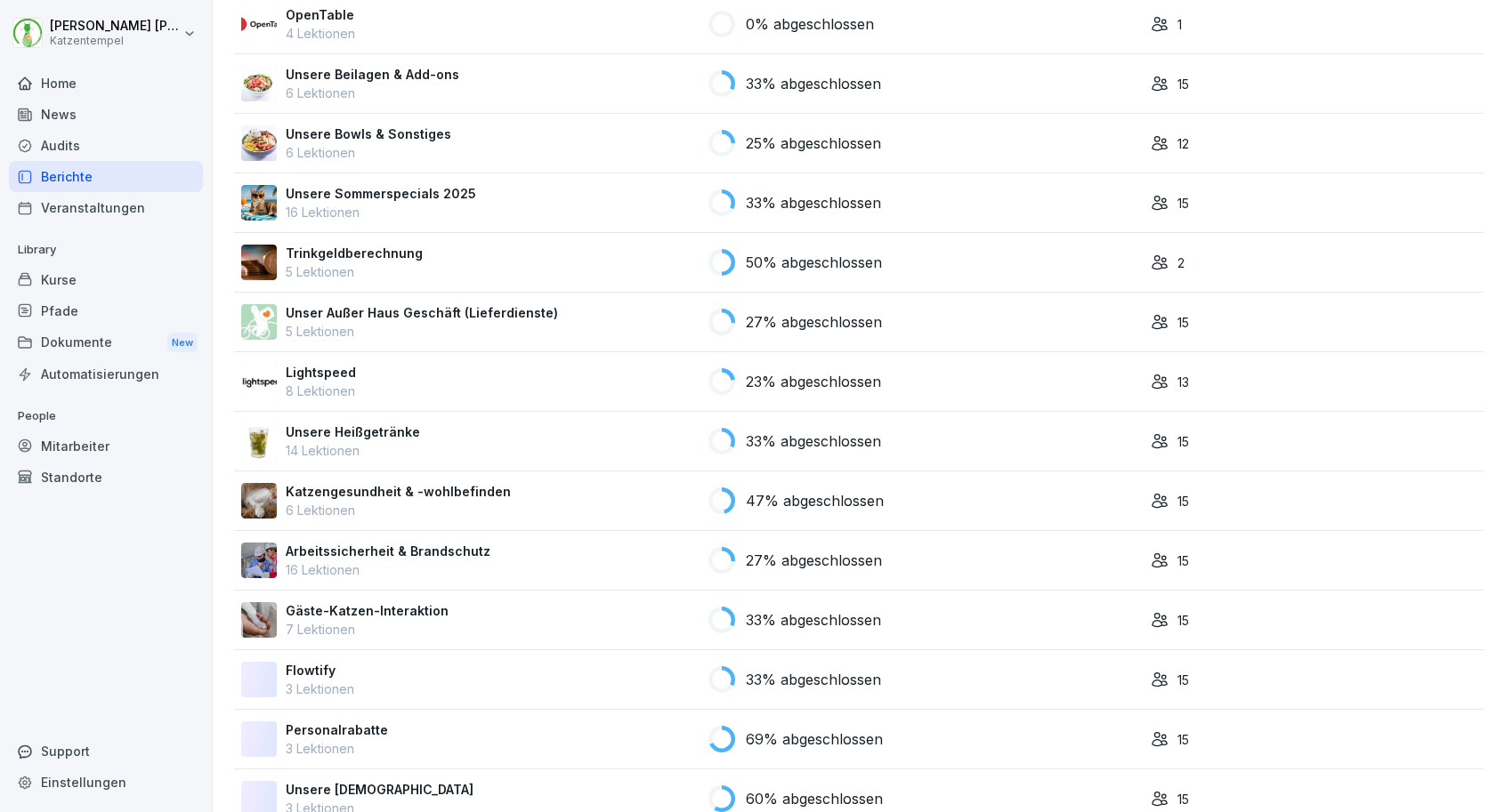
scroll to position [1223, 0]
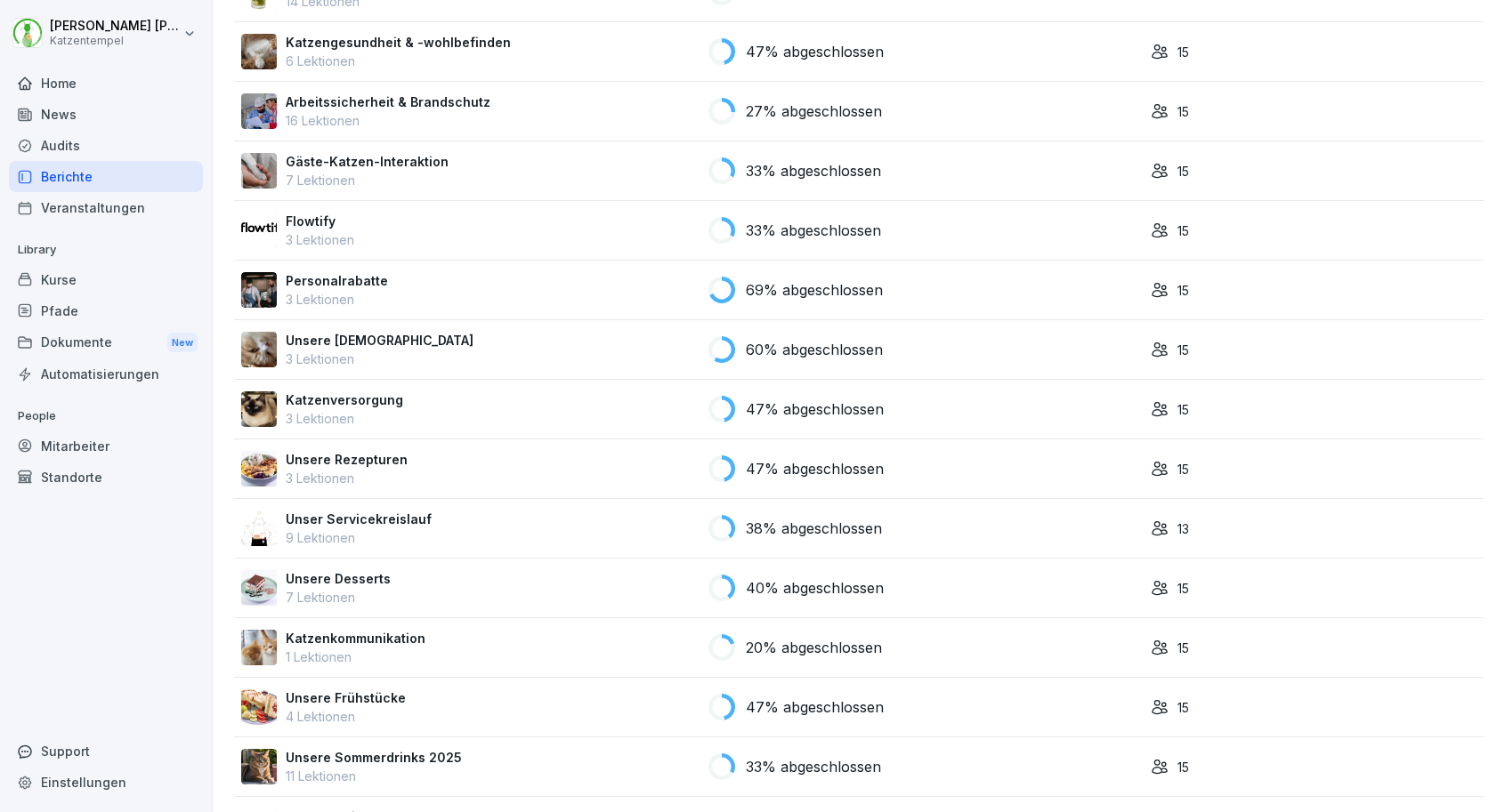
click at [818, 404] on p "47% abgeschlossen" at bounding box center [814, 408] width 138 height 21
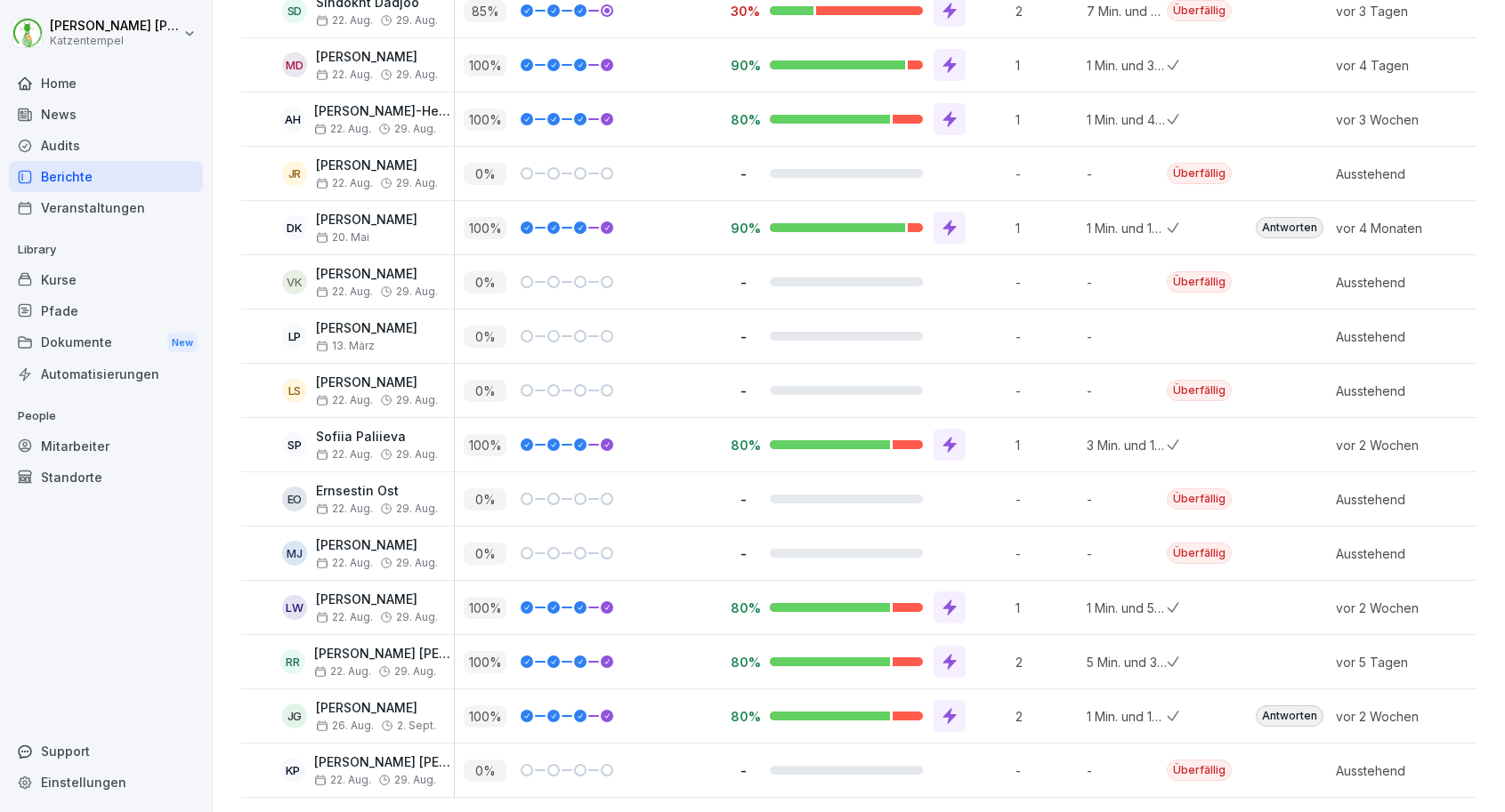
scroll to position [359, 0]
click at [350, 395] on span "22. Aug." at bounding box center [344, 401] width 57 height 12
click at [335, 385] on p "[PERSON_NAME]" at bounding box center [377, 384] width 122 height 15
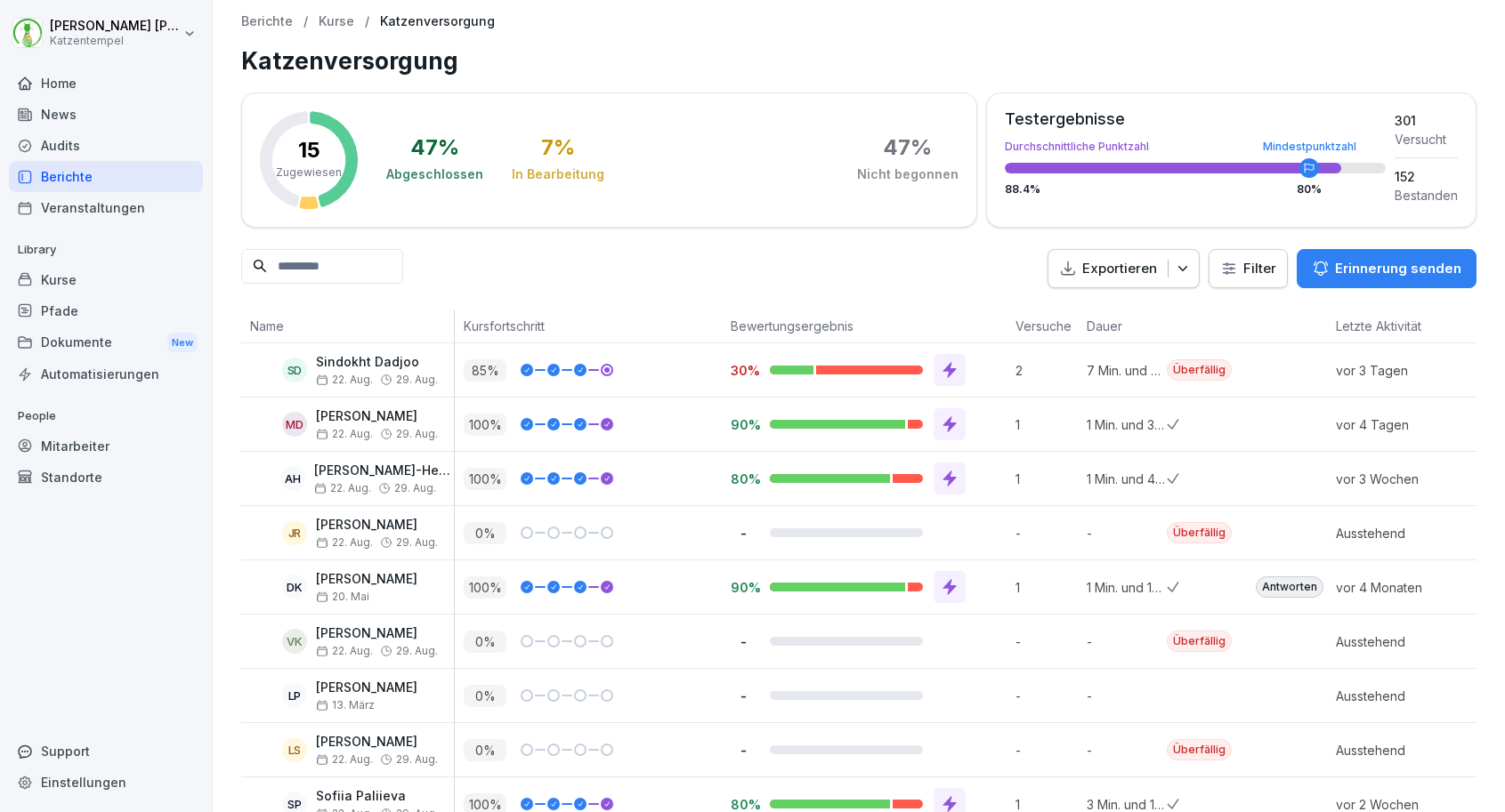
scroll to position [0, 0]
click at [1390, 272] on p "Erinnerung senden" at bounding box center [1398, 269] width 126 height 20
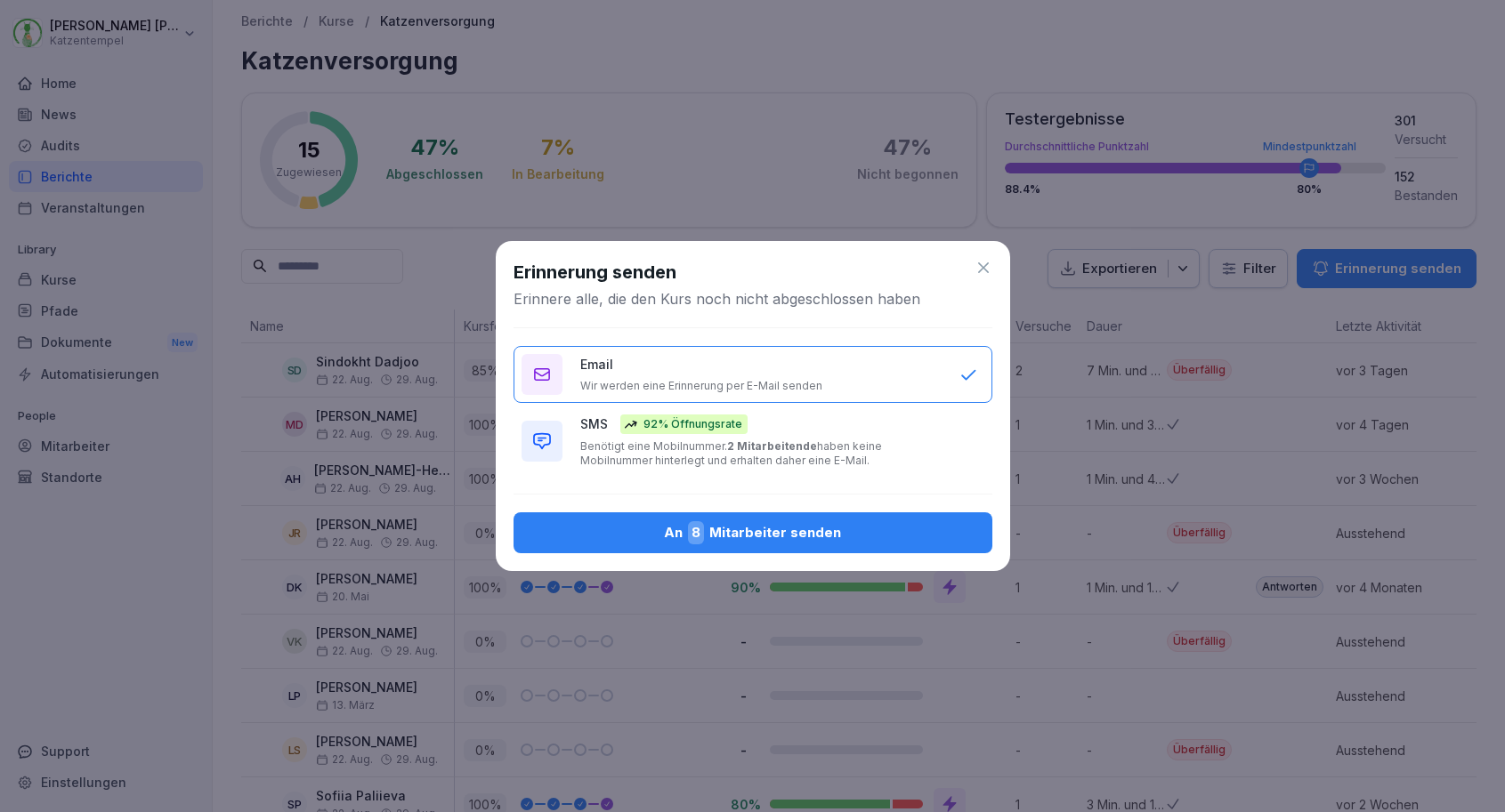
click at [911, 426] on div "SMS 92% Öffnungsrate Benötigt eine Mobilnummer. 2 Mitarbeitende haben keine Mob…" at bounding box center [761, 440] width 362 height 53
click at [791, 518] on button "An 8 Mitarbeiter senden" at bounding box center [752, 532] width 479 height 41
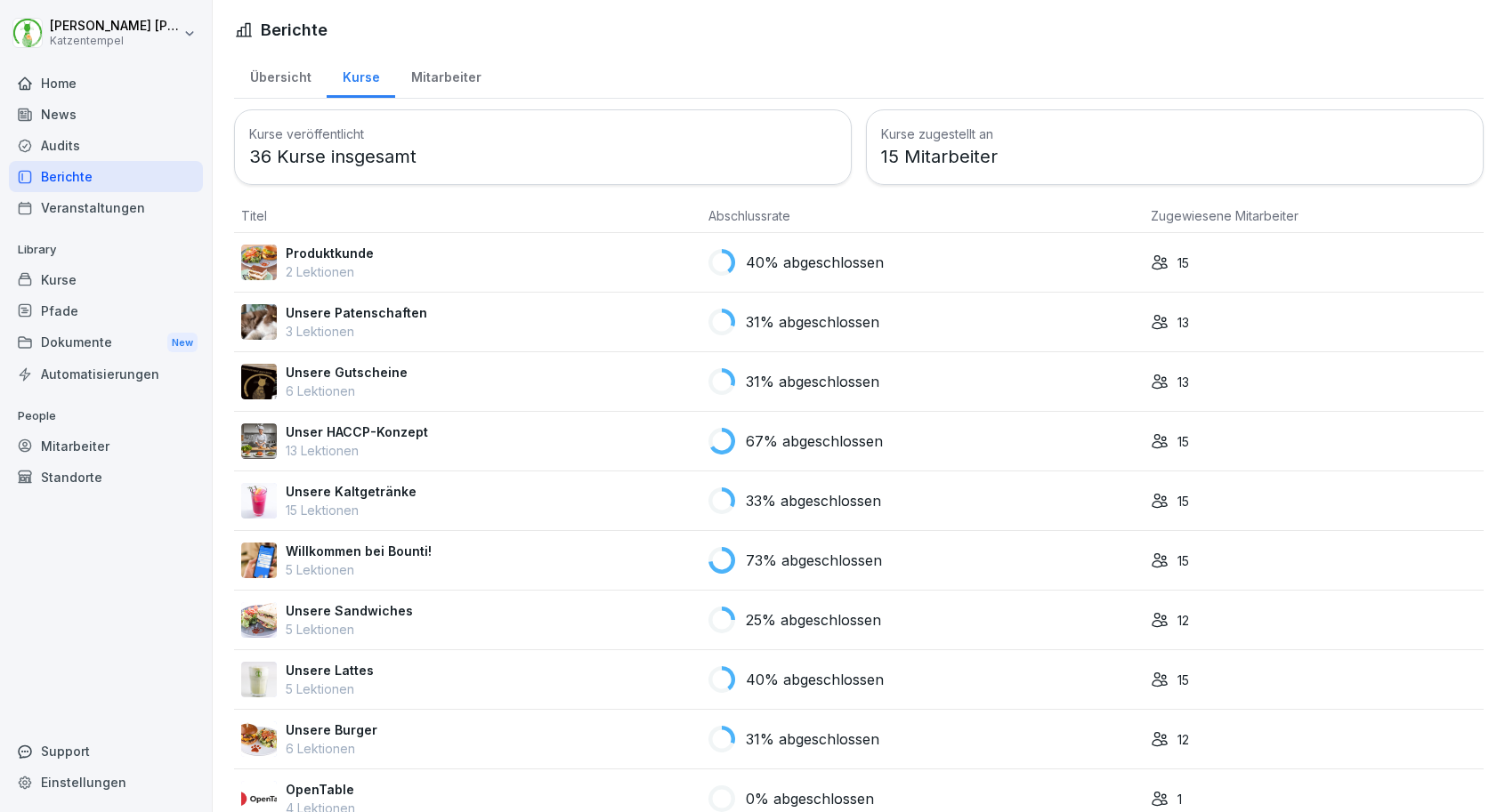
click at [319, 411] on td "Unser HACCP-Konzept 13 Lektionen" at bounding box center [468, 441] width 468 height 60
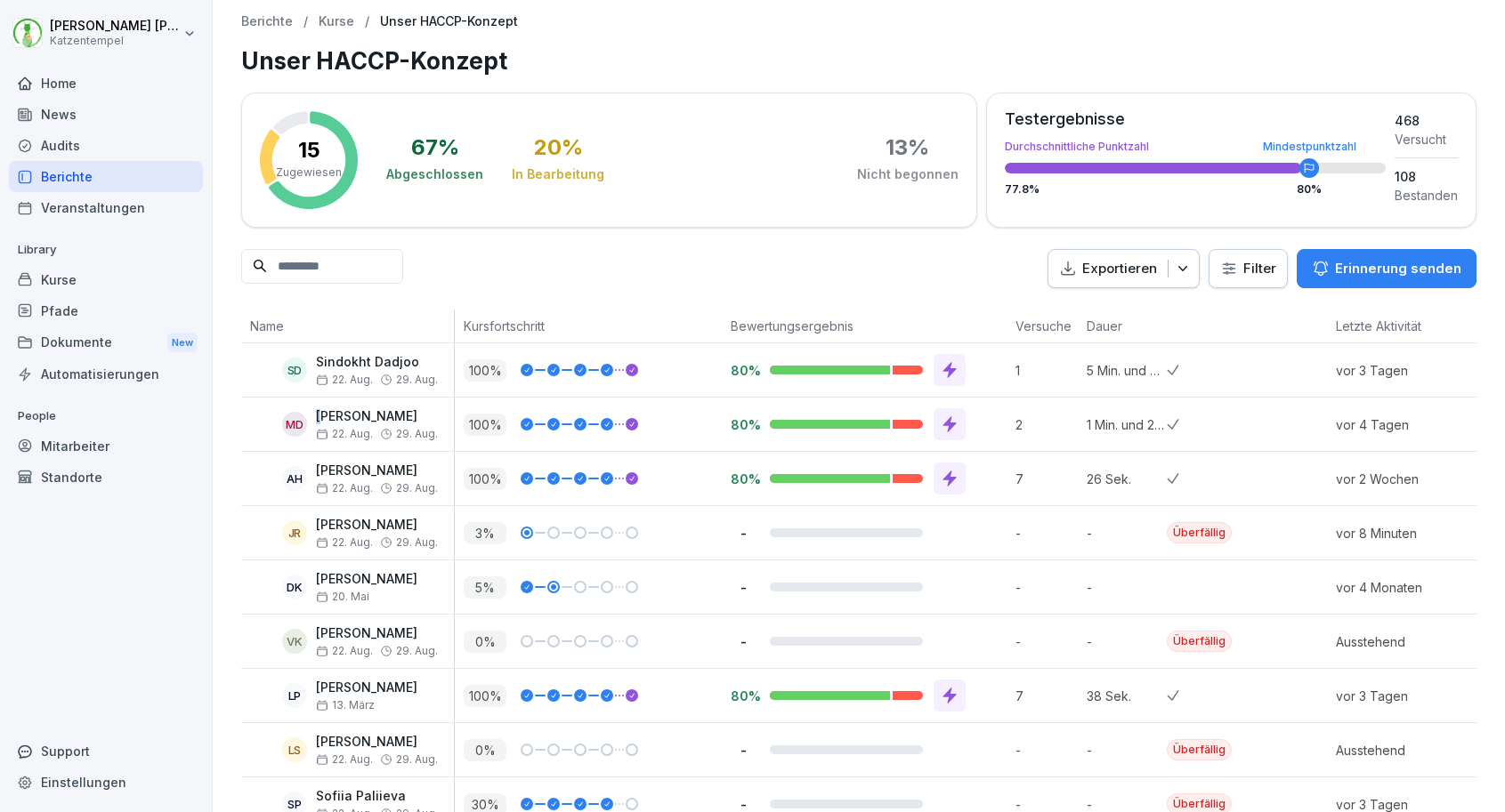
drag, startPoint x: 0, startPoint y: 0, endPoint x: 323, endPoint y: 419, distance: 529.0
click at [323, 419] on p "[PERSON_NAME]" at bounding box center [377, 416] width 122 height 15
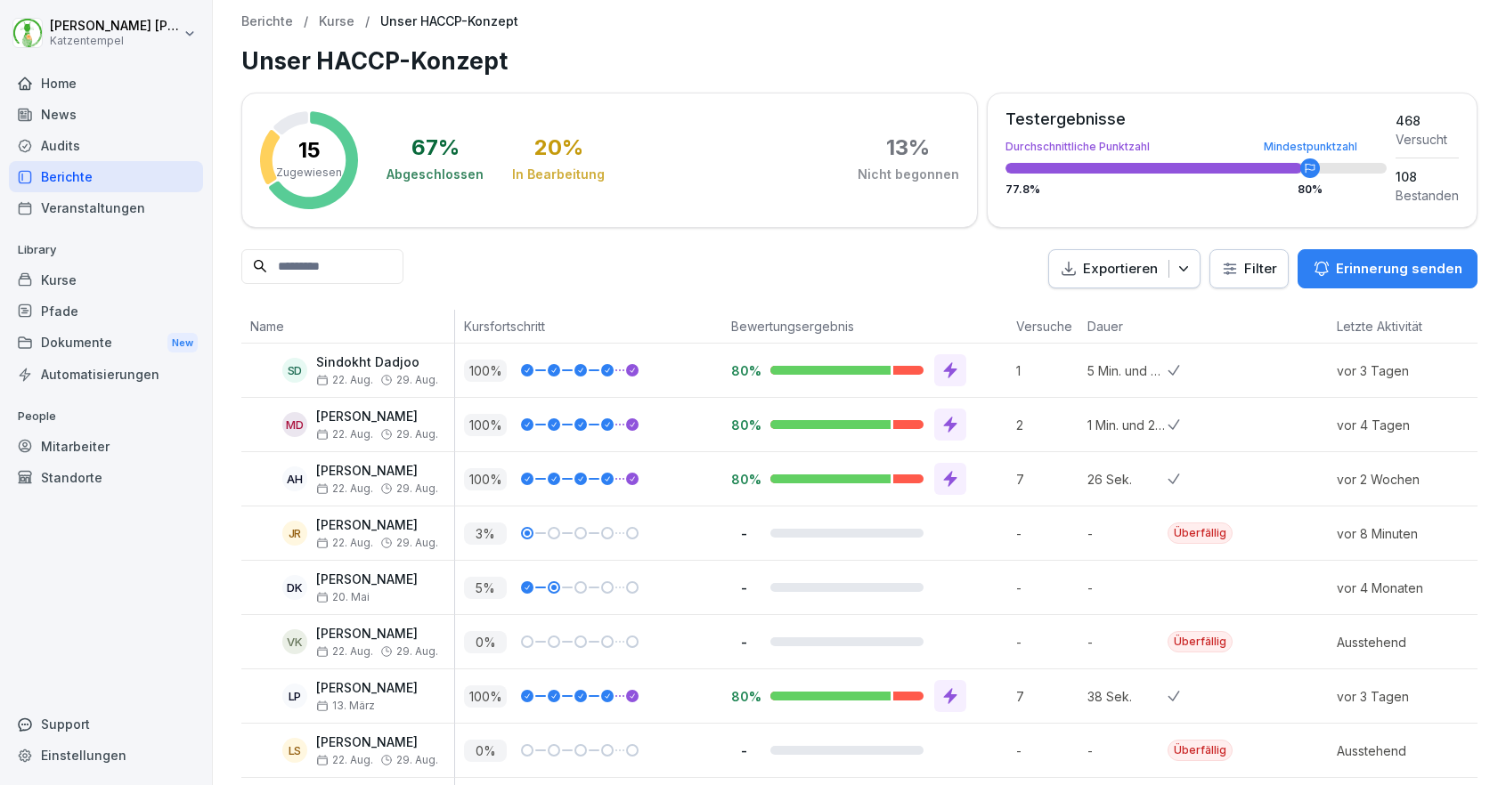
click at [319, 405] on div "MD [PERSON_NAME] [DATE]. Aug." at bounding box center [347, 424] width 213 height 53
click at [313, 412] on div "MD [PERSON_NAME] [DATE]. Aug." at bounding box center [347, 424] width 213 height 53
click at [314, 411] on div "MD [PERSON_NAME] [DATE]. Aug." at bounding box center [352, 425] width 204 height 31
click at [62, 82] on div "Home" at bounding box center [106, 83] width 194 height 31
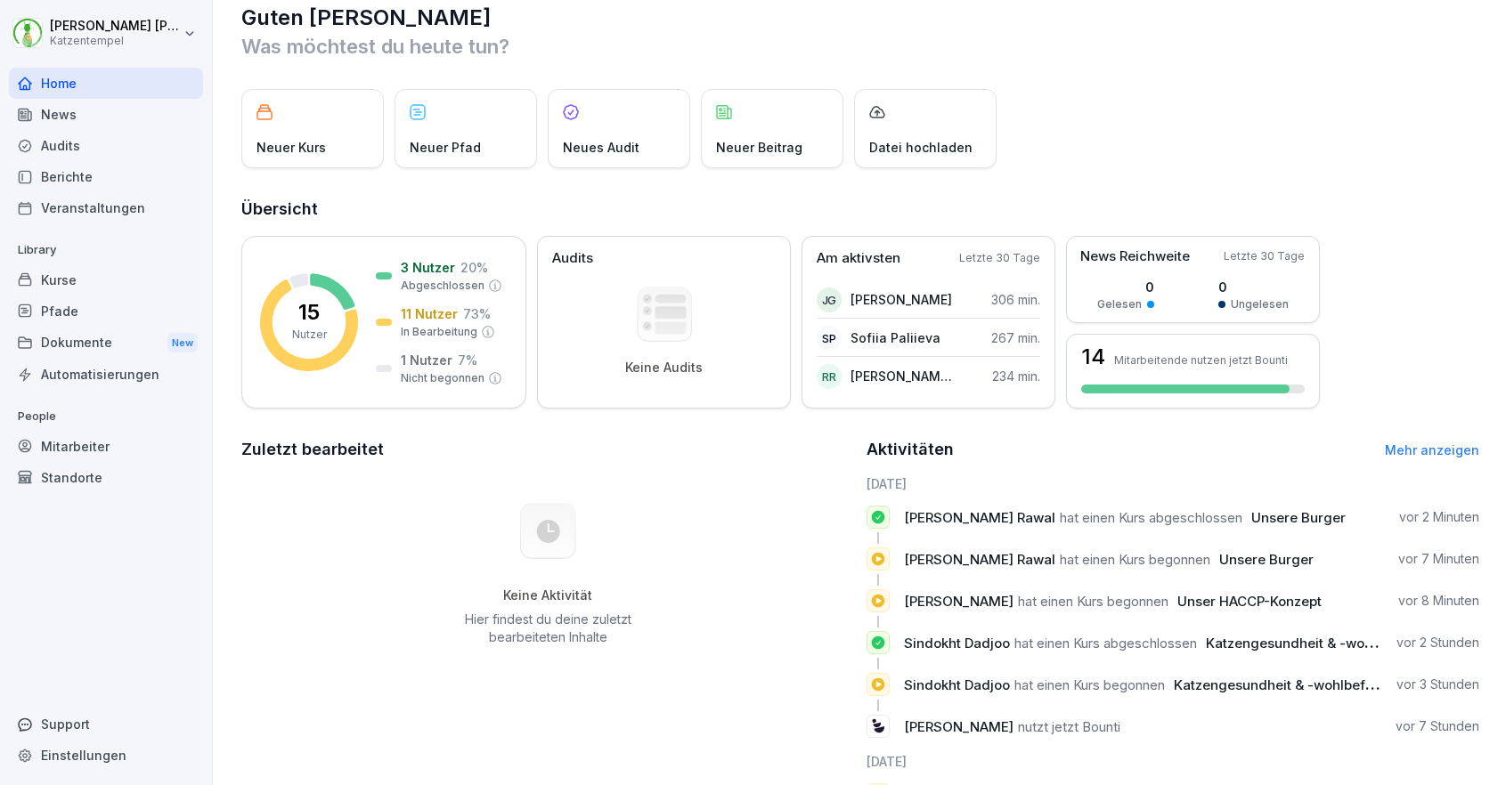
scroll to position [30, 0]
click at [942, 596] on span "[PERSON_NAME]" at bounding box center [959, 599] width 110 height 17
click at [128, 286] on div "Kurse" at bounding box center [106, 279] width 194 height 31
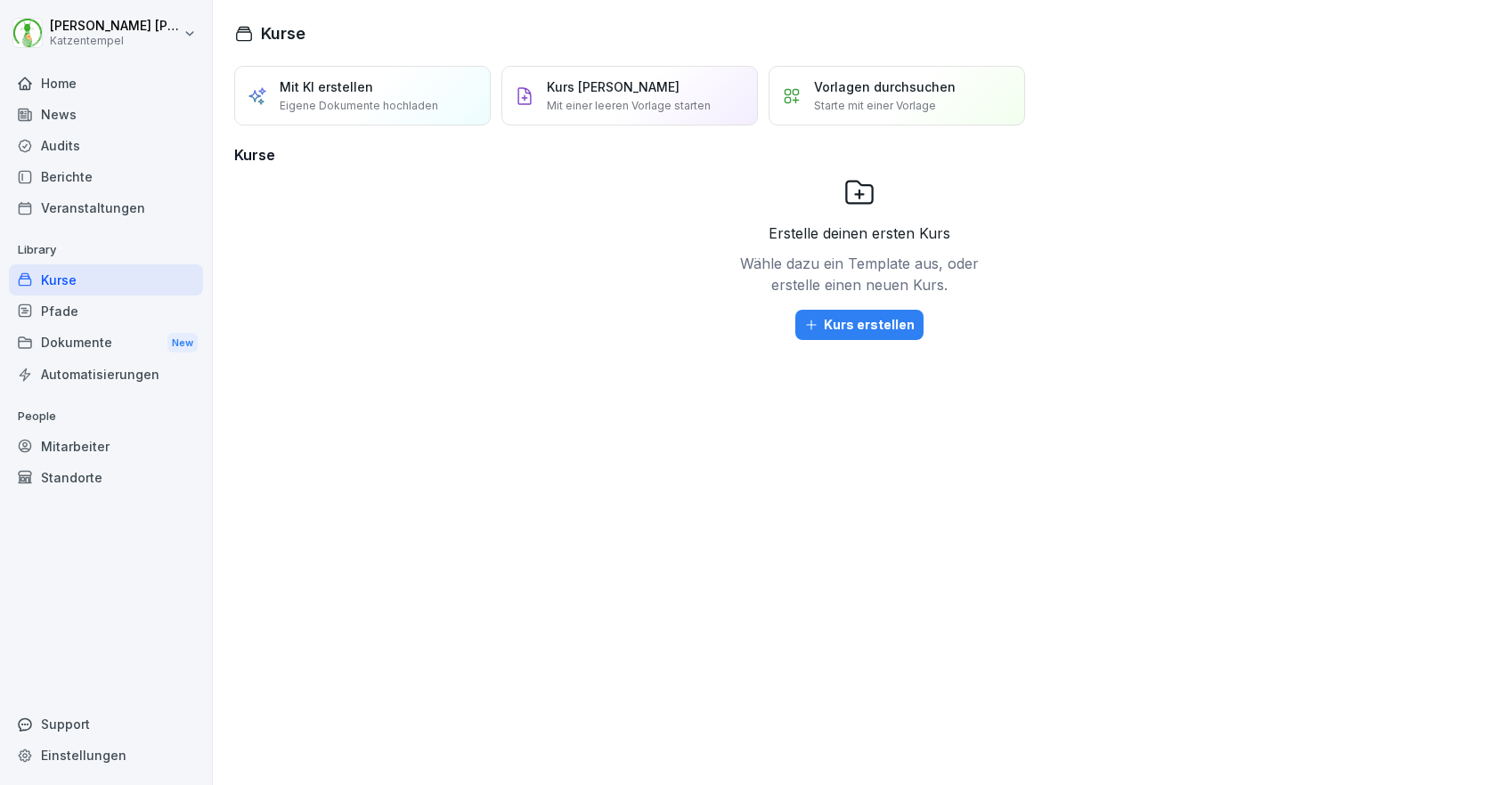
click at [129, 304] on div "Pfade" at bounding box center [106, 311] width 194 height 31
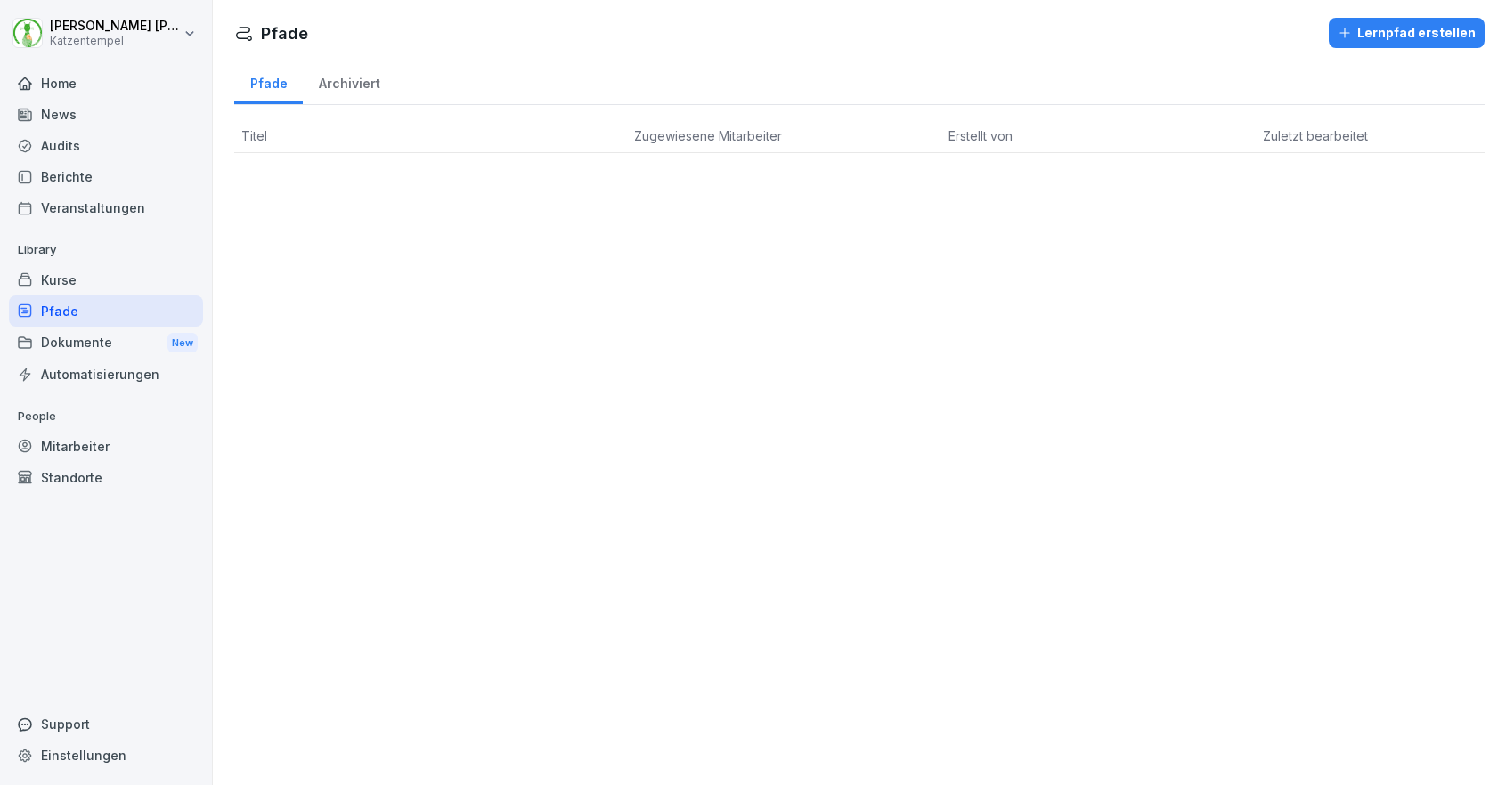
click at [142, 209] on div "Veranstaltungen" at bounding box center [106, 207] width 194 height 31
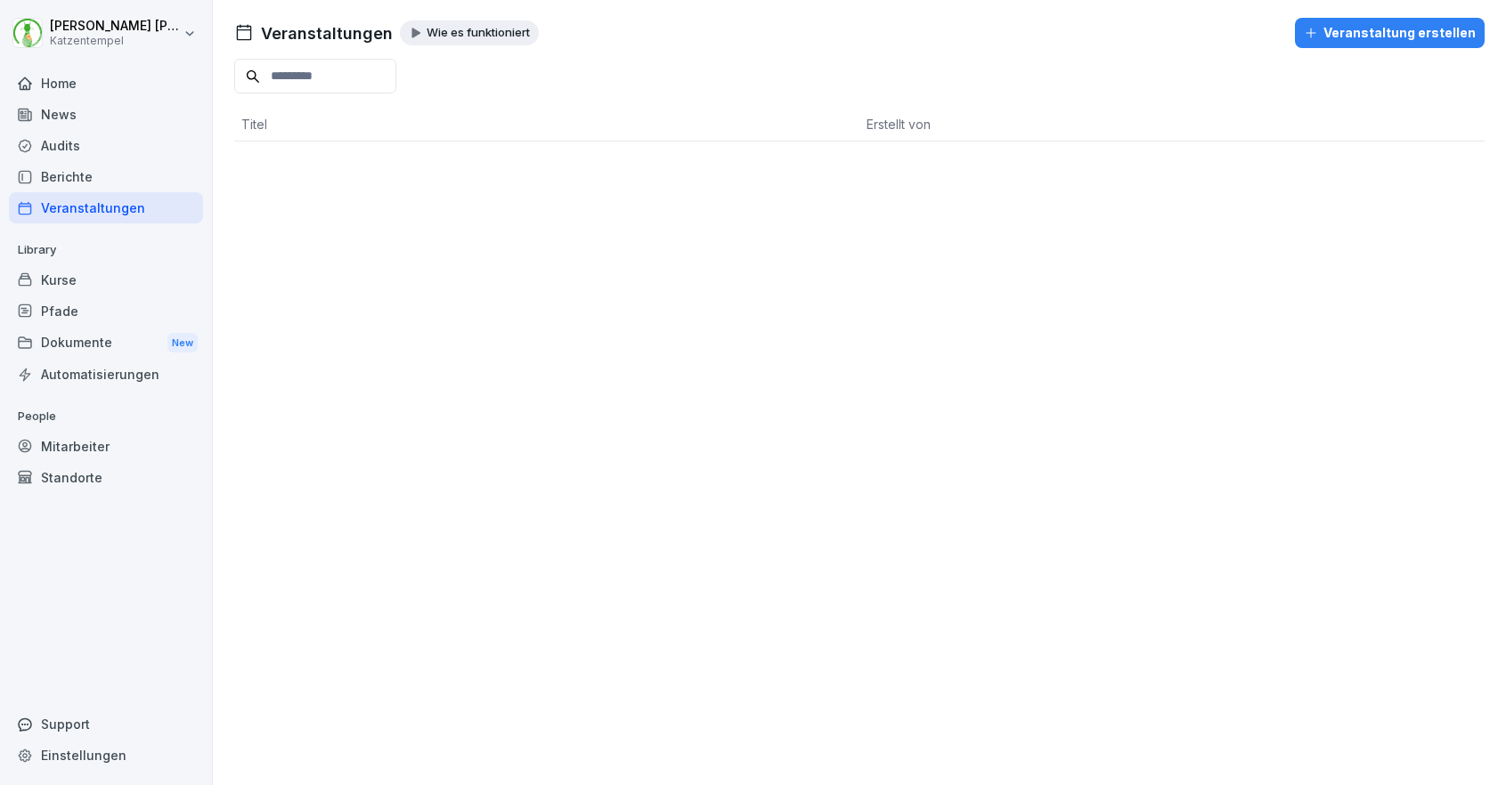
click at [135, 87] on div "Home" at bounding box center [106, 83] width 194 height 31
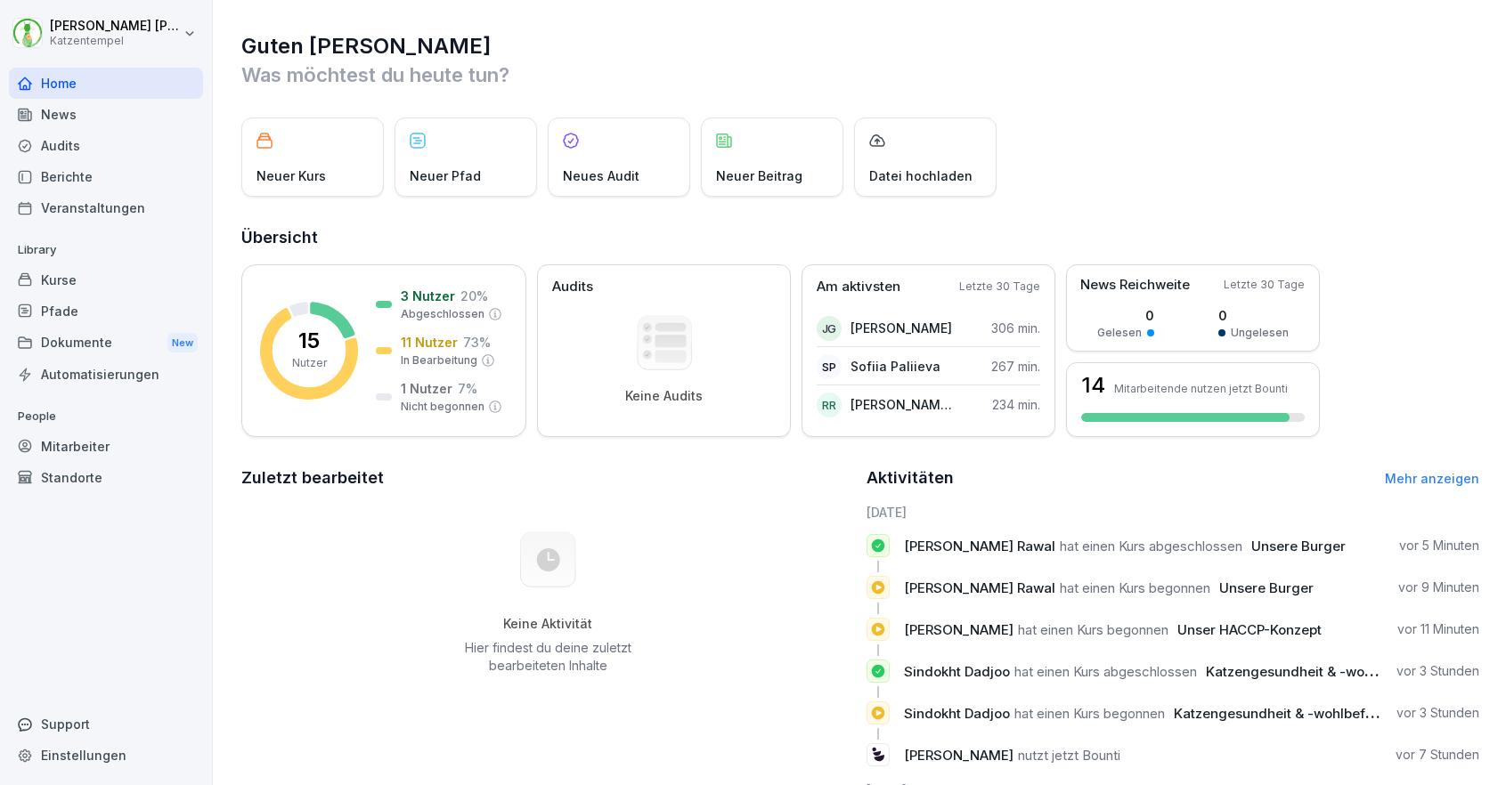
click at [1259, 550] on span "Unsere Burger" at bounding box center [1298, 546] width 94 height 17
click at [160, 280] on div "Kurse" at bounding box center [106, 279] width 194 height 31
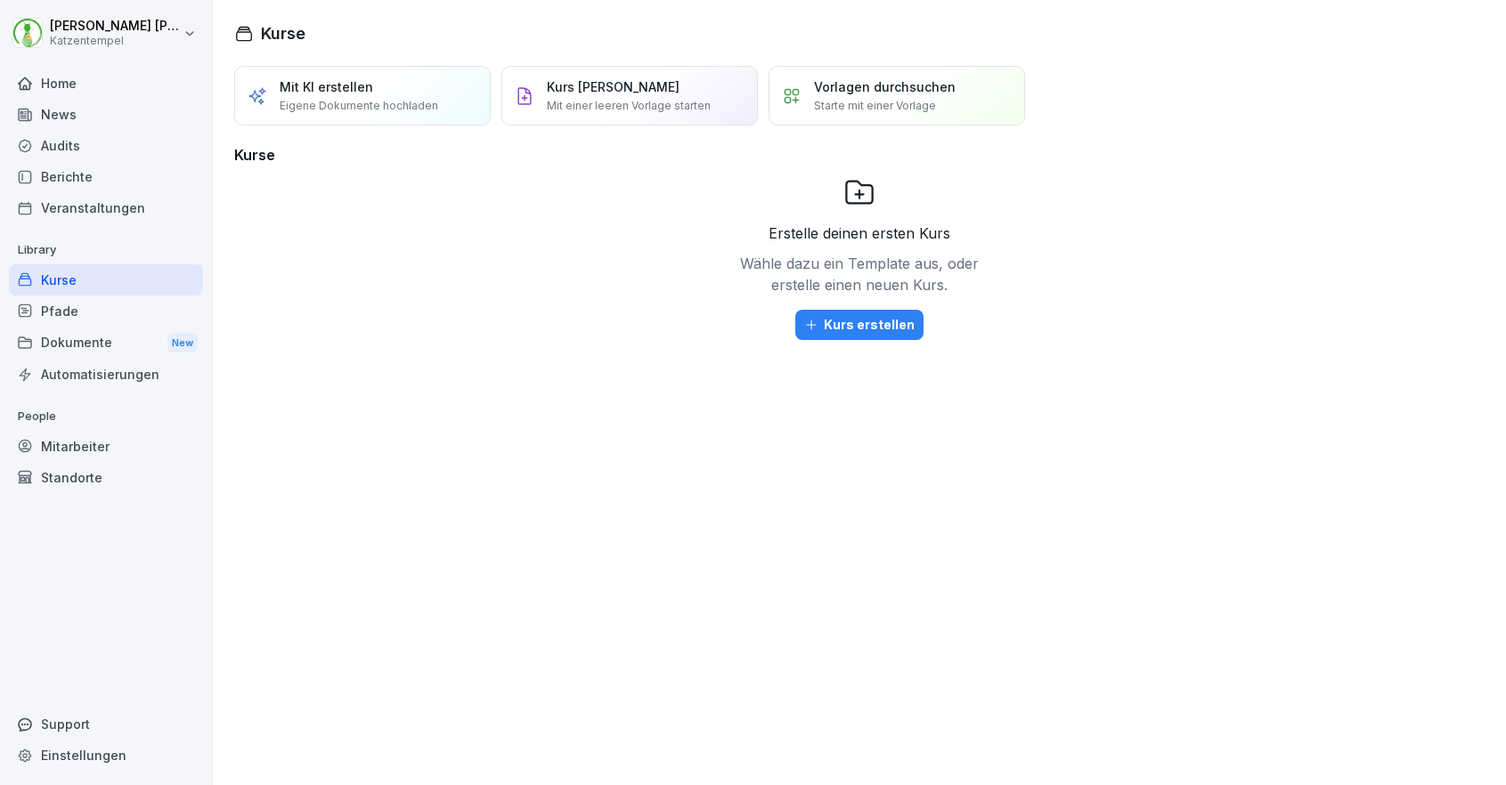
click at [123, 445] on div "Mitarbeiter" at bounding box center [106, 446] width 194 height 31
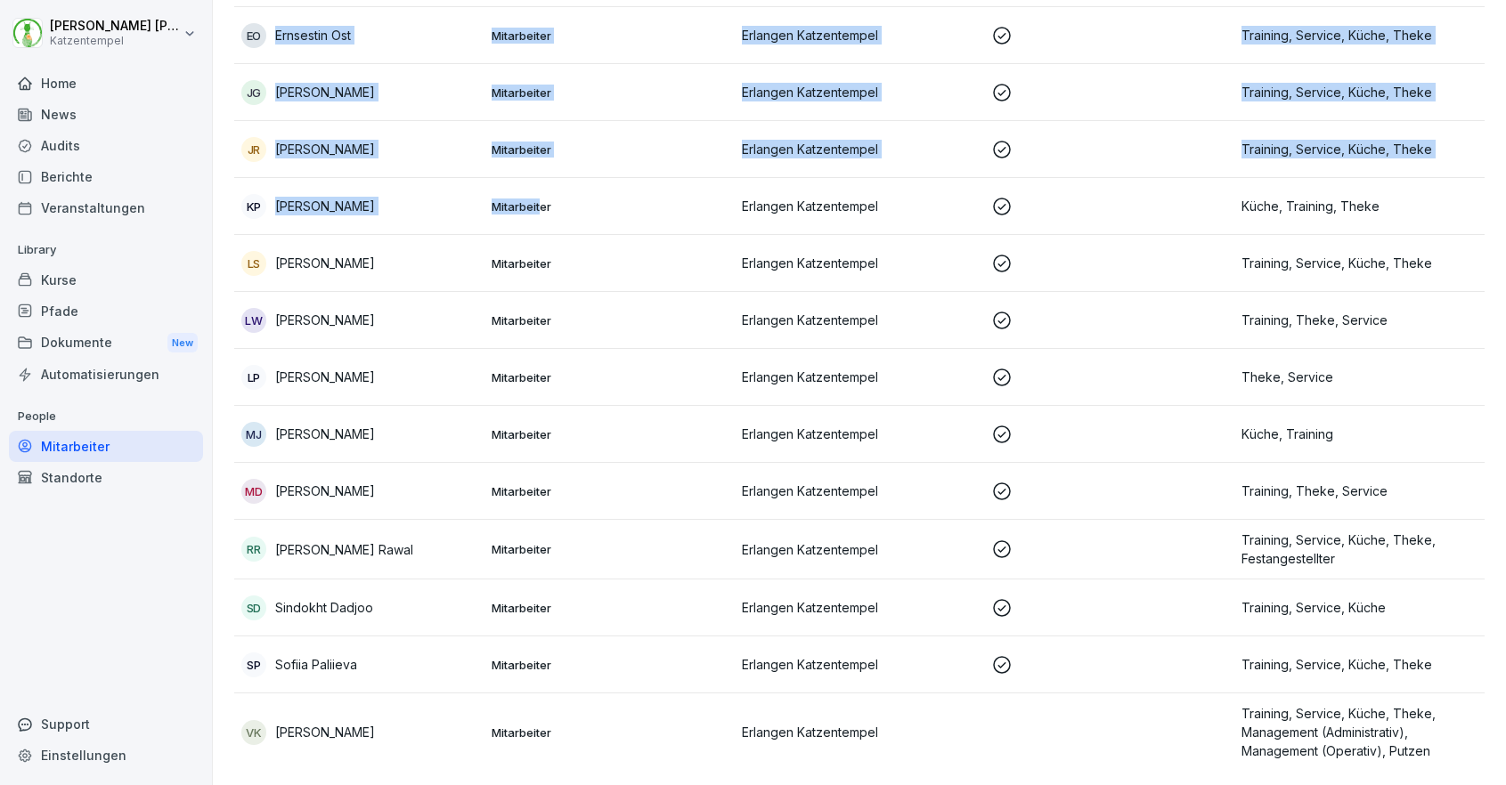
scroll to position [323, 0]
drag, startPoint x: 539, startPoint y: 207, endPoint x: 558, endPoint y: 261, distance: 56.9
click at [558, 261] on tbody "AH [PERSON_NAME] Mitarbeiter Erlangen Katzentempel Training, Service, Küche, Th…" at bounding box center [859, 321] width 1250 height 899
